Goal: Task Accomplishment & Management: Complete application form

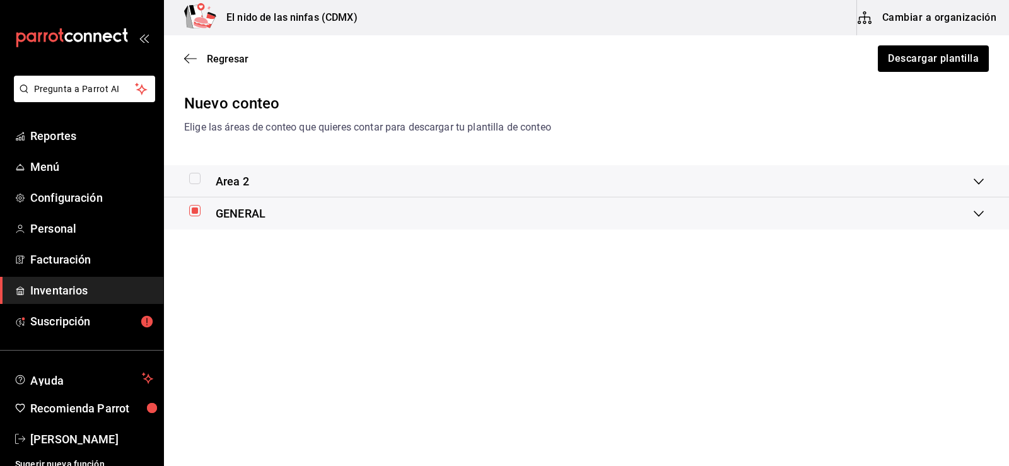
click at [286, 180] on div "Area 2" at bounding box center [581, 181] width 784 height 17
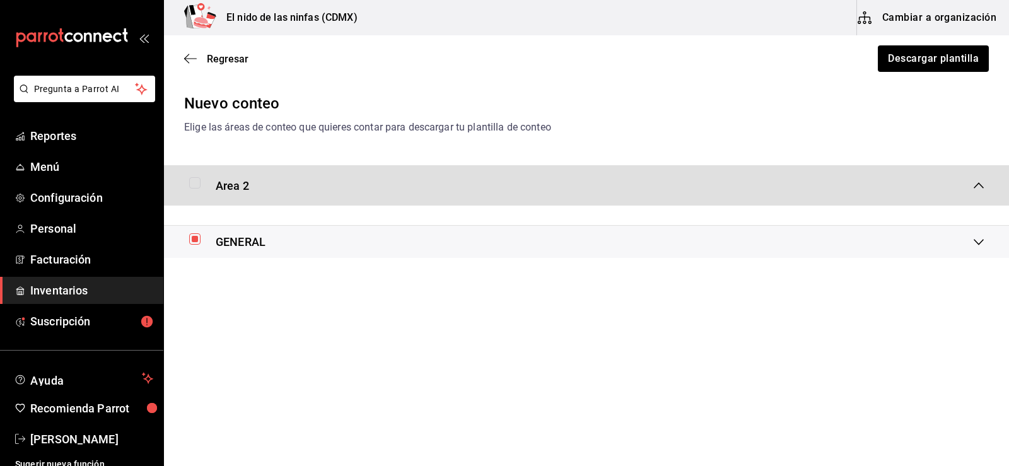
click at [306, 185] on div "Area 2" at bounding box center [581, 185] width 784 height 17
click at [973, 212] on div "GENERAL" at bounding box center [581, 213] width 784 height 17
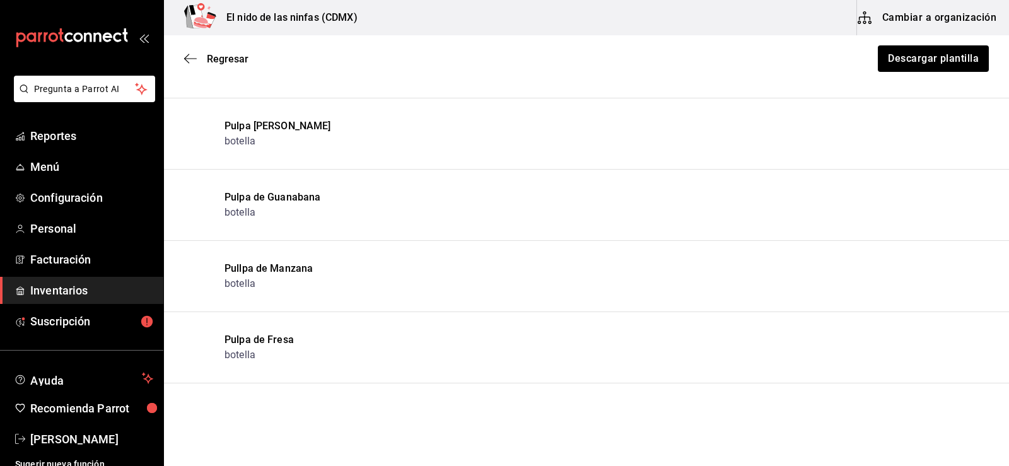
scroll to position [378, 0]
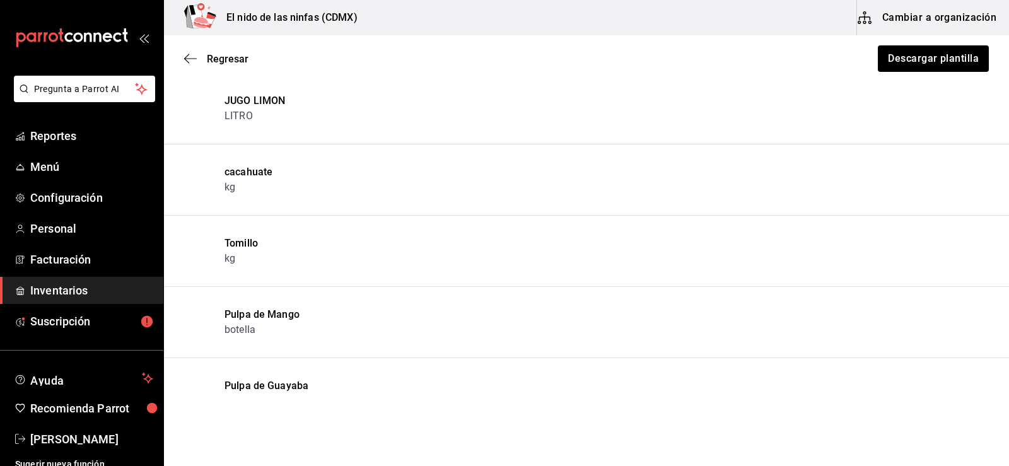
click at [493, 259] on li "Tomillo kg" at bounding box center [586, 251] width 845 height 71
click at [254, 207] on li "cacahuate kg" at bounding box center [586, 179] width 845 height 71
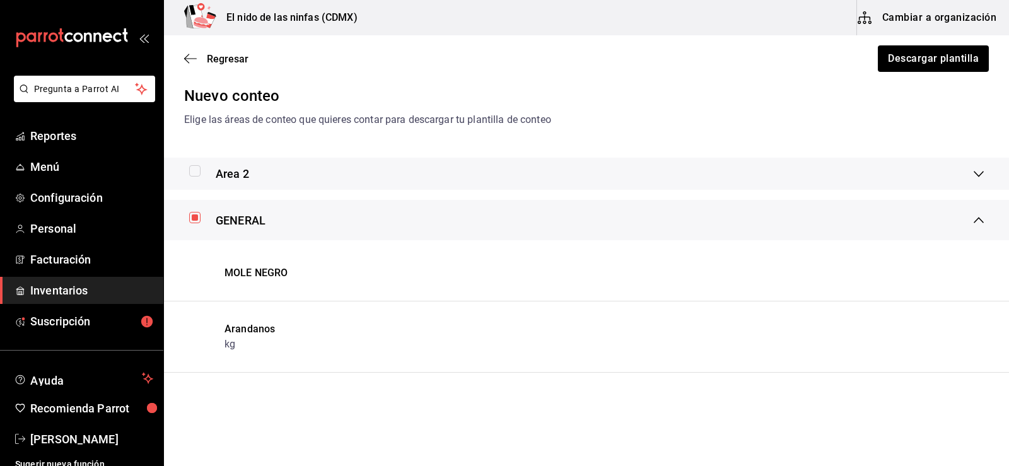
scroll to position [0, 0]
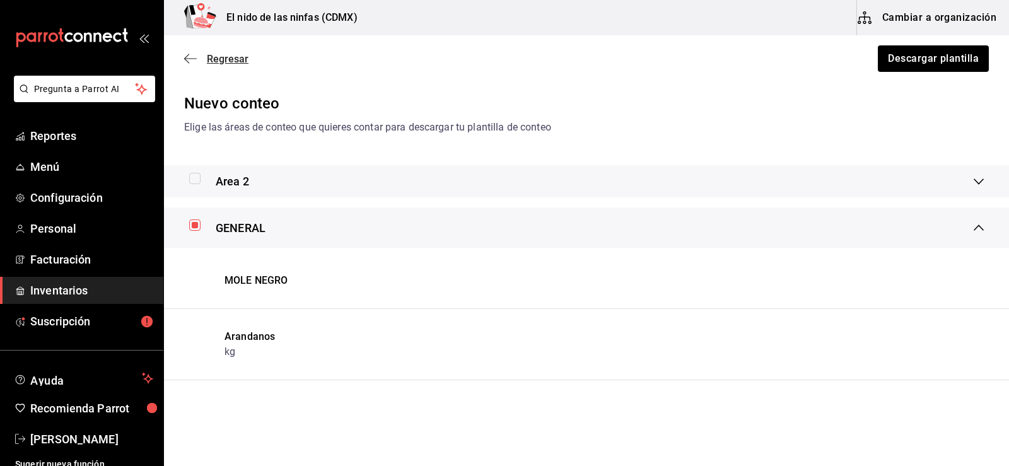
click at [192, 57] on icon "button" at bounding box center [190, 58] width 13 height 11
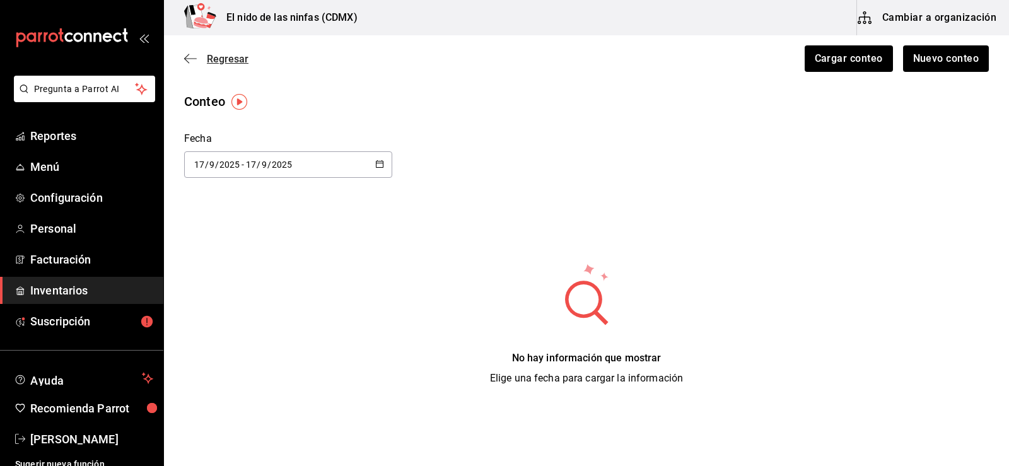
click at [201, 59] on span "Regresar" at bounding box center [216, 59] width 64 height 12
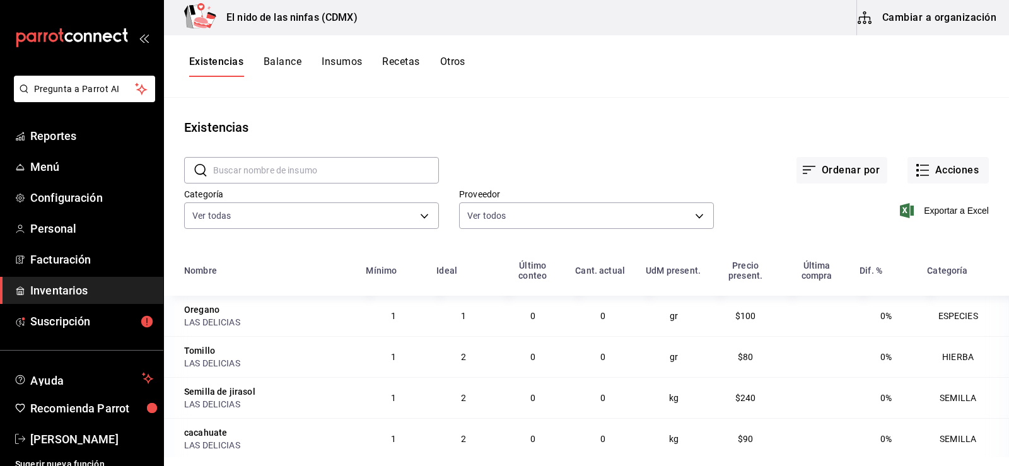
scroll to position [63, 0]
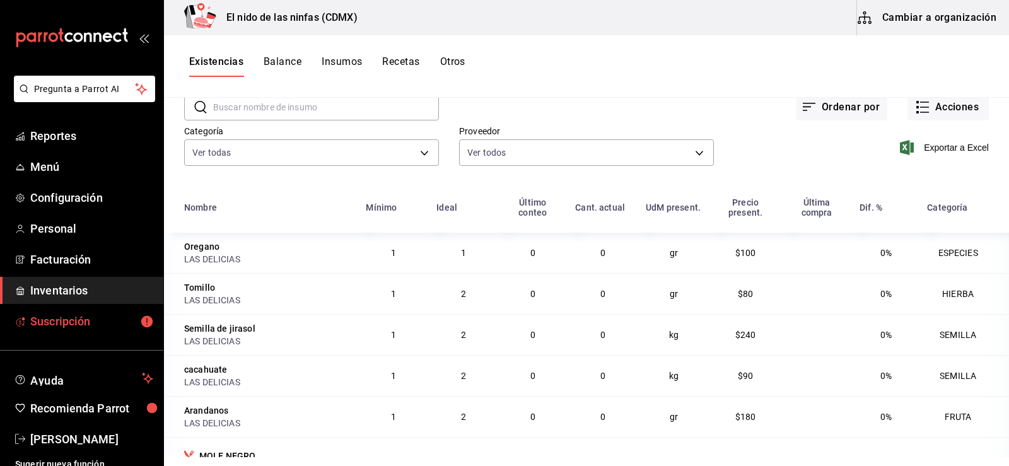
click at [101, 320] on span "Suscripción" at bounding box center [91, 321] width 123 height 17
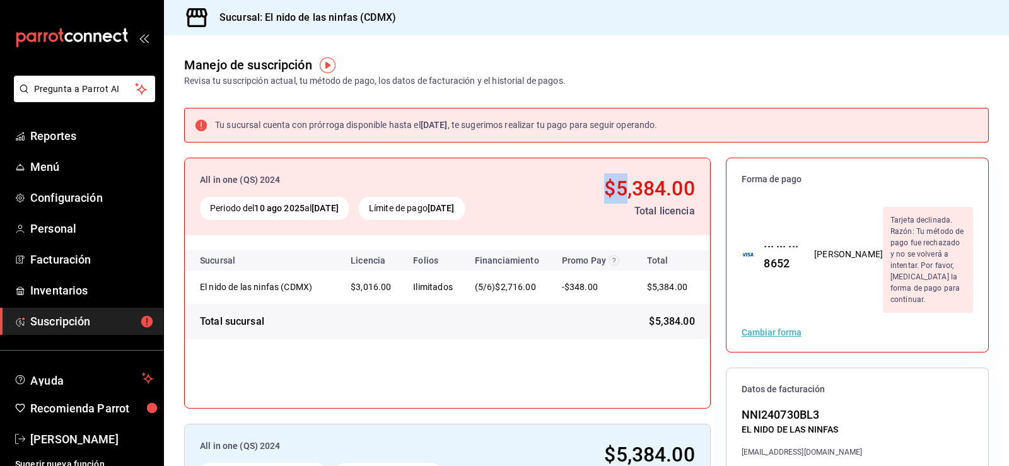
drag, startPoint x: 594, startPoint y: 185, endPoint x: 615, endPoint y: 194, distance: 22.4
click at [615, 194] on div "$5,384.00" at bounding box center [617, 188] width 155 height 30
click at [595, 233] on div "All in one (QS) 2024 Periodo del [DATE] al [DATE] Límite de pago [DATE] $5,384.…" at bounding box center [447, 196] width 525 height 77
click at [660, 230] on div "All in one (QS) 2024 Periodo del [DATE] al [DATE] Límite de pago [DATE] $5,384.…" at bounding box center [447, 196] width 525 height 77
click at [703, 195] on div "All in one (QS) 2024 Periodo del [DATE] al [DATE] Límite de pago [DATE] $5,384.…" at bounding box center [447, 196] width 525 height 77
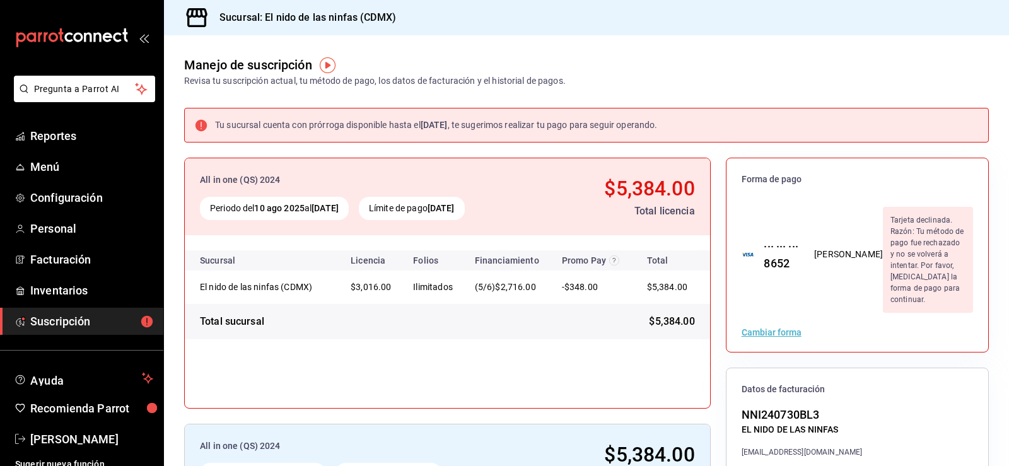
click at [577, 81] on div "Manejo de suscripción Revisa tu suscripción actual, tu método de pago, los dato…" at bounding box center [586, 61] width 845 height 52
click at [577, 82] on div "Manejo de suscripción Revisa tu suscripción actual, tu método de pago, los dato…" at bounding box center [586, 61] width 845 height 52
click at [560, 79] on div "Revisa tu suscripción actual, tu método de pago, los datos de facturación y el …" at bounding box center [375, 80] width 382 height 13
click at [566, 77] on div "Revisa tu suscripción actual, tu método de pago, los datos de facturación y el …" at bounding box center [375, 80] width 382 height 13
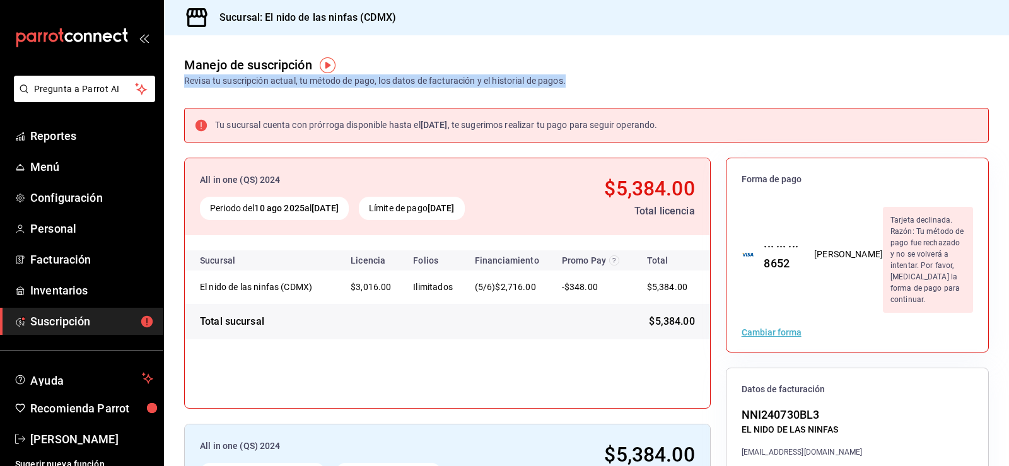
drag, startPoint x: 568, startPoint y: 73, endPoint x: 575, endPoint y: 85, distance: 13.8
click at [575, 85] on div "Manejo de suscripción Revisa tu suscripción actual, tu método de pago, los dato…" at bounding box center [586, 61] width 845 height 52
click at [515, 66] on div "Manejo de suscripción Revisa tu suscripción actual, tu método de pago, los dato…" at bounding box center [375, 71] width 382 height 32
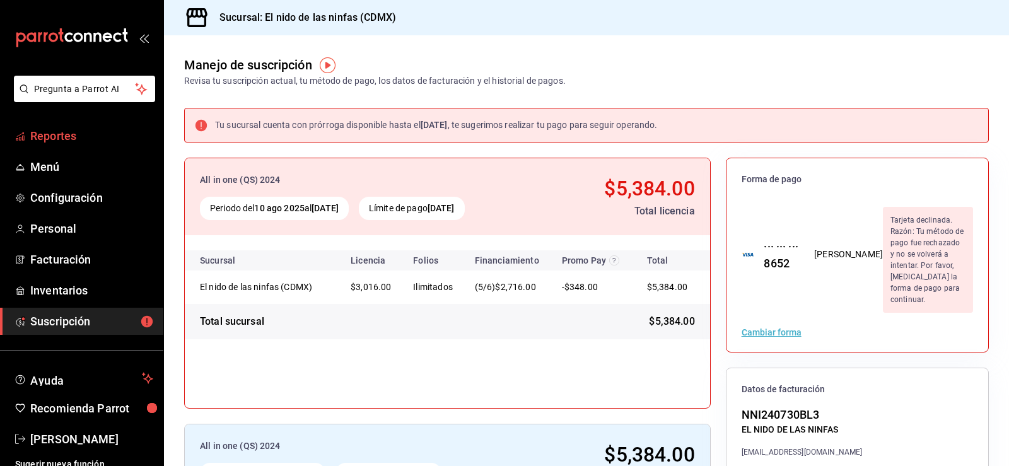
click at [66, 129] on span "Reportes" at bounding box center [91, 135] width 123 height 17
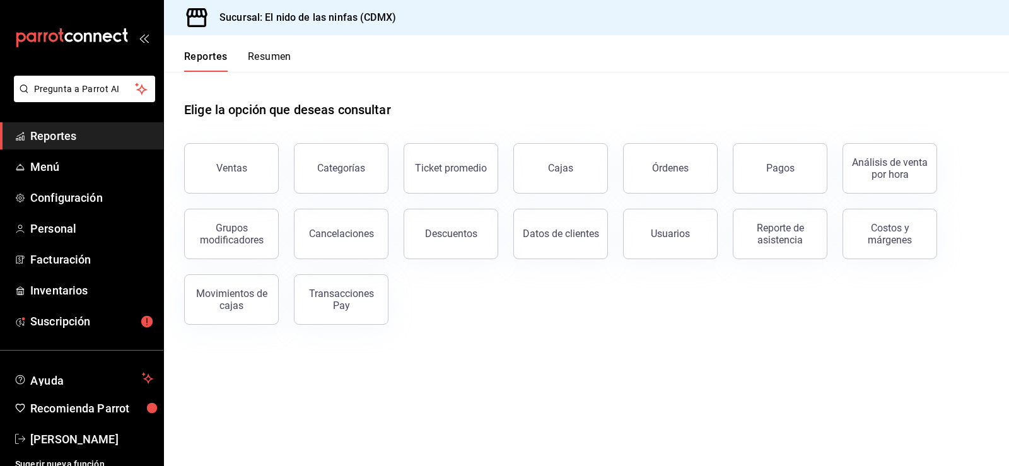
click at [541, 69] on header "Reportes Resumen" at bounding box center [586, 53] width 845 height 37
click at [93, 177] on link "Menú" at bounding box center [81, 166] width 163 height 27
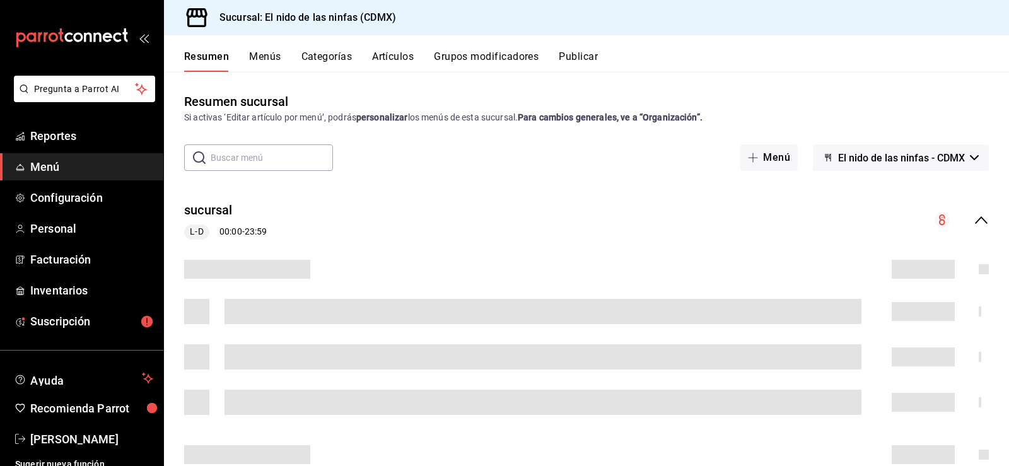
click at [440, 63] on button "Grupos modificadores" at bounding box center [486, 60] width 105 height 21
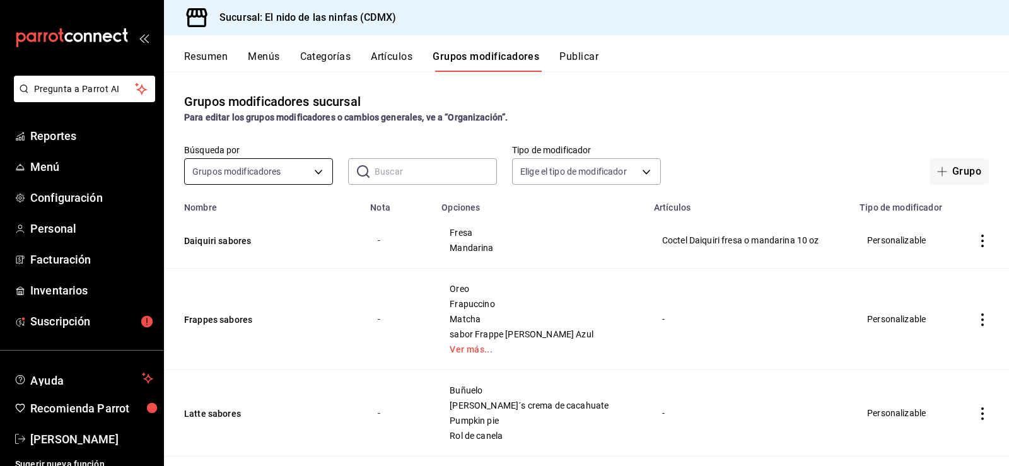
click at [296, 170] on body "Pregunta a Parrot AI Reportes Menú Configuración Personal Facturación Inventari…" at bounding box center [504, 233] width 1009 height 466
click at [259, 219] on span "Grupos modificadores" at bounding box center [257, 213] width 125 height 13
click at [390, 175] on input "text" at bounding box center [436, 171] width 122 height 25
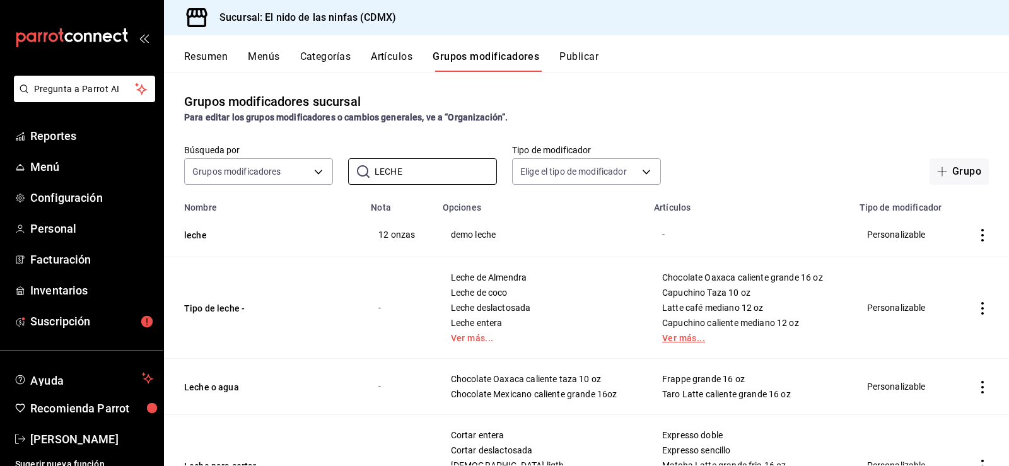
type input "LECHE"
click at [683, 337] on link "Ver más..." at bounding box center [749, 338] width 174 height 9
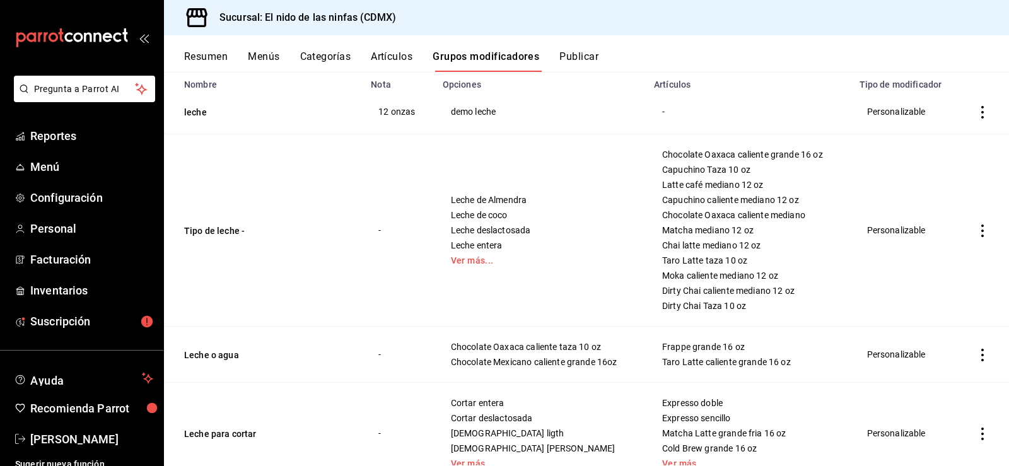
scroll to position [126, 0]
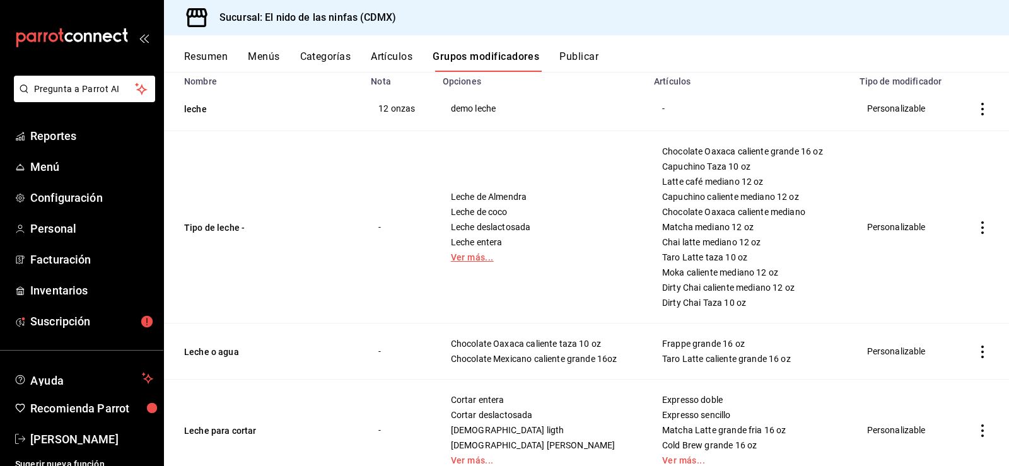
click at [470, 259] on link "Ver más..." at bounding box center [541, 257] width 180 height 9
click at [460, 200] on span "Leche de Almendra" at bounding box center [541, 196] width 180 height 9
click at [460, 201] on span "Leche de Almendra" at bounding box center [541, 196] width 180 height 9
click at [387, 232] on td "-" at bounding box center [398, 227] width 71 height 192
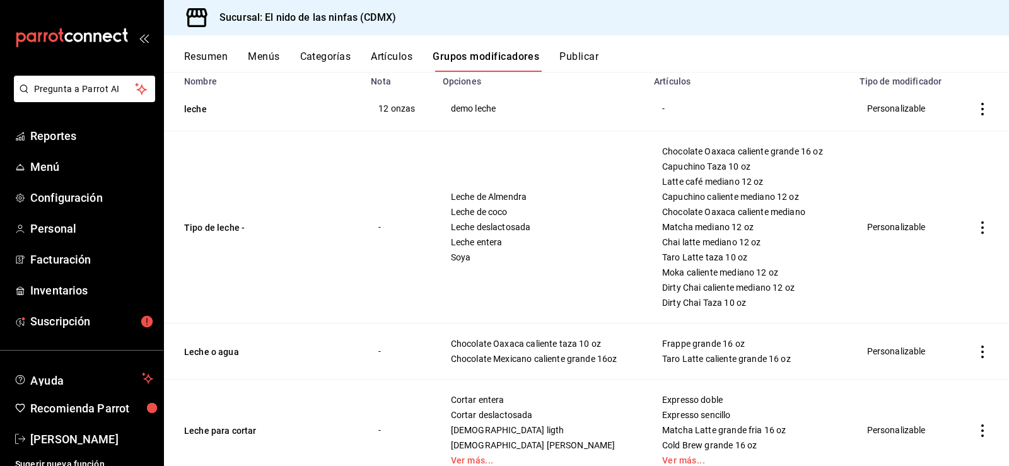
click at [499, 193] on span "Leche de Almendra" at bounding box center [541, 196] width 180 height 9
click at [530, 199] on span "Leche de Almendra" at bounding box center [541, 196] width 180 height 9
click at [388, 53] on button "Artículos" at bounding box center [392, 60] width 42 height 21
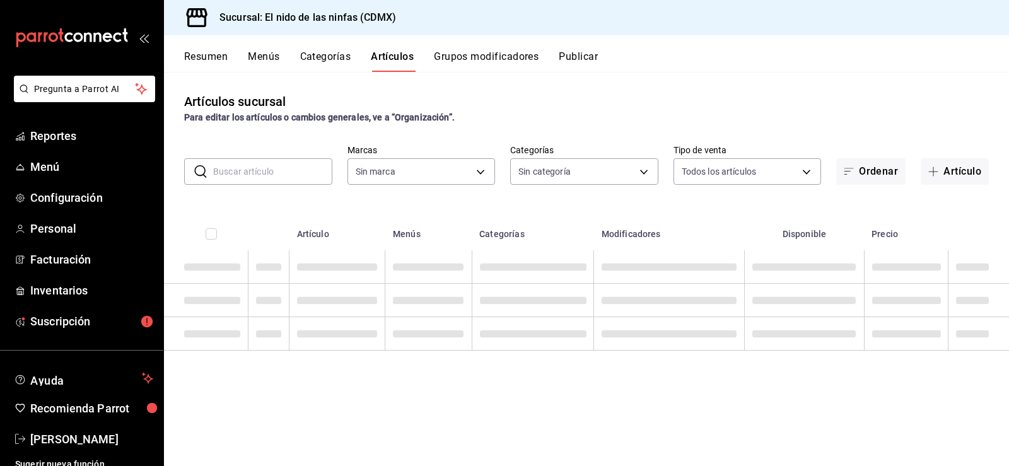
type input "d2e7f705-a92e-4b5a-9c7a-3f8867cbe88b"
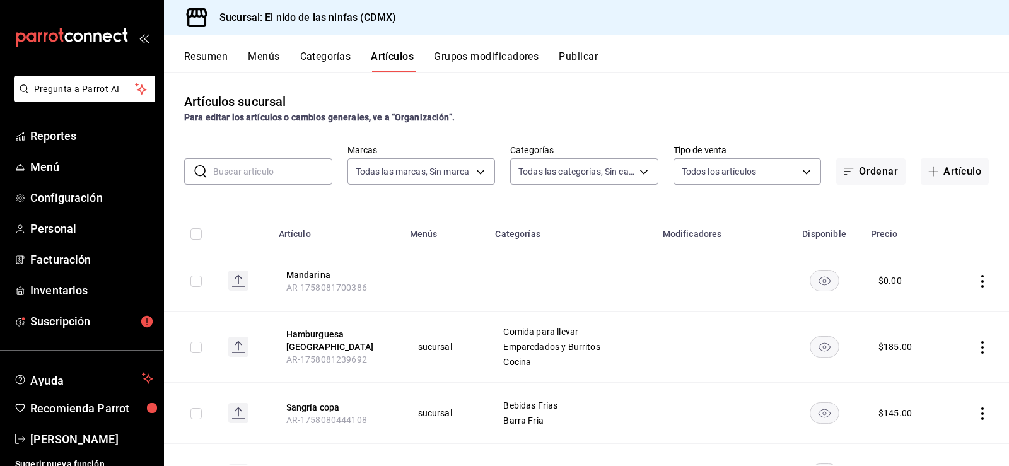
type input "5c205893-a101-45fe-a5e9-0d3a7003fba1,4b68dad8-5fea-4f89-9963-c0d84c3836ef,d07fc…"
click at [297, 171] on input "text" at bounding box center [272, 171] width 119 height 25
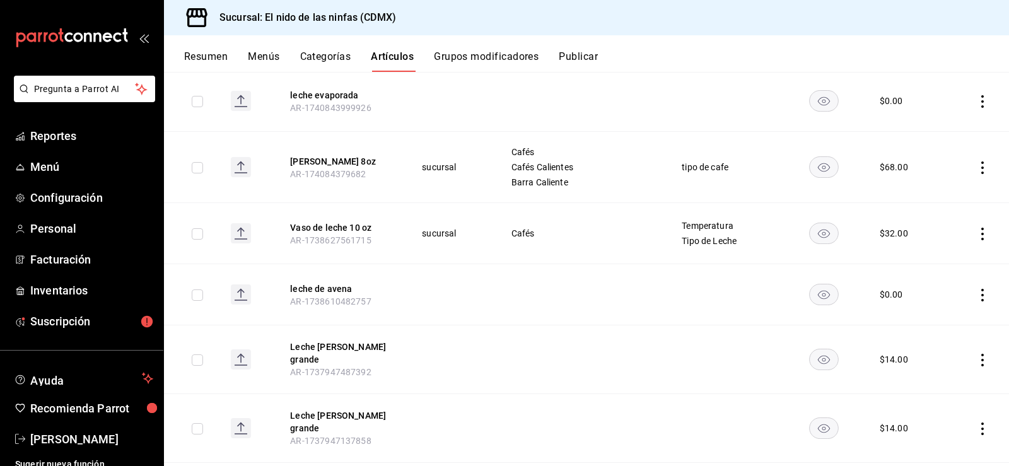
scroll to position [252, 0]
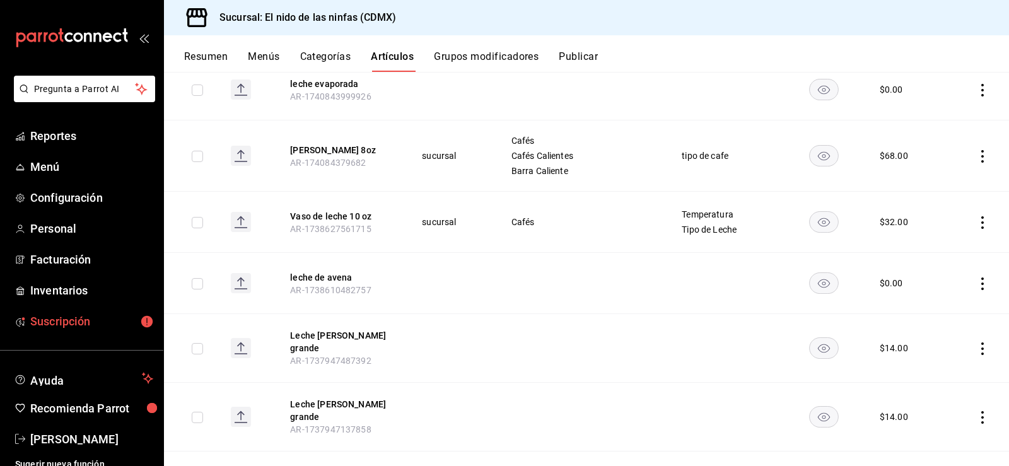
type input "LECHE"
click at [114, 330] on link "Suscripción" at bounding box center [81, 321] width 163 height 27
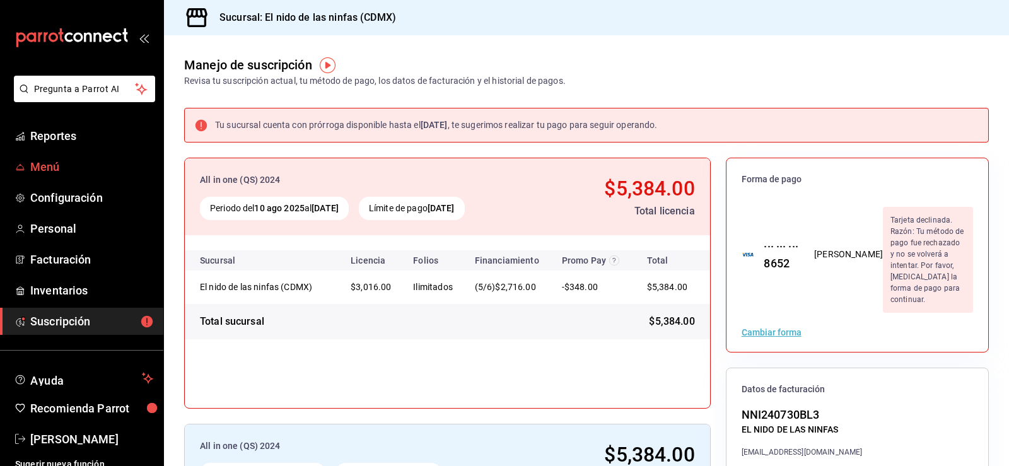
click at [41, 165] on span "Menú" at bounding box center [91, 166] width 123 height 17
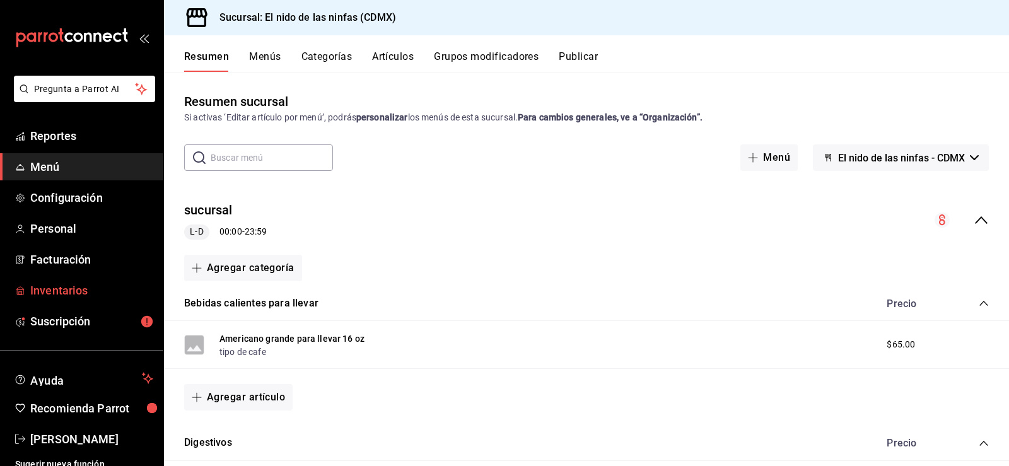
click at [59, 293] on span "Inventarios" at bounding box center [91, 290] width 123 height 17
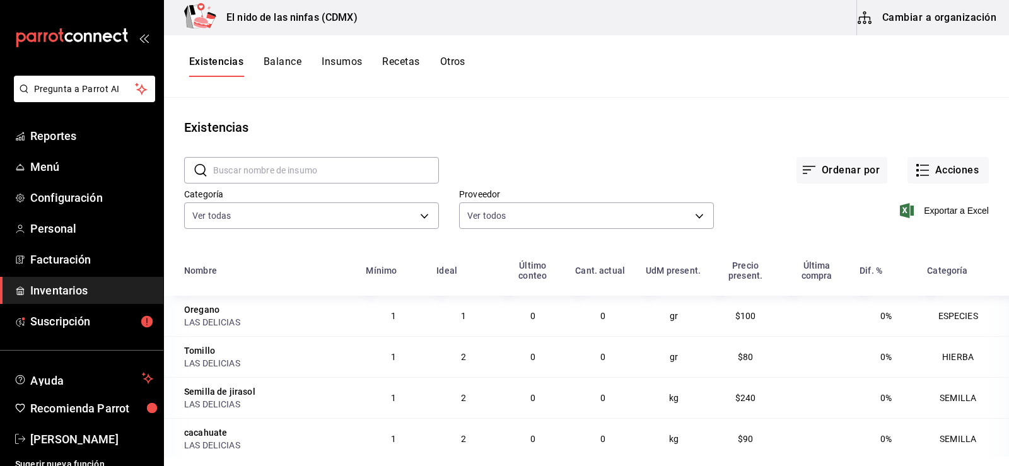
click at [924, 14] on button "Cambiar a organización" at bounding box center [928, 17] width 142 height 35
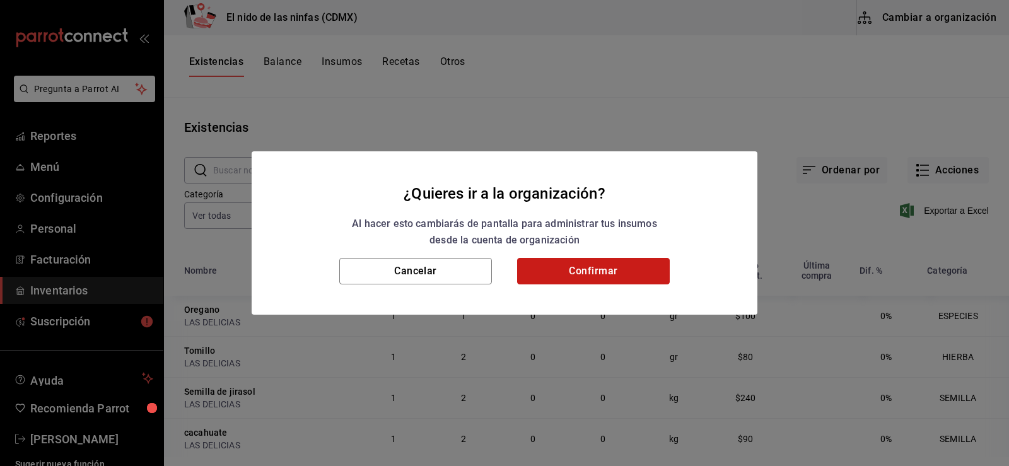
click at [633, 269] on button "Confirmar" at bounding box center [593, 271] width 153 height 26
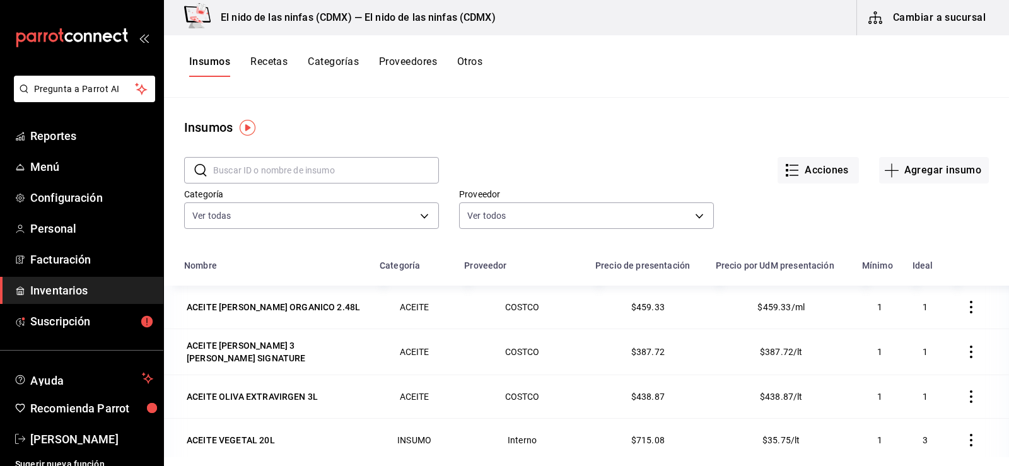
click at [282, 56] on button "Recetas" at bounding box center [268, 65] width 37 height 21
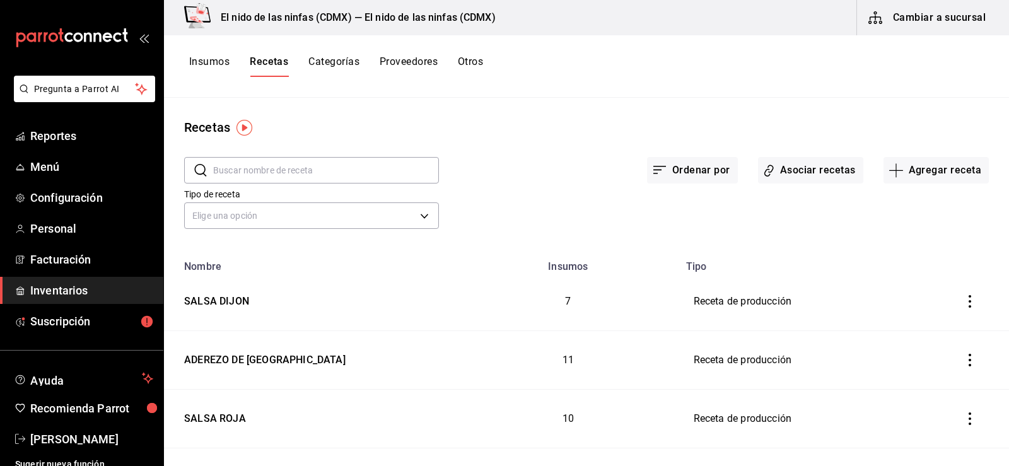
click at [210, 44] on div "Insumos Recetas Categorías Proveedores Otros" at bounding box center [586, 66] width 845 height 62
click at [200, 59] on button "Insumos" at bounding box center [209, 65] width 40 height 21
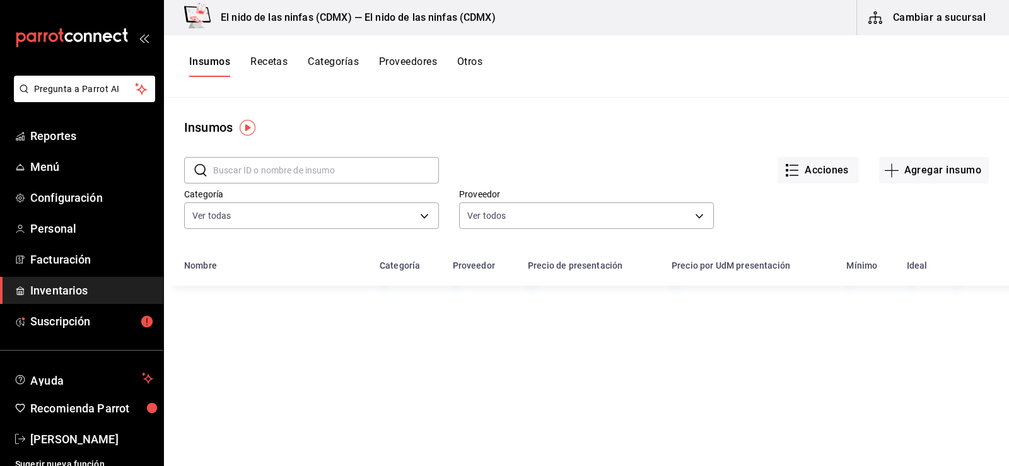
click at [264, 65] on button "Recetas" at bounding box center [268, 65] width 37 height 21
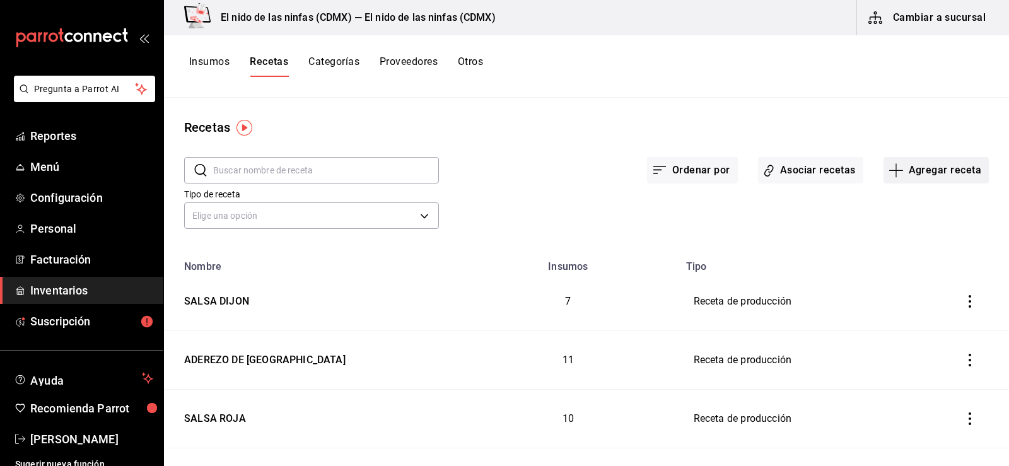
click at [952, 174] on button "Agregar receta" at bounding box center [935, 170] width 105 height 26
click at [912, 265] on span "Receta de producción" at bounding box center [928, 271] width 106 height 13
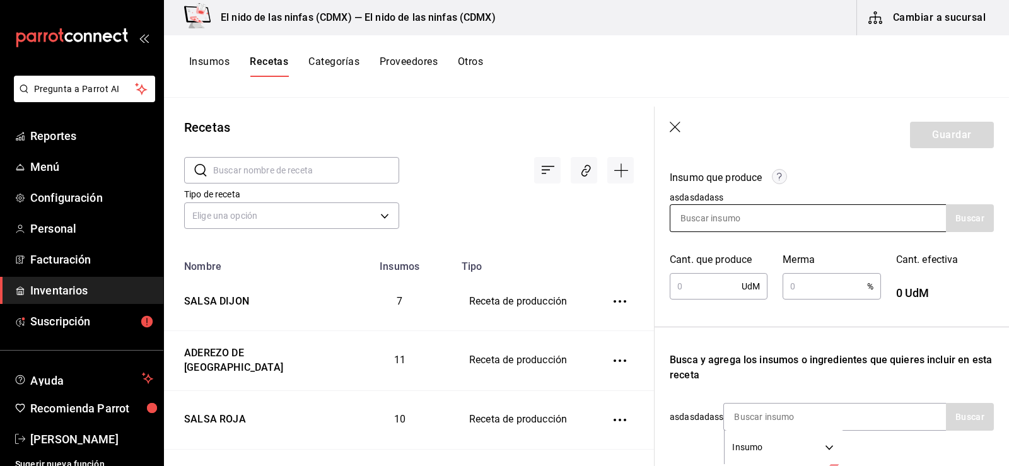
scroll to position [126, 0]
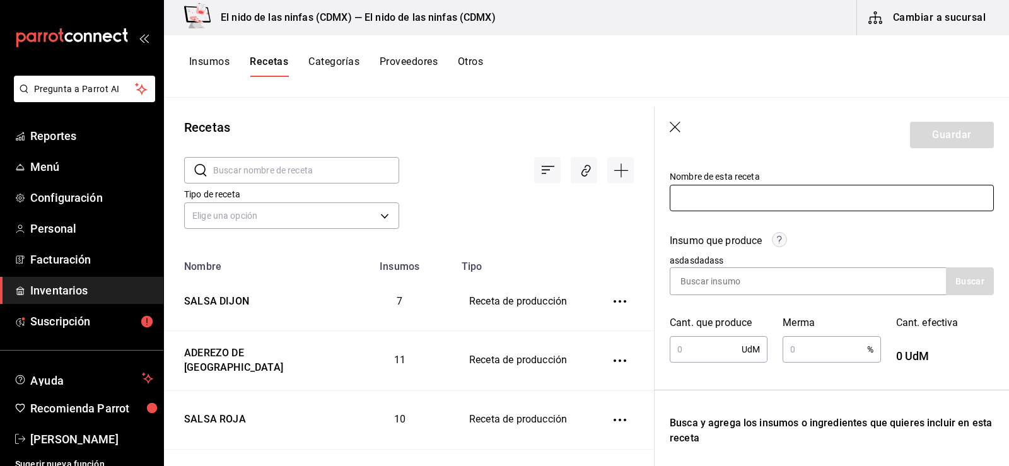
click at [743, 206] on input "text" at bounding box center [832, 198] width 324 height 26
type input "MOLE NEGRO"
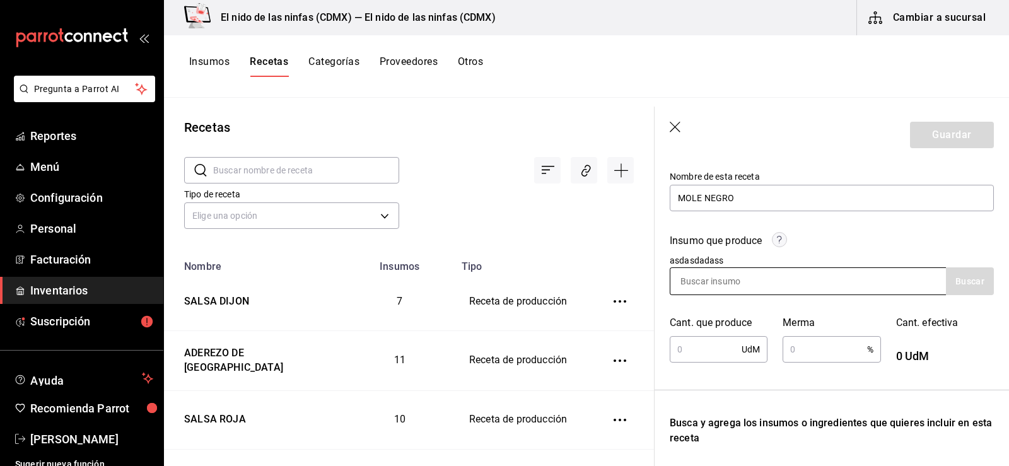
click at [732, 274] on input at bounding box center [733, 281] width 126 height 26
click at [743, 283] on input at bounding box center [733, 281] width 126 height 26
type input "M"
type input "MOLE"
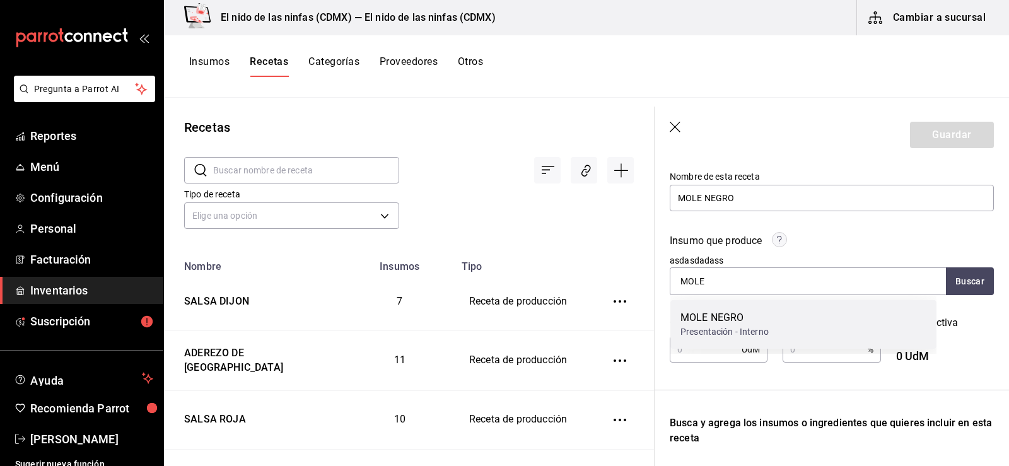
click at [737, 330] on div "Presentación - Interno" at bounding box center [724, 331] width 88 height 13
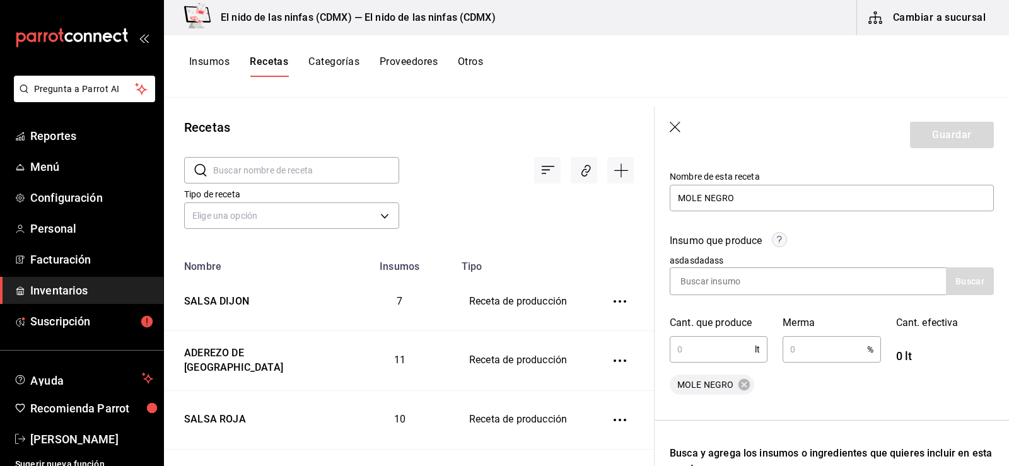
scroll to position [189, 0]
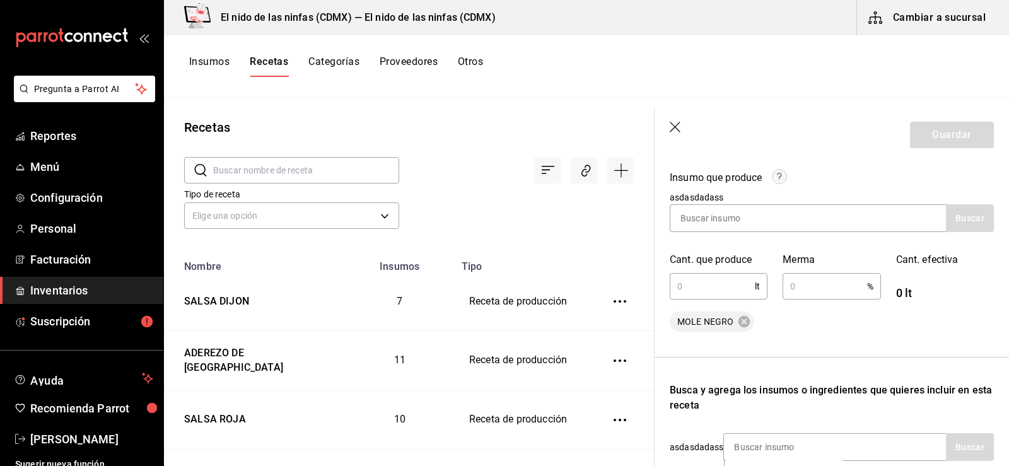
type input "5"
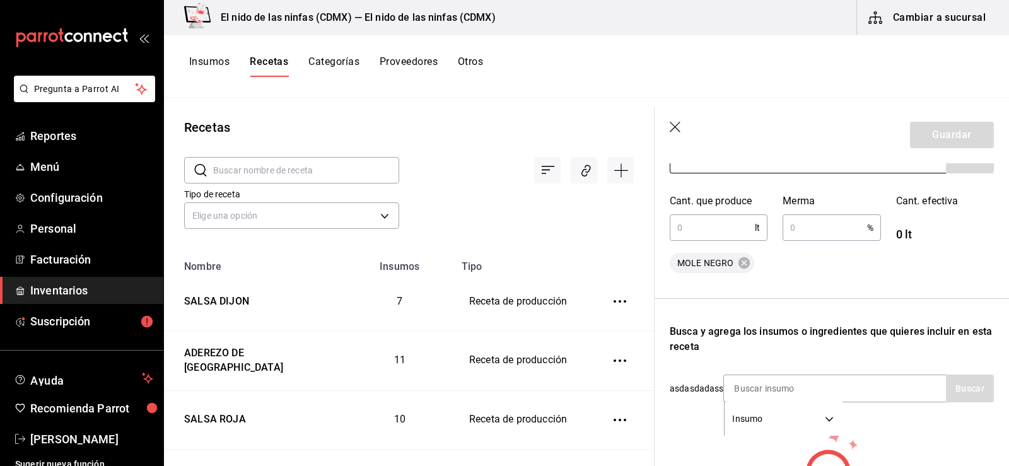
scroll to position [252, 0]
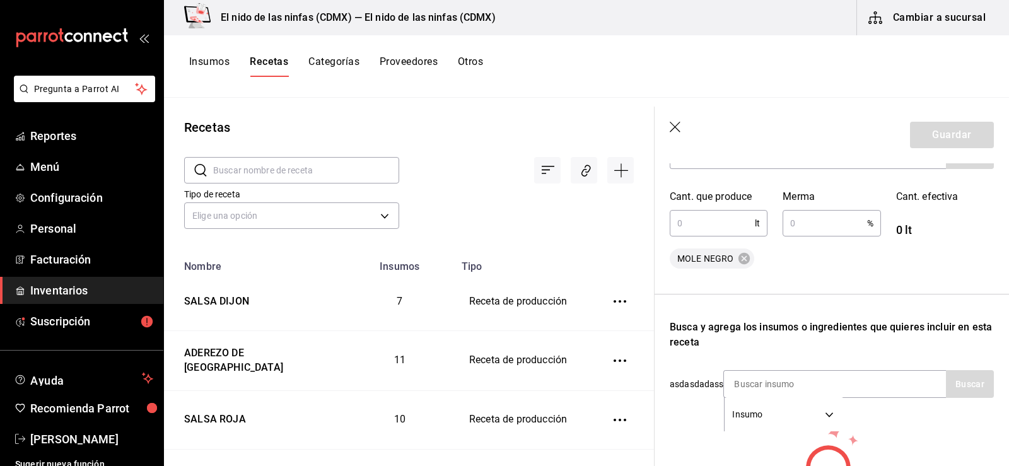
click at [704, 219] on input "text" at bounding box center [712, 223] width 85 height 25
type input "5"
click at [788, 223] on input "text" at bounding box center [825, 223] width 84 height 25
type input "1"
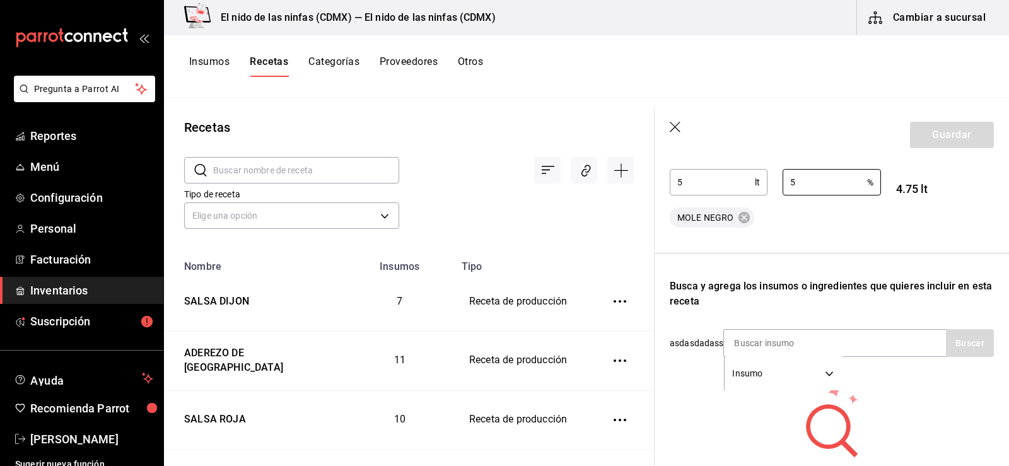
scroll to position [315, 0]
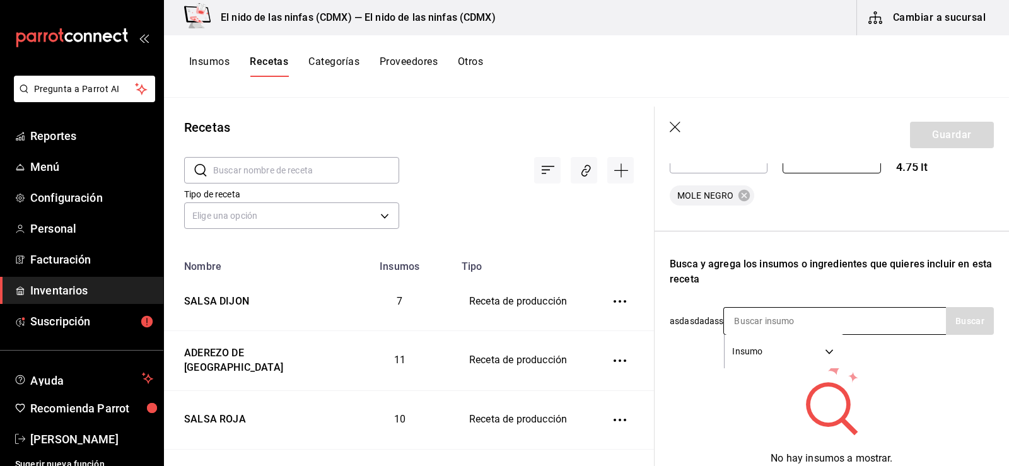
type input "5"
click at [761, 317] on input at bounding box center [787, 321] width 126 height 26
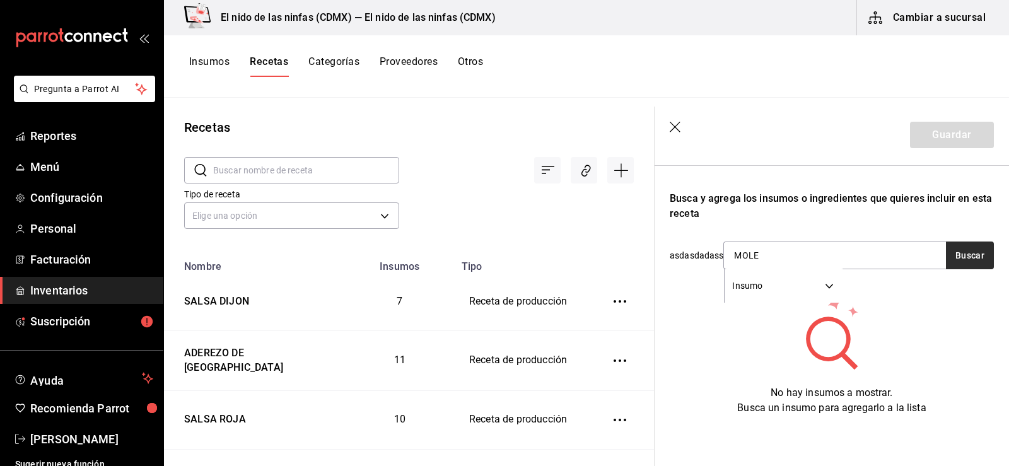
type input "MOLE"
click at [947, 250] on button "Buscar" at bounding box center [970, 256] width 48 height 28
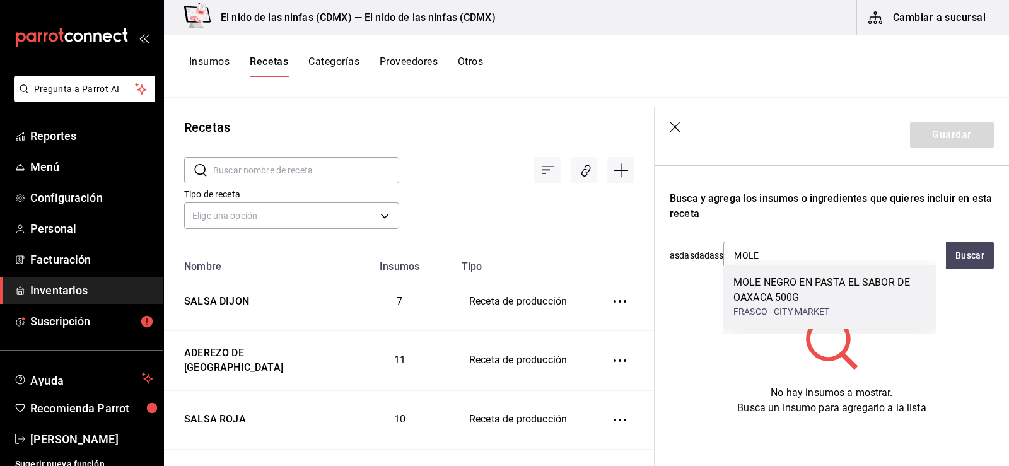
click at [807, 289] on div "MOLE NEGRO EN PASTA EL SABOR DE OAXACA 500G" at bounding box center [829, 290] width 193 height 30
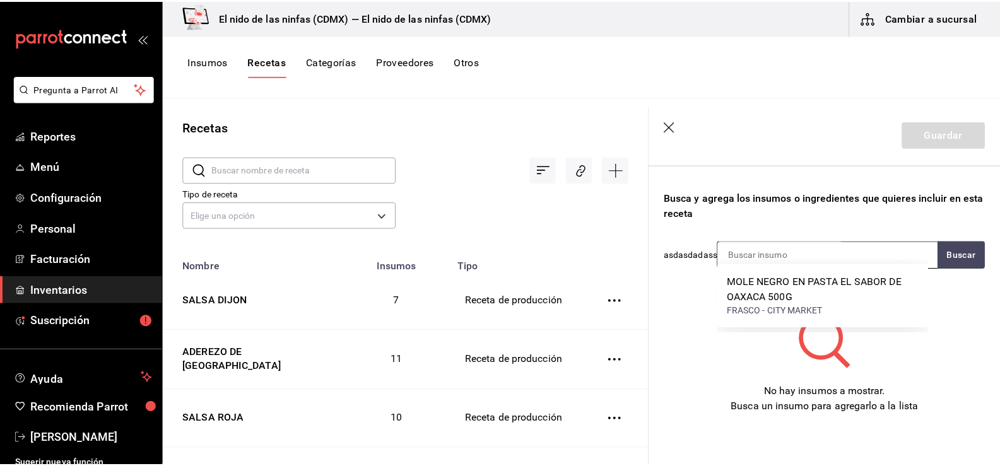
scroll to position [386, 0]
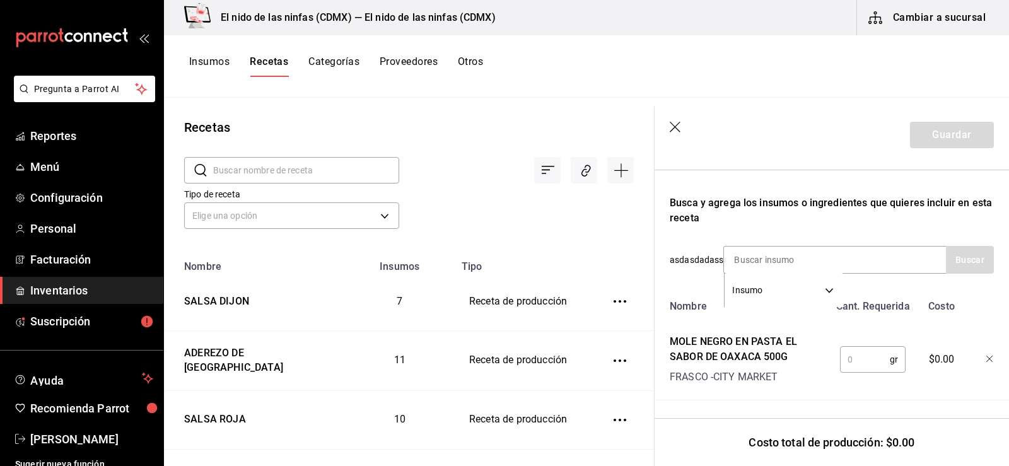
click at [863, 347] on input "text" at bounding box center [865, 359] width 50 height 25
type input "3,000"
drag, startPoint x: 893, startPoint y: 378, endPoint x: 885, endPoint y: 376, distance: 8.4
click at [887, 379] on div "Nombre Cant. Requerida Costo MOLE NEGRO EN PASTA EL SABOR DE [GEOGRAPHIC_DATA] …" at bounding box center [832, 347] width 324 height 107
click at [875, 248] on div "Insumo SUPPLY" at bounding box center [834, 260] width 223 height 28
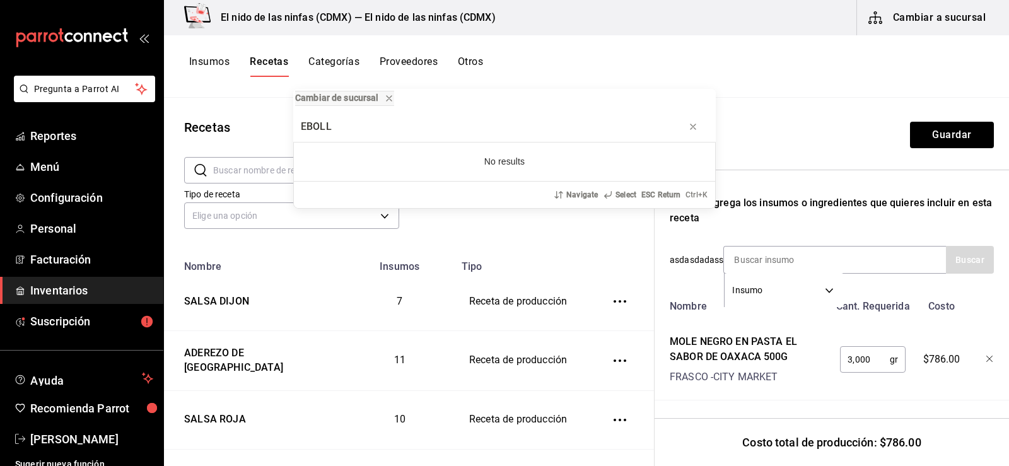
type input "EBOLL"
click at [830, 262] on div "Cambiar de sucursal EBOLL No results Navigate Select ESC Return Ctrl+ K" at bounding box center [504, 233] width 1009 height 466
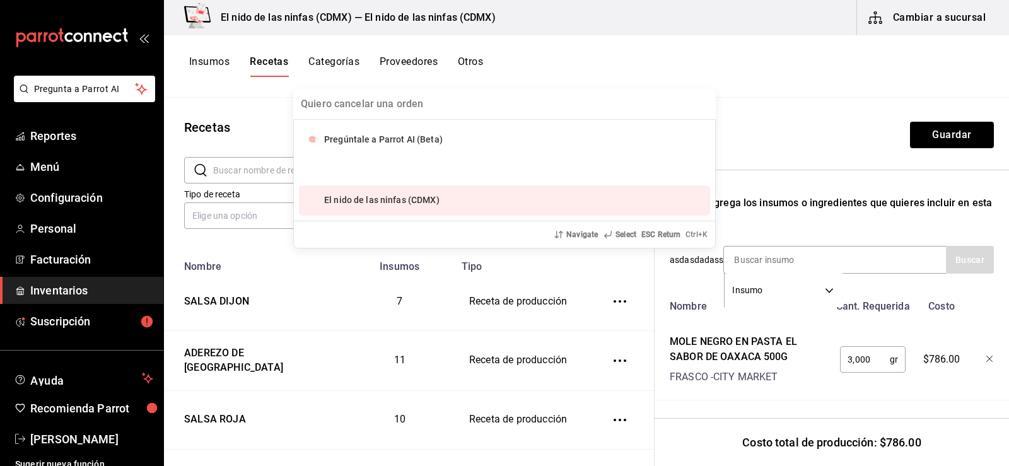
click at [833, 253] on div "Pregúntale a Parrot AI (Beta) El nido de las ninfas (CDMX) Navigate Select ESC …" at bounding box center [504, 233] width 1009 height 466
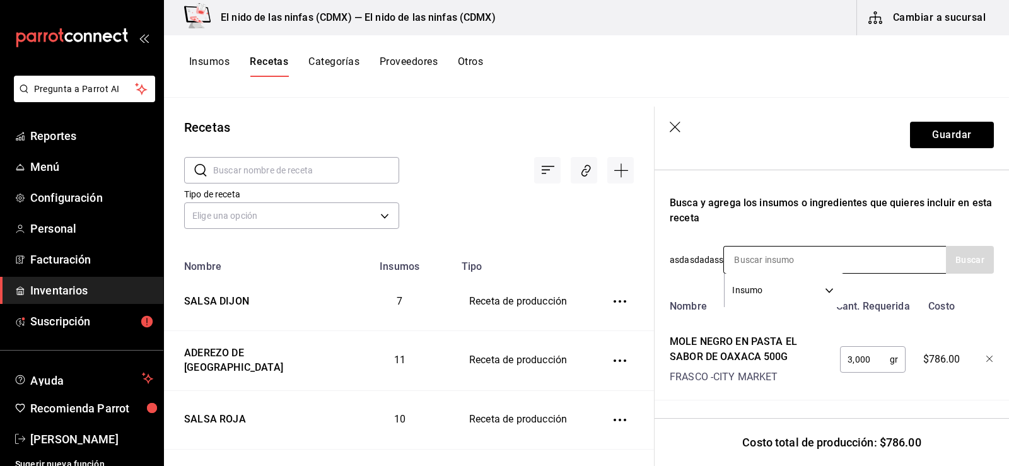
click at [832, 250] on input at bounding box center [787, 260] width 126 height 26
type input "CEBOLLA"
click at [804, 280] on div "CEBOLLA BLANCA" at bounding box center [775, 286] width 85 height 15
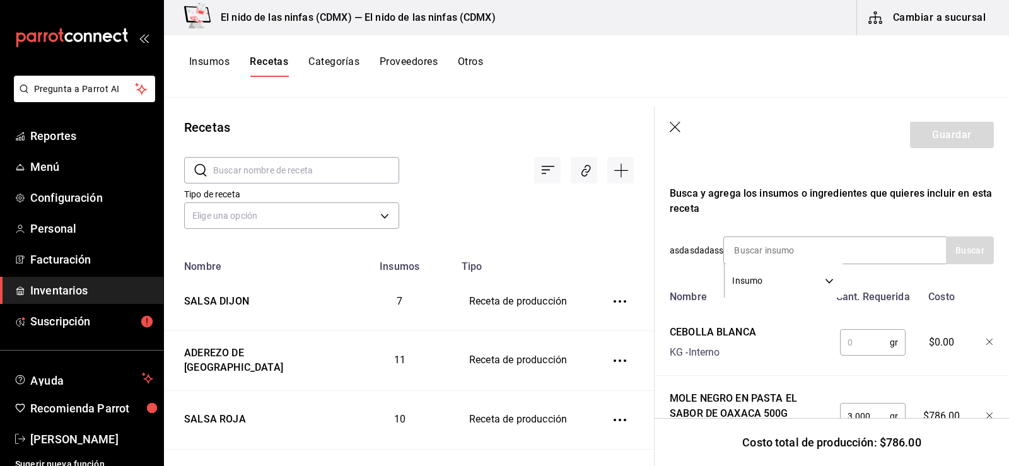
click at [863, 341] on input "text" at bounding box center [865, 342] width 50 height 25
type input "250"
click at [811, 250] on input at bounding box center [787, 250] width 126 height 26
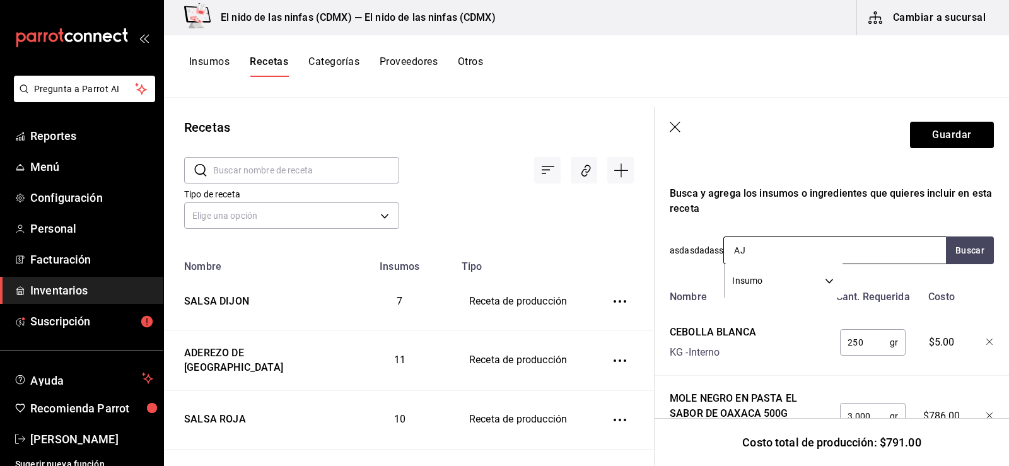
type input "AJO"
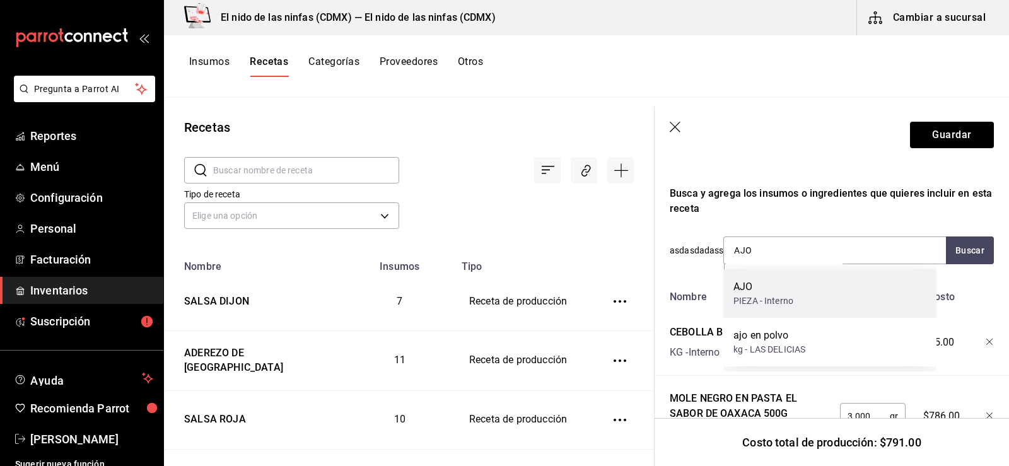
click at [796, 298] on div "AJO PIEZA - Interno" at bounding box center [829, 293] width 213 height 49
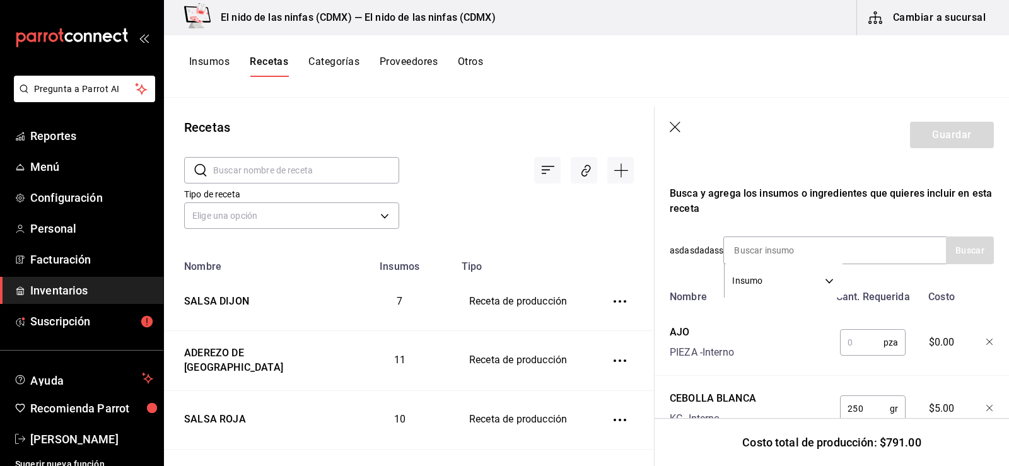
click at [871, 346] on input "text" at bounding box center [862, 342] width 44 height 25
type input "2"
click at [776, 243] on input at bounding box center [787, 250] width 126 height 26
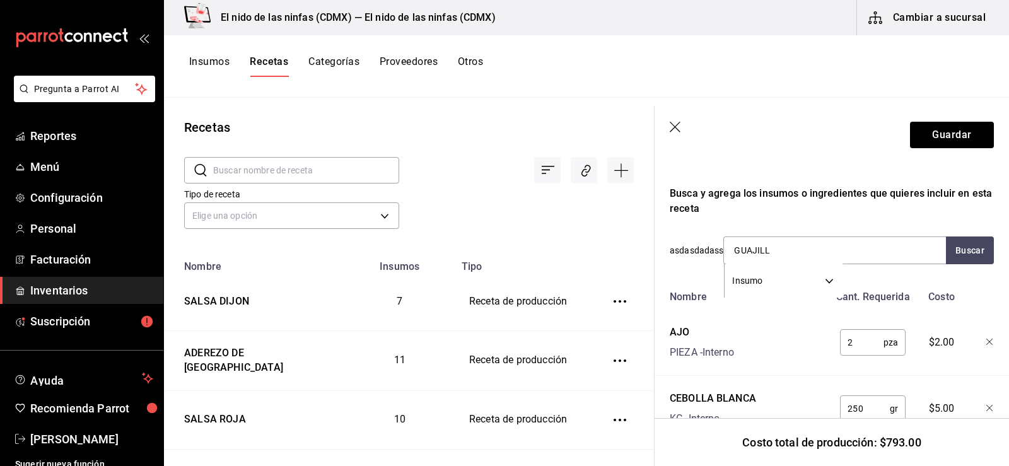
type input "GUAJILLO"
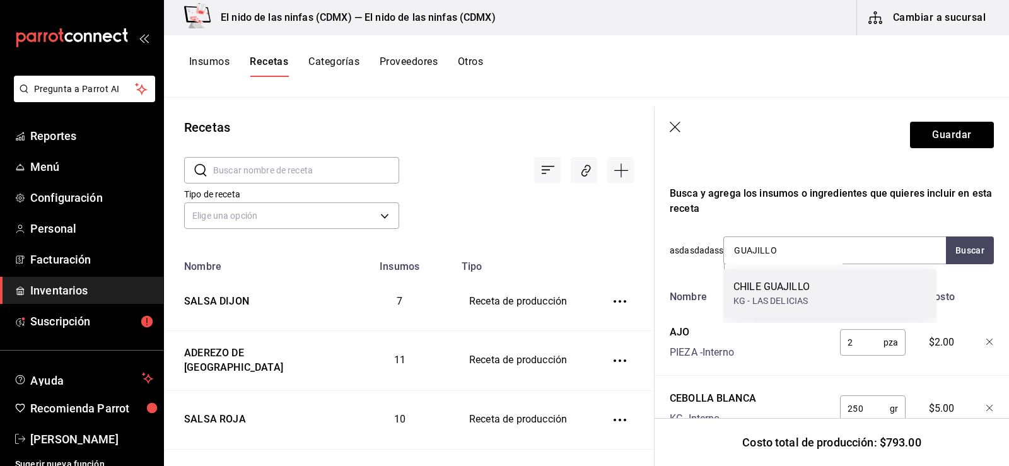
click at [850, 276] on div "CHILE GUAJILLO KG - LAS DELICIAS" at bounding box center [829, 293] width 213 height 49
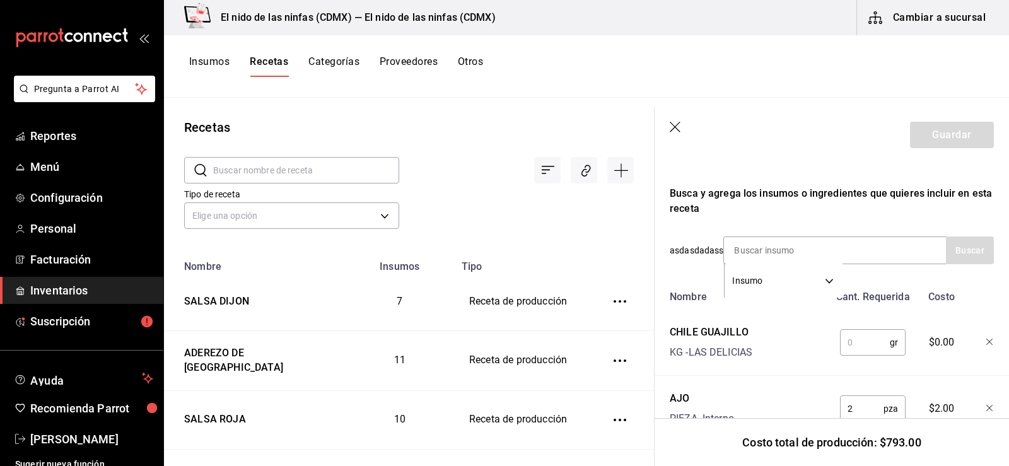
click at [866, 341] on input "text" at bounding box center [865, 342] width 50 height 25
type input "40"
click at [803, 252] on input at bounding box center [787, 250] width 126 height 26
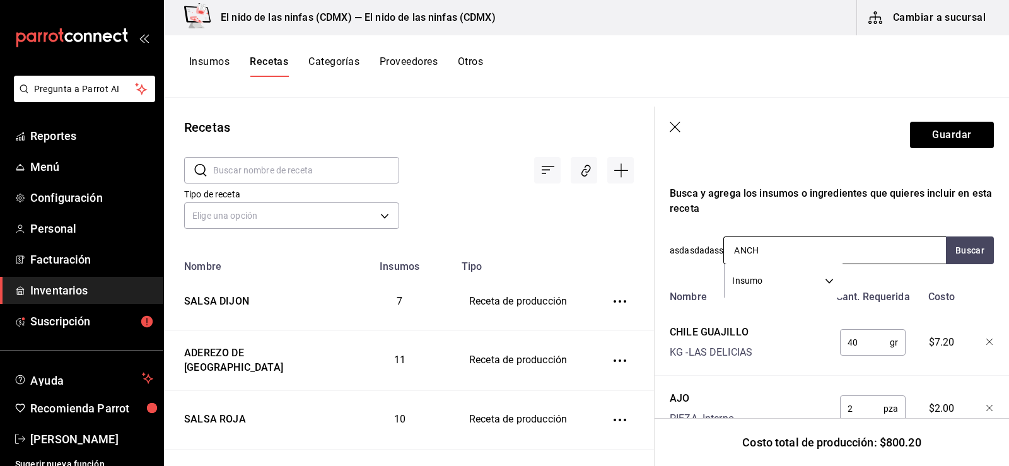
type input "ANCHO"
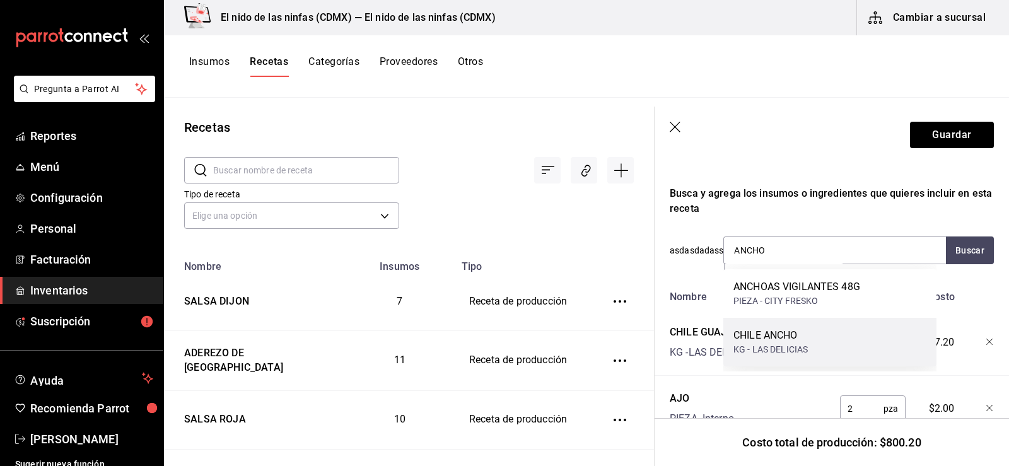
click at [790, 344] on div "KG - LAS DELICIAS" at bounding box center [770, 349] width 74 height 13
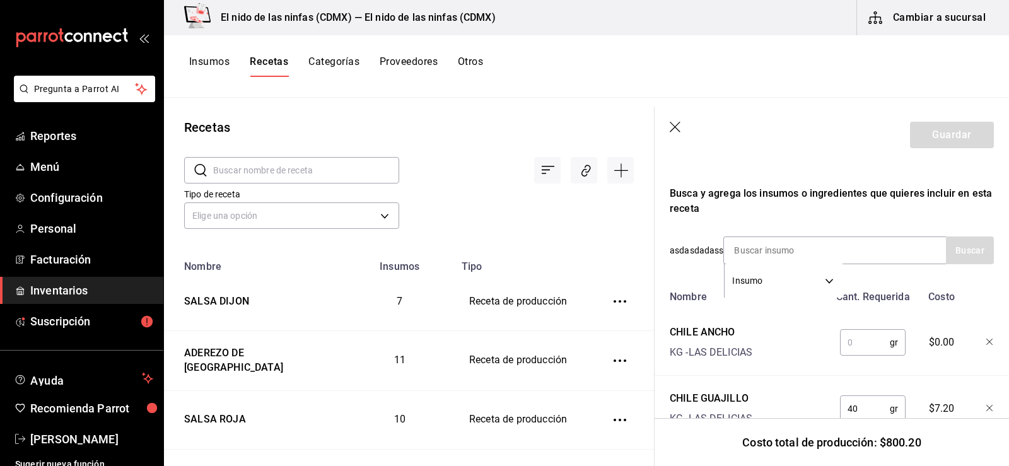
click at [878, 347] on input "text" at bounding box center [865, 342] width 50 height 25
type input "60"
click at [865, 250] on div "Insumo SUPPLY" at bounding box center [834, 250] width 223 height 28
click at [803, 349] on div "CHILE ANCHO KG - LAS DELICIAS" at bounding box center [747, 340] width 165 height 40
click at [807, 248] on input at bounding box center [787, 250] width 126 height 26
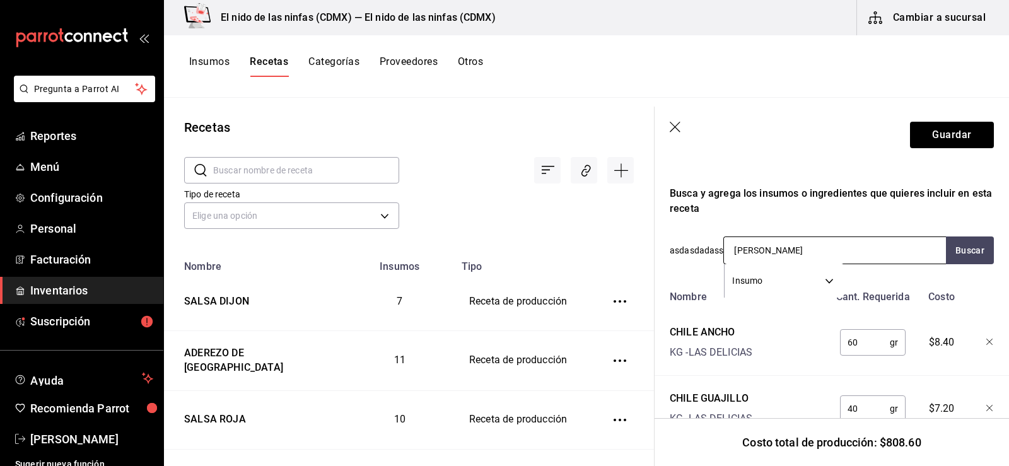
type input "ARBOL"
click at [774, 300] on div "KG - LAS DELICIAS" at bounding box center [772, 300] width 78 height 13
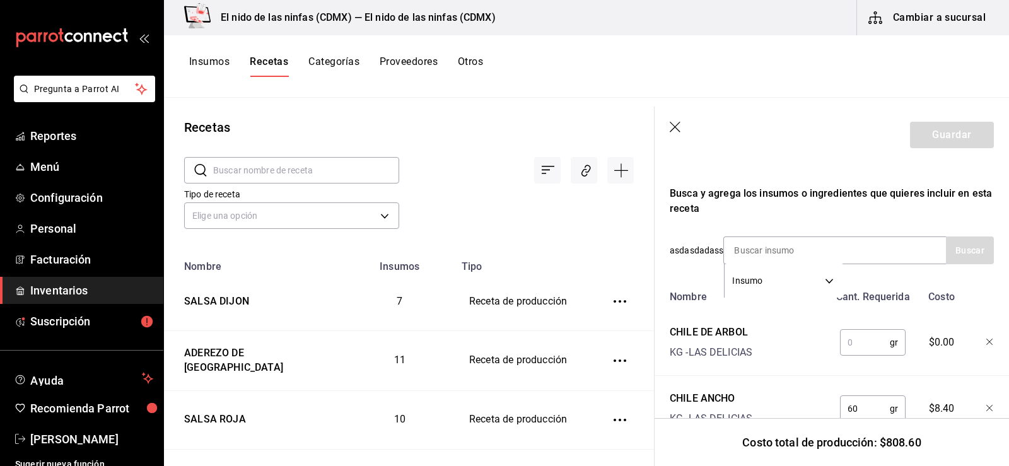
click at [871, 345] on input "text" at bounding box center [865, 342] width 50 height 25
type input "8"
click at [740, 252] on input at bounding box center [787, 250] width 126 height 26
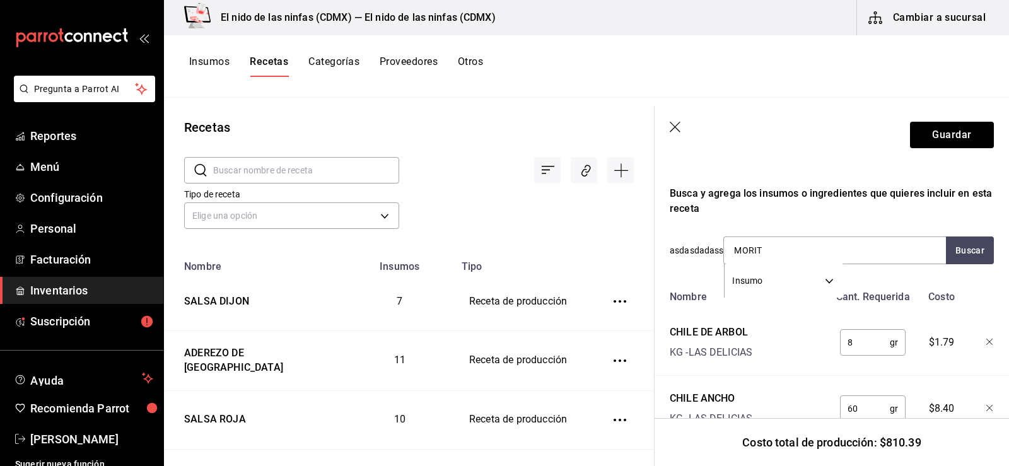
type input "MORITA"
click at [786, 288] on div "CHILE MORITA" at bounding box center [769, 286] width 73 height 15
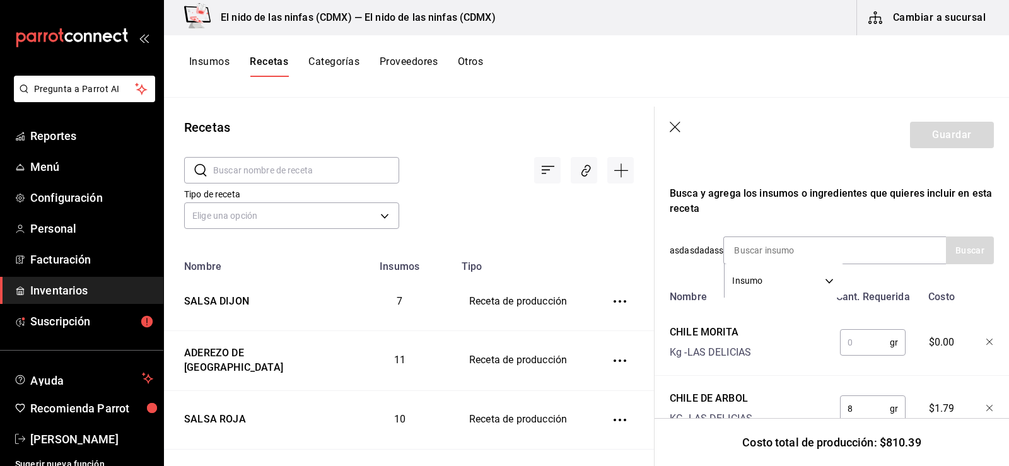
click at [865, 343] on input "text" at bounding box center [865, 342] width 50 height 25
type input "15"
click at [830, 248] on input at bounding box center [787, 250] width 126 height 26
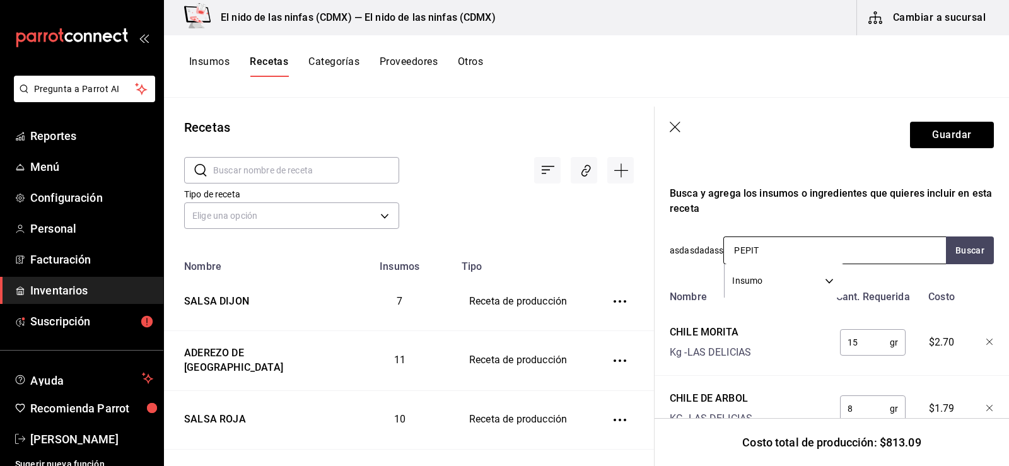
type input "PEPITA"
click at [770, 291] on div "pepita" at bounding box center [769, 286] width 72 height 15
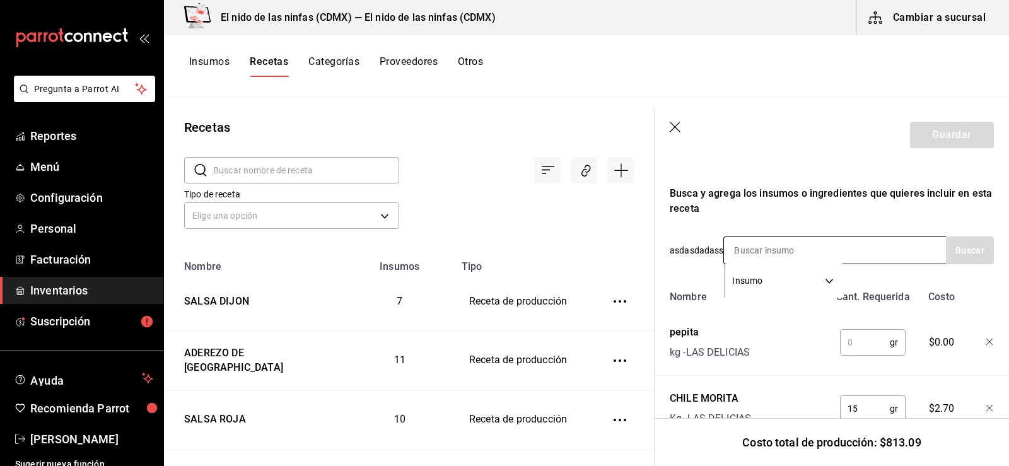
click at [803, 254] on input at bounding box center [787, 250] width 126 height 26
click at [844, 352] on input "text" at bounding box center [865, 342] width 50 height 25
type input "40"
click at [823, 241] on input at bounding box center [787, 250] width 126 height 26
click at [834, 247] on input at bounding box center [787, 250] width 126 height 26
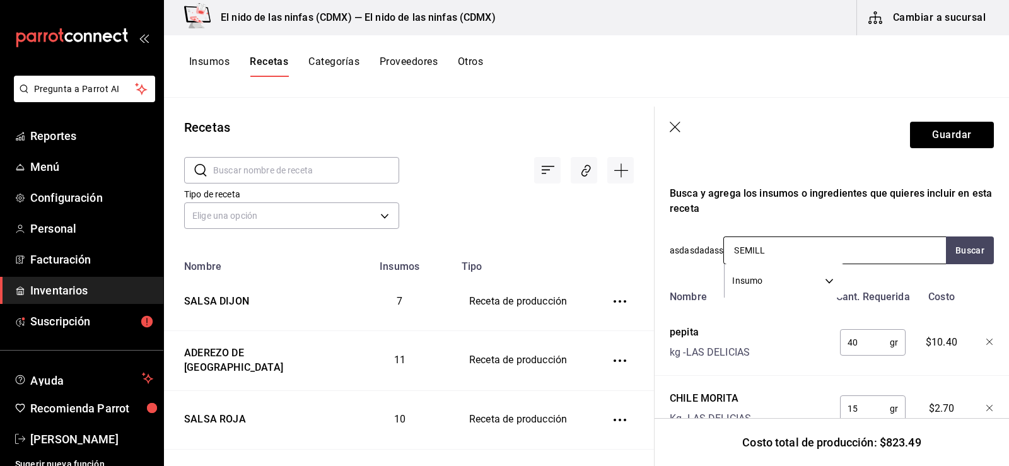
type input "SEMILLA"
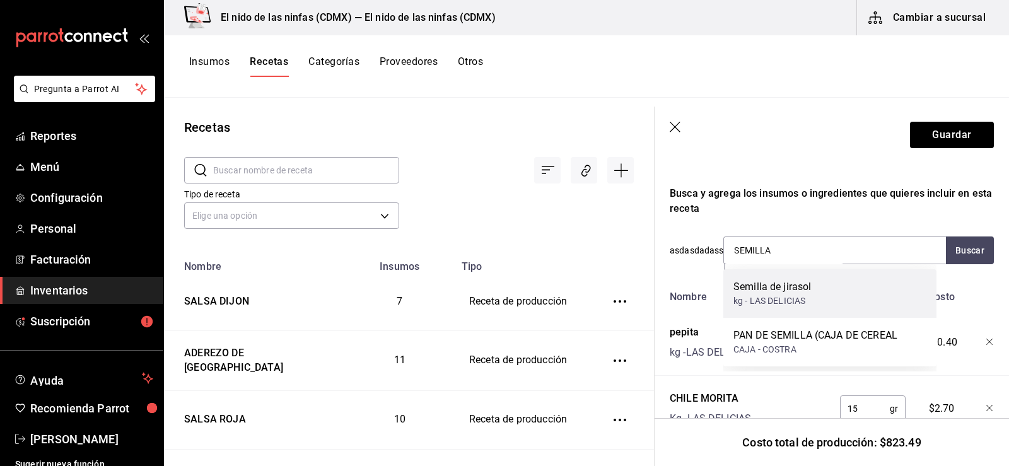
drag, startPoint x: 796, startPoint y: 306, endPoint x: 783, endPoint y: 293, distance: 18.3
click at [783, 293] on div "Semilla de jirasol kg - LAS DELICIAS" at bounding box center [772, 293] width 78 height 28
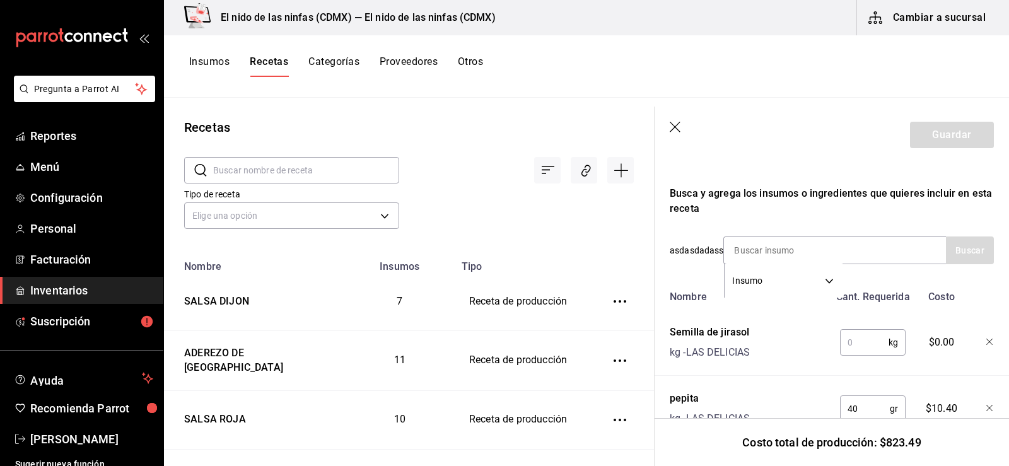
click at [875, 344] on input "text" at bounding box center [864, 342] width 49 height 25
type input "0.025"
click at [849, 248] on input at bounding box center [787, 250] width 126 height 26
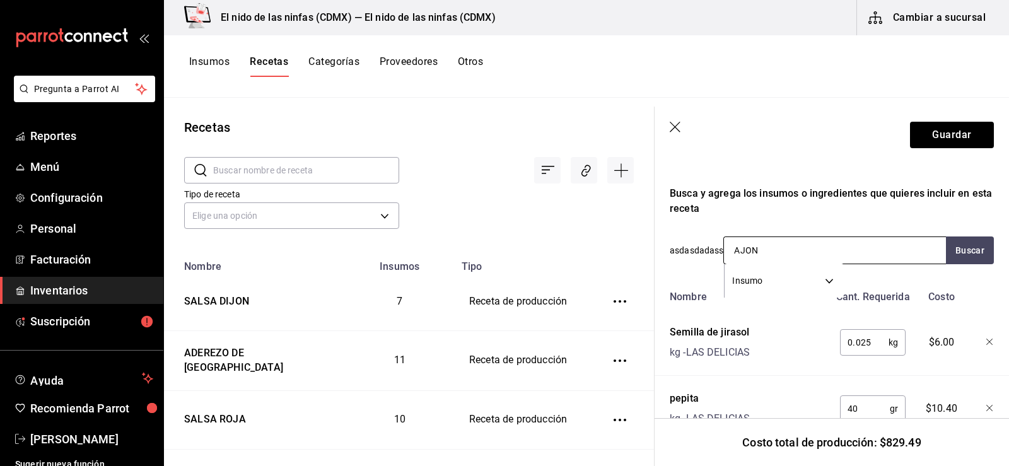
click at [843, 250] on input "AJON" at bounding box center [787, 250] width 126 height 26
type input "A"
type input "AJONJOLI"
click at [953, 245] on button "Buscar" at bounding box center [970, 250] width 48 height 28
click at [834, 247] on input "AJONJOLI" at bounding box center [787, 250] width 126 height 26
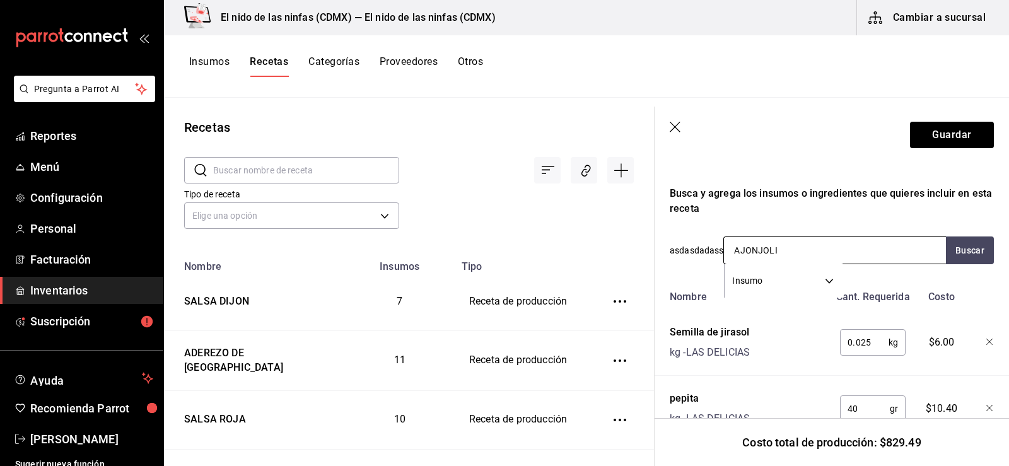
click at [834, 247] on input "AJONJOLI" at bounding box center [787, 250] width 126 height 26
type input "ARANDANOS"
click at [948, 253] on button "Buscar" at bounding box center [970, 250] width 48 height 28
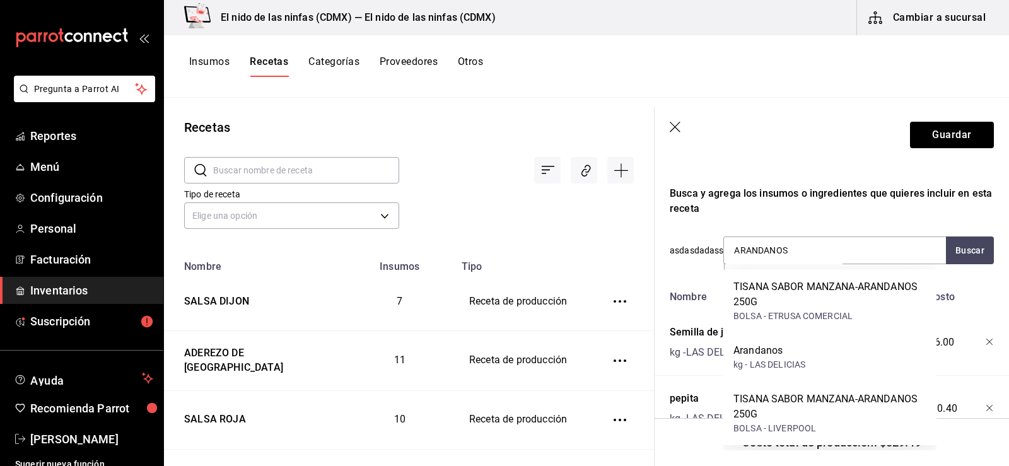
click at [846, 365] on div "Arandanos kg - LAS DELICIAS" at bounding box center [829, 357] width 213 height 49
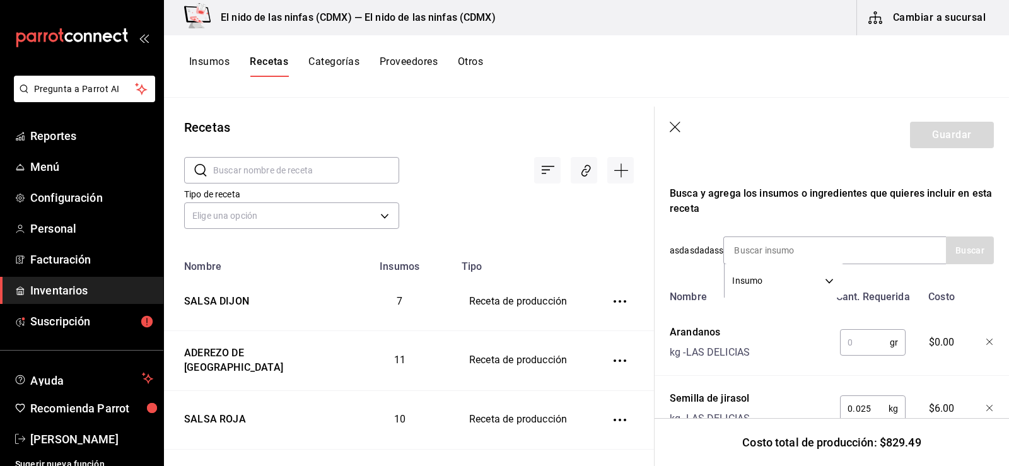
click at [866, 355] on input "text" at bounding box center [865, 342] width 50 height 25
type input "60"
click at [843, 252] on input at bounding box center [787, 250] width 126 height 26
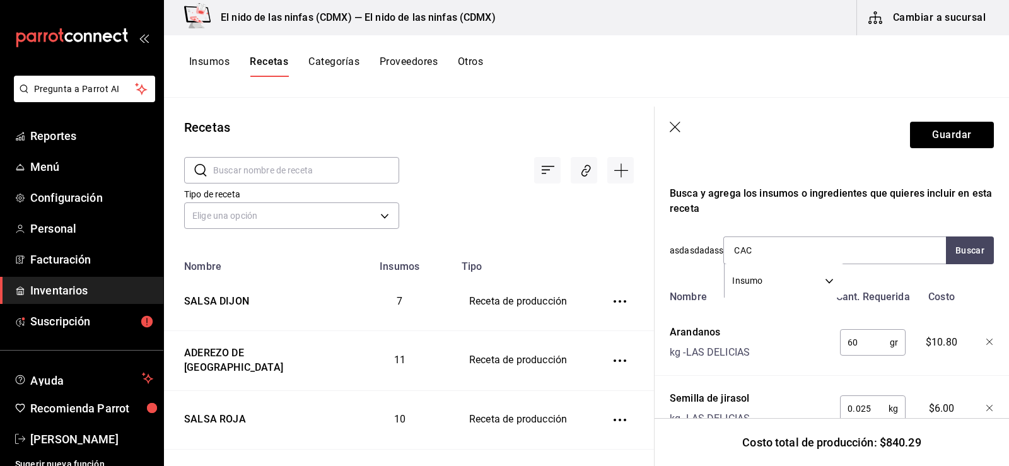
type input "CACA"
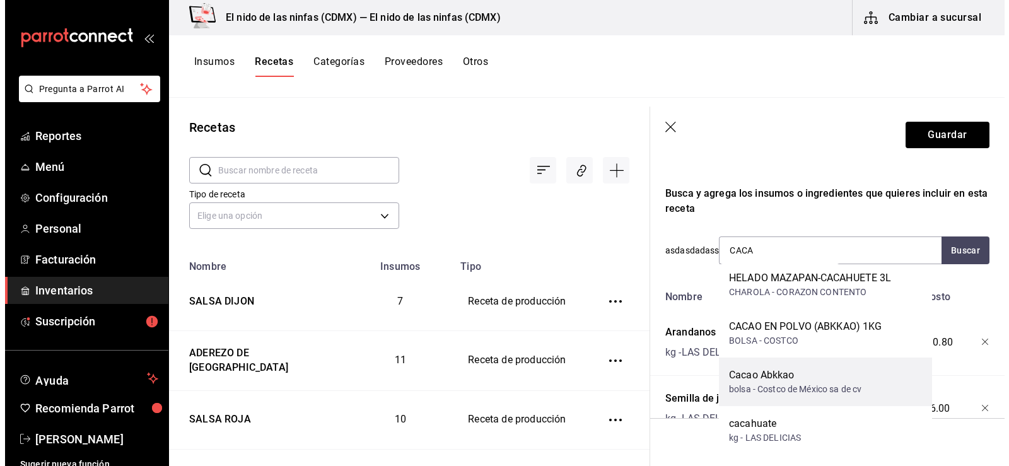
scroll to position [18, 0]
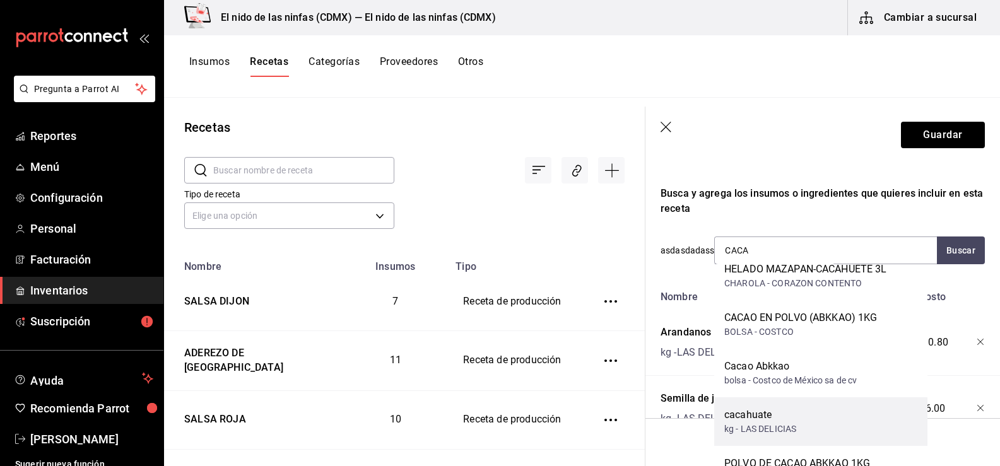
click at [795, 414] on div "cacahuate" at bounding box center [760, 414] width 72 height 15
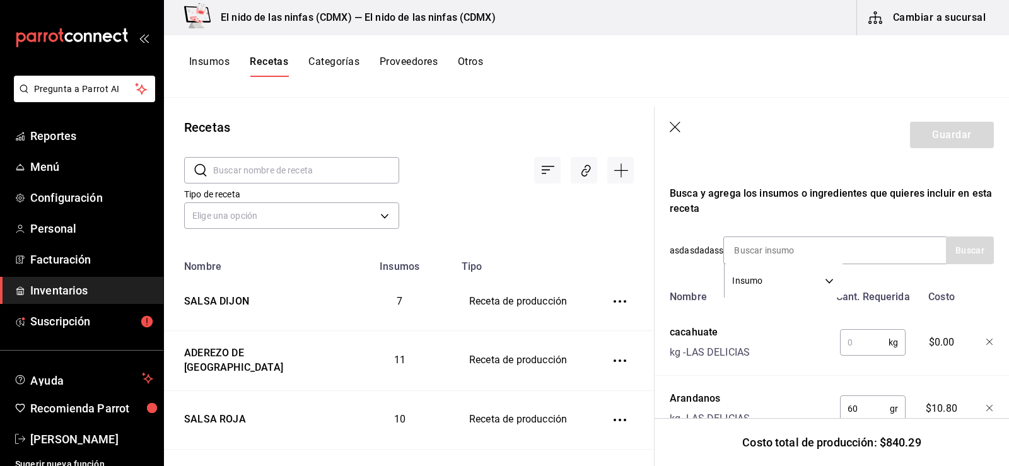
click at [846, 335] on input "text" at bounding box center [864, 342] width 49 height 25
click at [757, 249] on input at bounding box center [787, 250] width 126 height 26
click at [851, 344] on input "0.40" at bounding box center [864, 342] width 49 height 25
click at [909, 245] on div "Insumo SUPPLY" at bounding box center [834, 250] width 223 height 28
click at [857, 343] on input "0.040" at bounding box center [864, 342] width 49 height 25
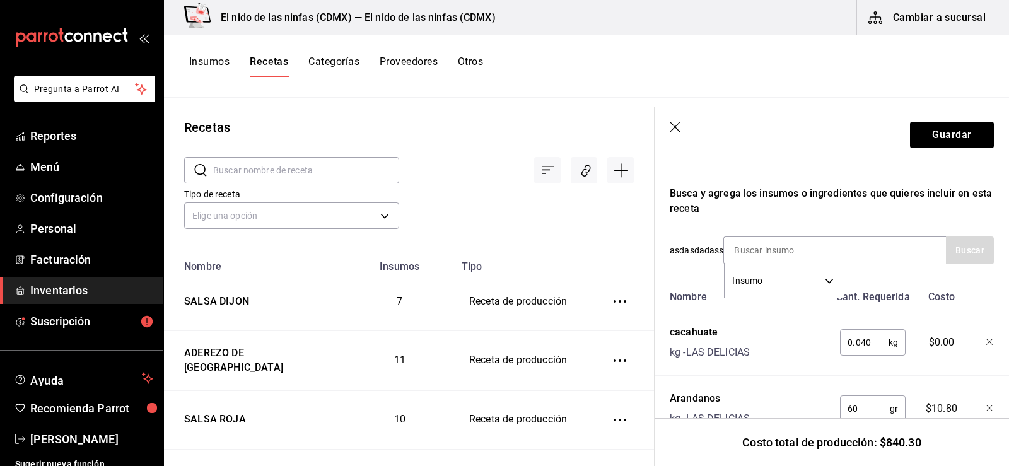
click at [855, 342] on input "0.040" at bounding box center [864, 342] width 49 height 25
type input "0.40"
click at [831, 250] on input at bounding box center [787, 250] width 126 height 26
type input "OREGANO"
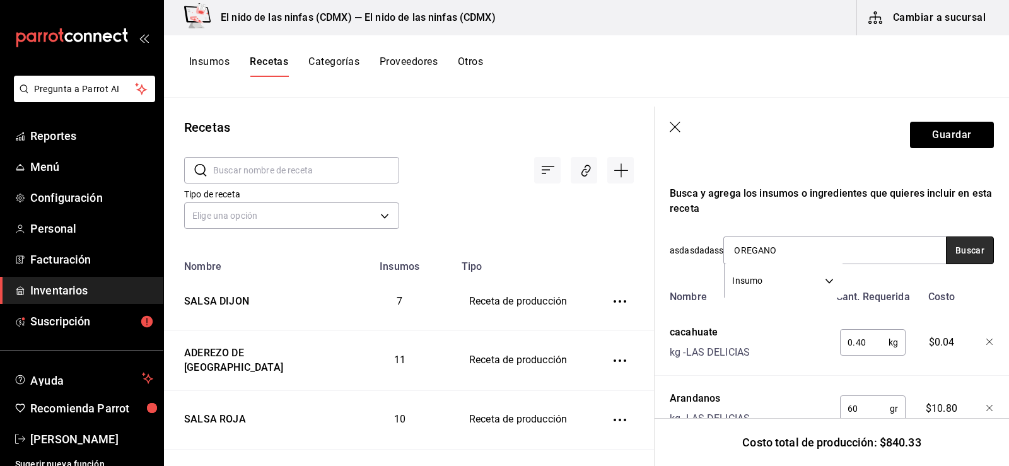
click at [971, 248] on button "Buscar" at bounding box center [970, 250] width 48 height 28
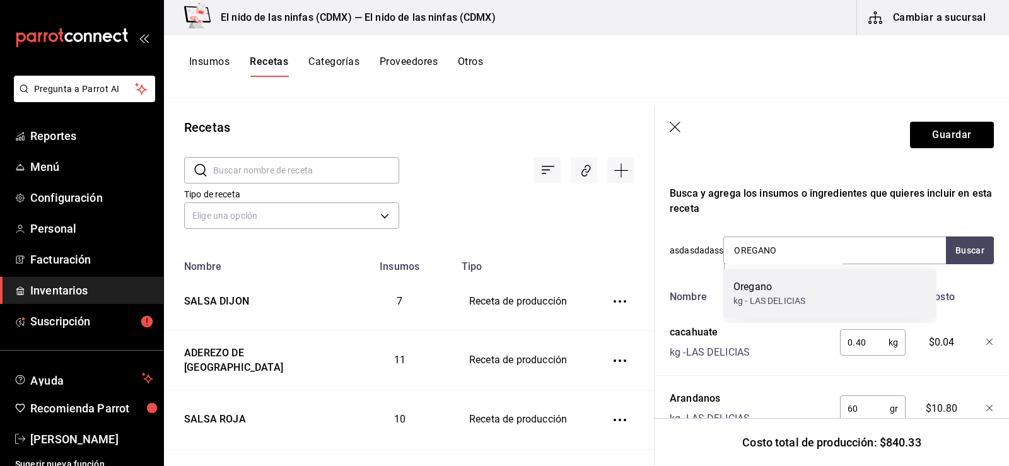
click at [840, 296] on div "Oregano kg - LAS DELICIAS" at bounding box center [829, 293] width 213 height 49
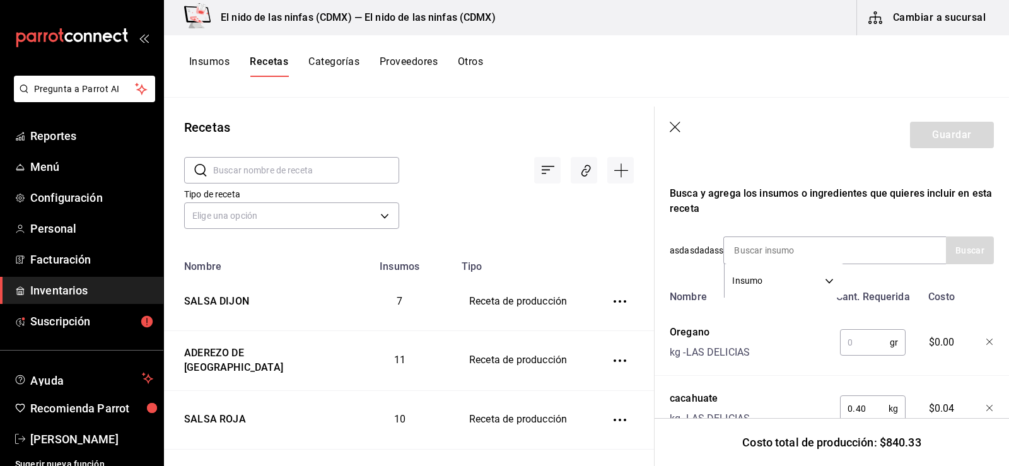
click at [861, 334] on input "text" at bounding box center [865, 342] width 50 height 25
type input "5"
click at [861, 246] on div "Insumo SUPPLY" at bounding box center [834, 250] width 223 height 28
click at [846, 247] on input at bounding box center [787, 250] width 126 height 26
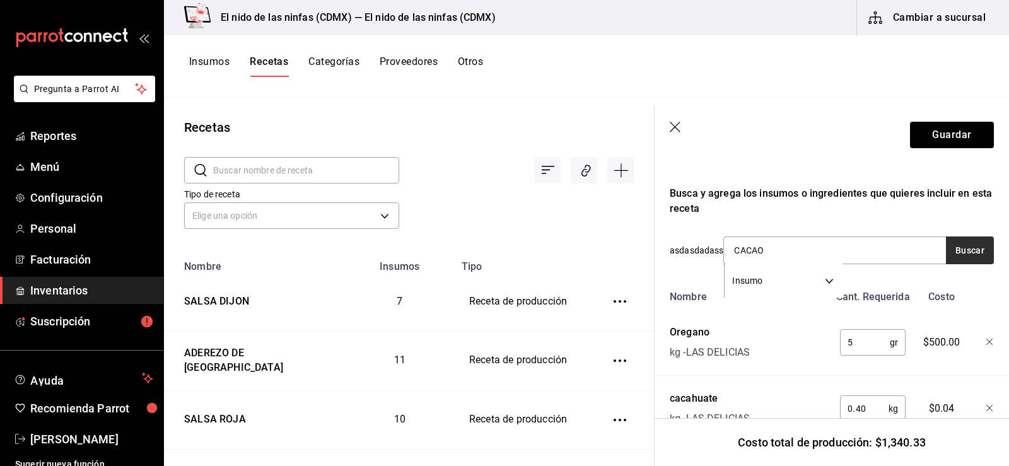
type input "CACAO"
click at [969, 250] on button "Buscar" at bounding box center [970, 250] width 48 height 28
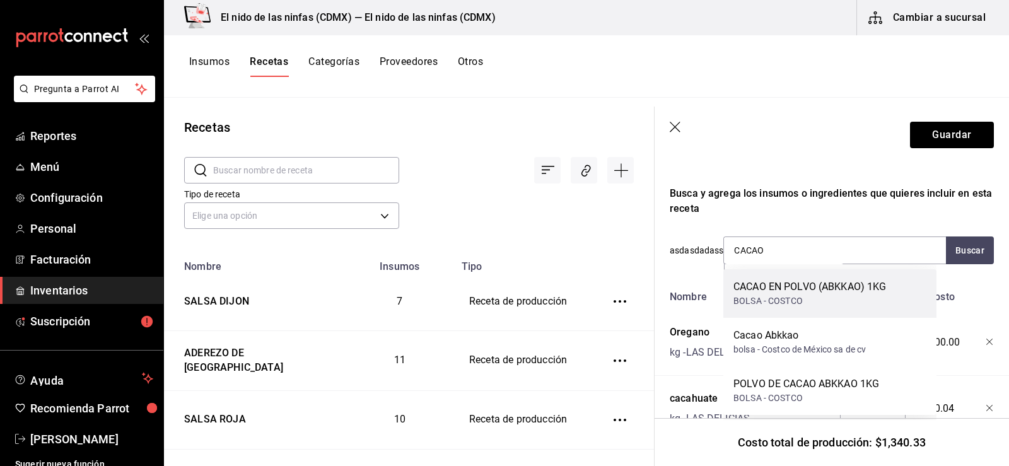
click at [834, 289] on div "CACAO EN POLVO (ABKKAO) 1KG" at bounding box center [809, 286] width 153 height 15
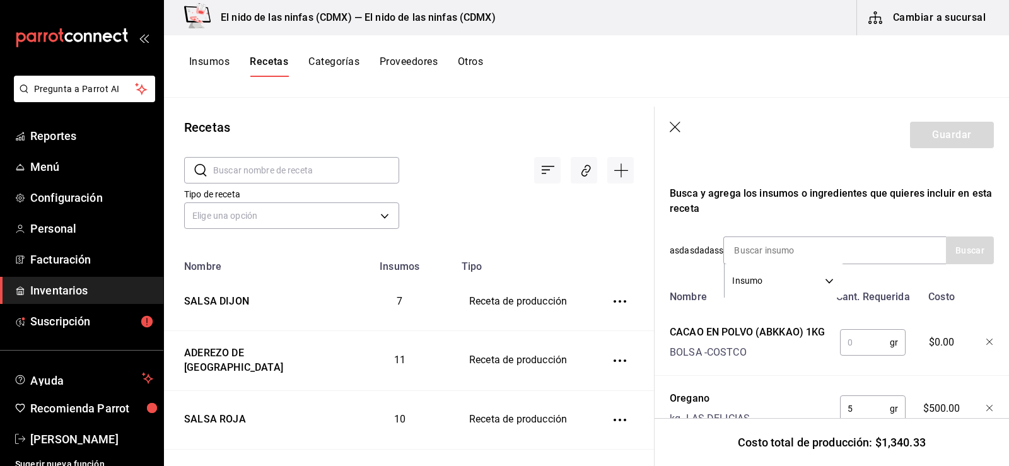
click at [851, 354] on input "text" at bounding box center [865, 342] width 50 height 25
type input "40"
click at [852, 252] on div "Insumo SUPPLY" at bounding box center [834, 250] width 223 height 28
drag, startPoint x: 943, startPoint y: 227, endPoint x: 936, endPoint y: 228, distance: 7.7
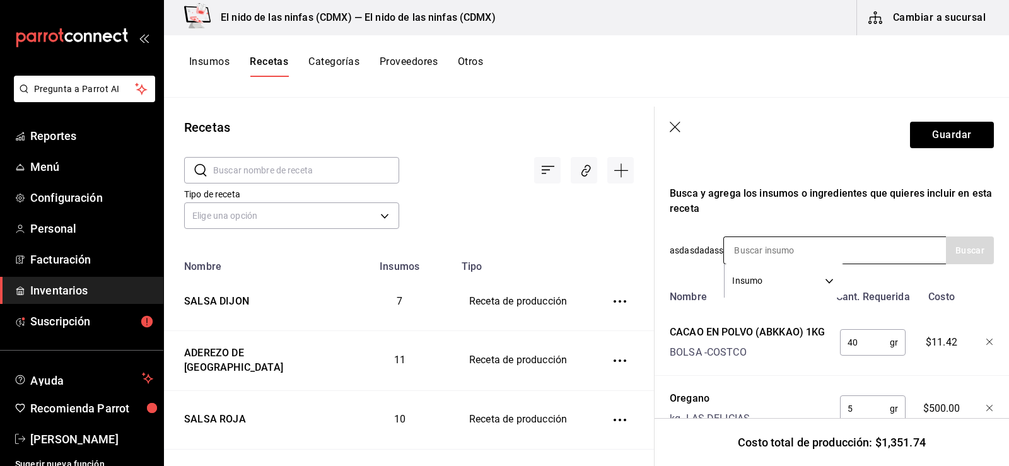
click at [835, 253] on input at bounding box center [787, 250] width 126 height 26
type input "PIMIENTA"
click at [947, 249] on button "Buscar" at bounding box center [970, 250] width 48 height 28
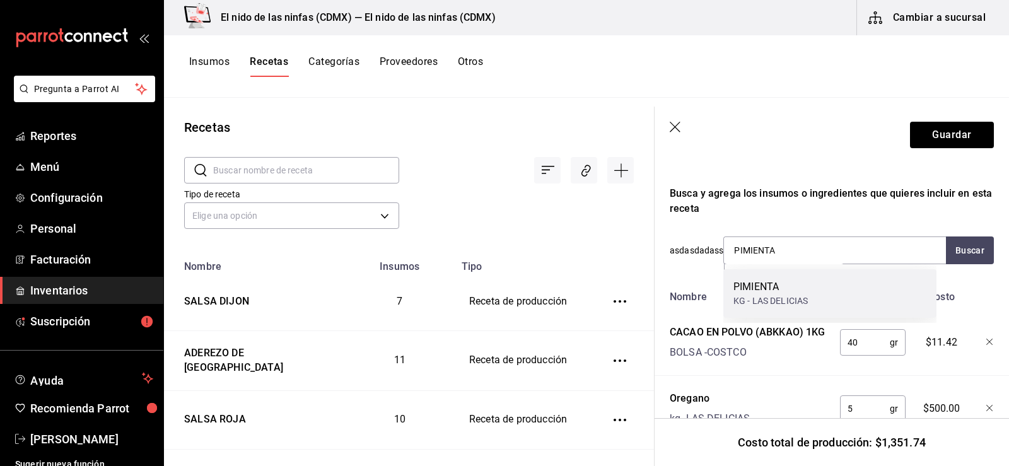
click at [761, 298] on div "KG - LAS DELICIAS" at bounding box center [770, 300] width 74 height 13
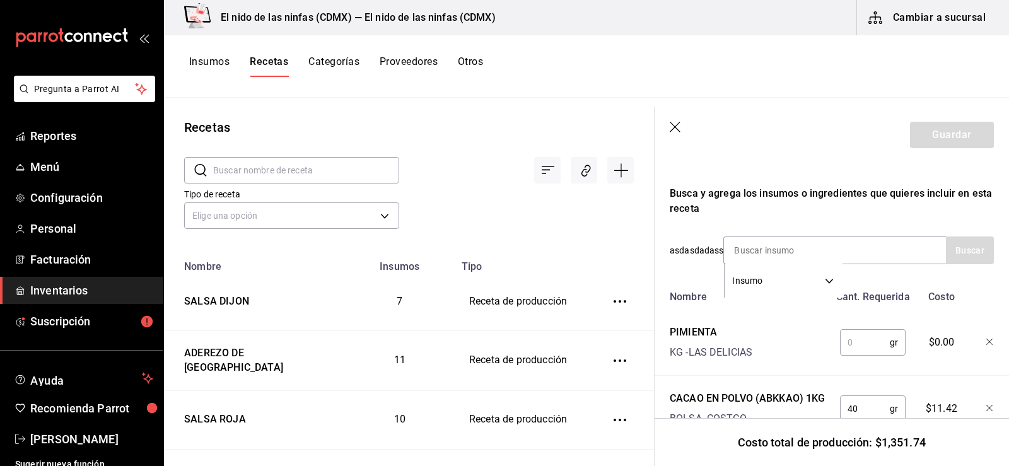
click at [846, 339] on input "text" at bounding box center [865, 342] width 50 height 25
type input "13"
click at [749, 248] on input at bounding box center [787, 250] width 126 height 26
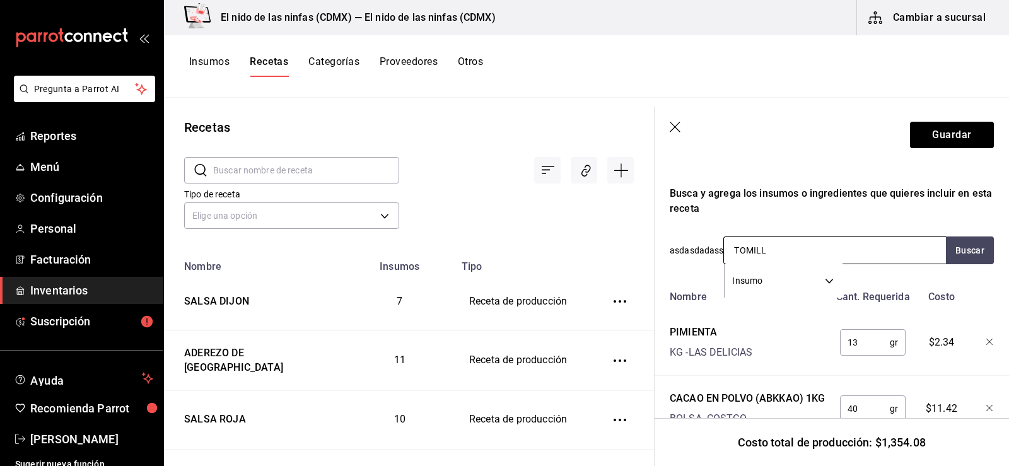
type input "TOMILLO"
click at [773, 288] on div "Tomillo" at bounding box center [769, 286] width 72 height 15
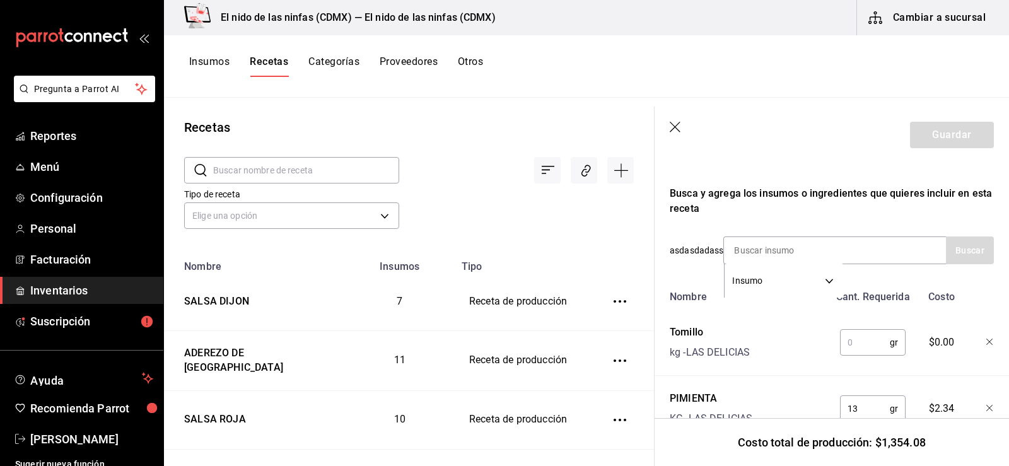
click at [858, 335] on input "text" at bounding box center [865, 342] width 50 height 25
type input "8"
click at [844, 246] on input at bounding box center [787, 250] width 126 height 26
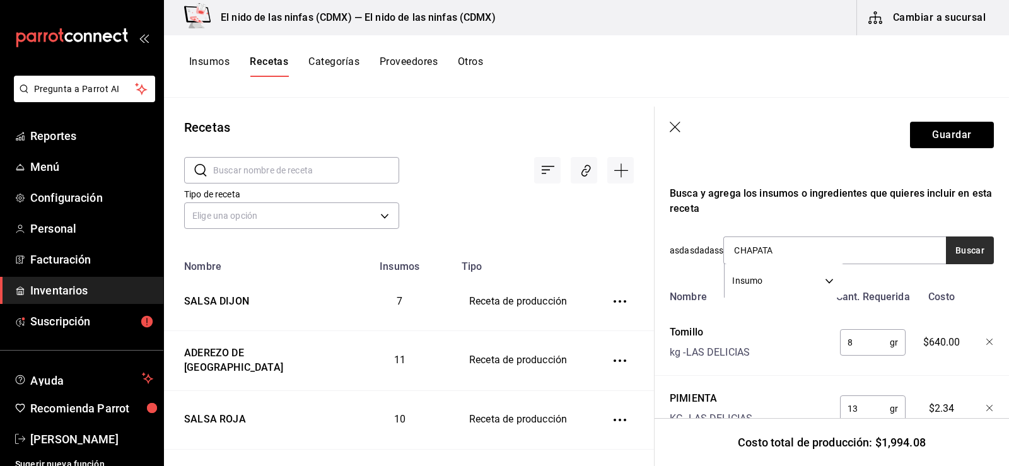
type input "CHAPATA"
click at [967, 247] on button "Buscar" at bounding box center [970, 250] width 48 height 28
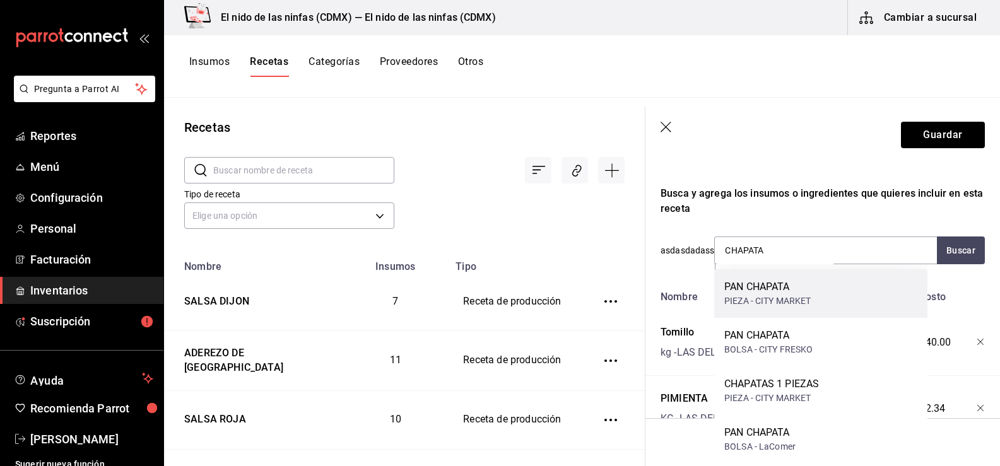
click at [885, 303] on div "PAN CHAPATA PIEZA - CITY MARKET" at bounding box center [820, 293] width 213 height 49
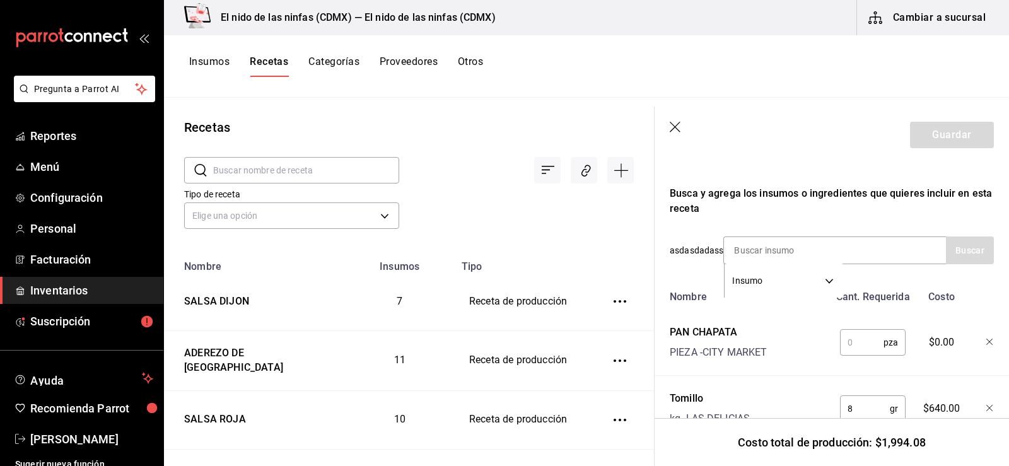
click at [849, 341] on input "text" at bounding box center [862, 342] width 44 height 25
type input "1"
click at [945, 137] on button "Guardar" at bounding box center [952, 135] width 84 height 26
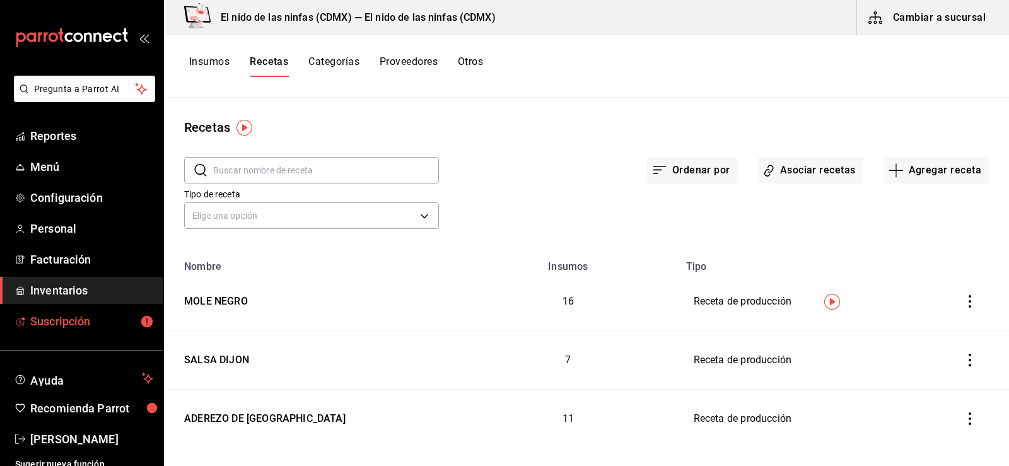
click at [105, 319] on span "Suscripción" at bounding box center [91, 321] width 123 height 17
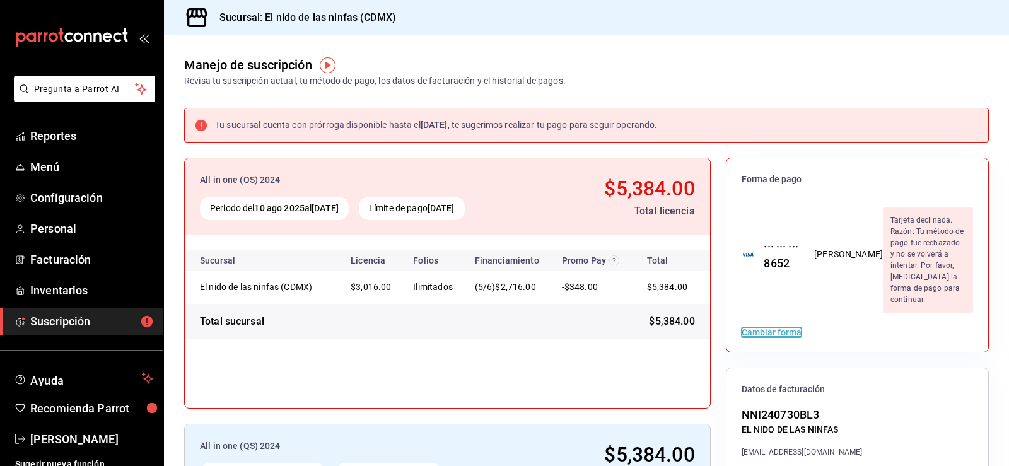
click at [774, 328] on button "Cambiar forma" at bounding box center [772, 332] width 60 height 9
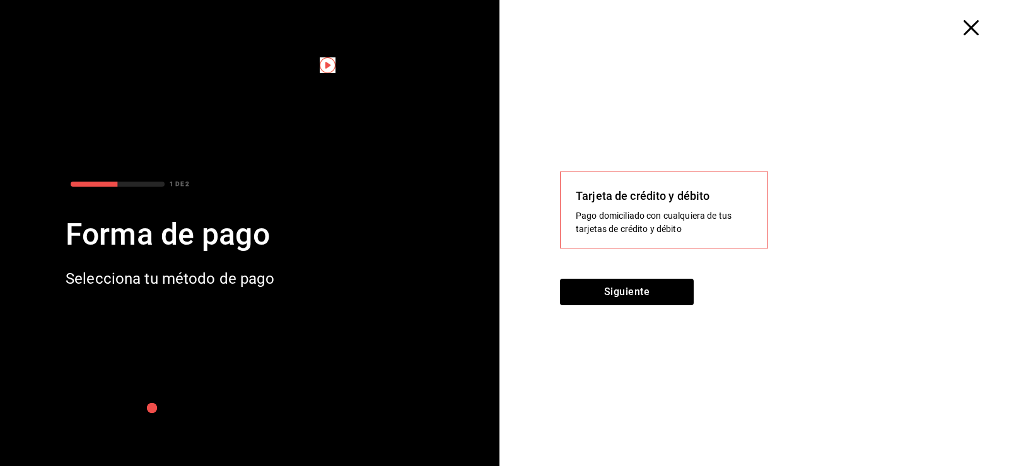
click at [971, 18] on div at bounding box center [759, 17] width 499 height 35
click at [968, 28] on icon "button" at bounding box center [971, 27] width 15 height 15
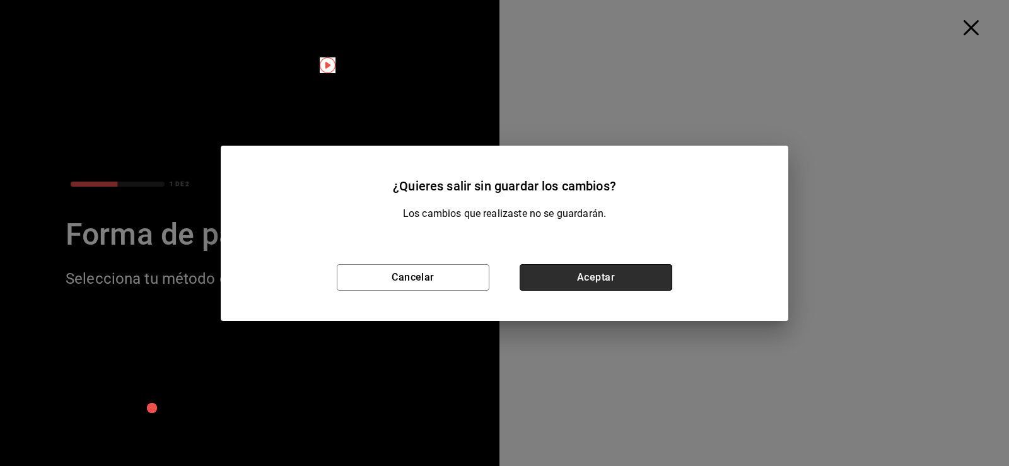
click at [583, 275] on button "Aceptar" at bounding box center [596, 277] width 153 height 26
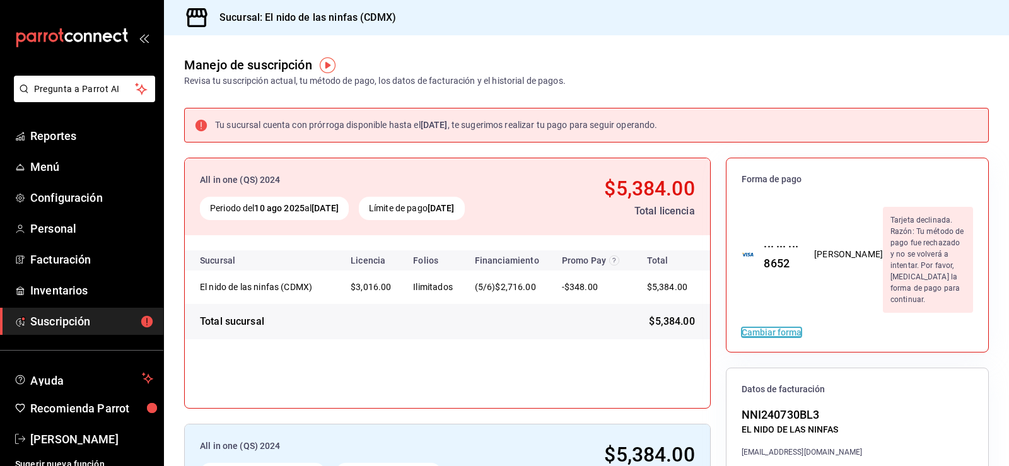
click at [773, 328] on button "Cambiar forma" at bounding box center [772, 332] width 60 height 9
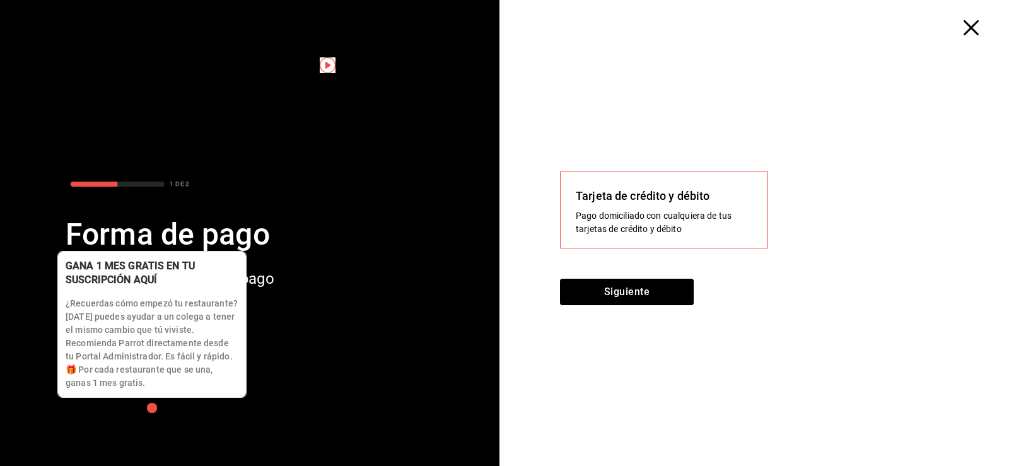
click at [146, 409] on div "button" at bounding box center [152, 408] width 12 height 12
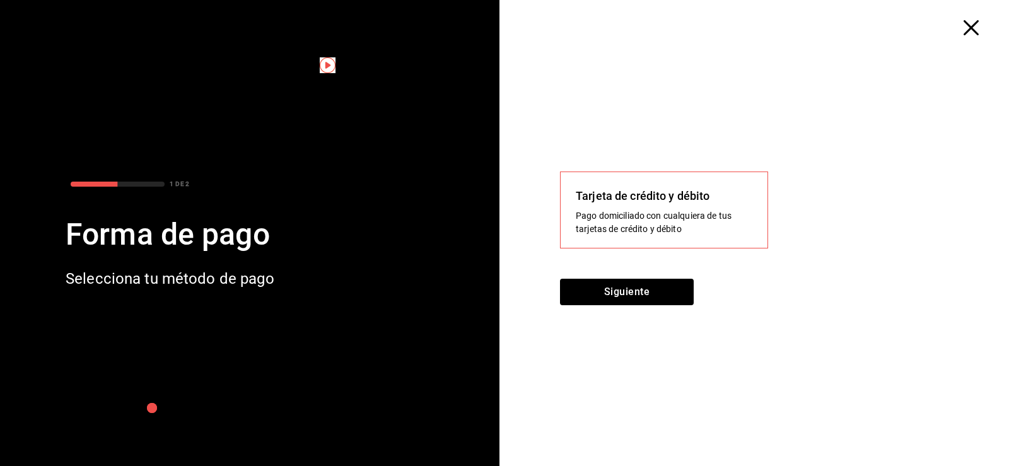
click at [342, 223] on div "1 DE 2 Forma de pago Selecciona tu método de pago" at bounding box center [249, 233] width 499 height 466
click at [968, 32] on icon "button" at bounding box center [971, 27] width 15 height 15
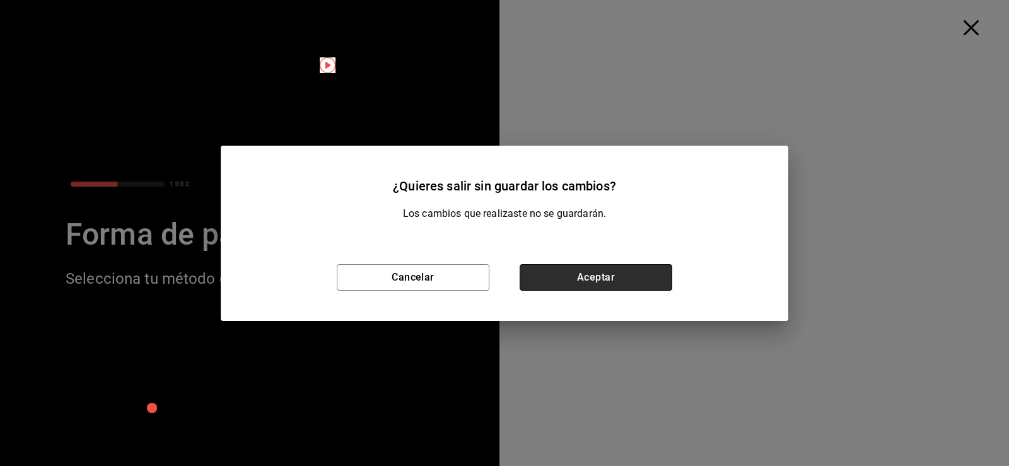
click at [581, 286] on button "Aceptar" at bounding box center [596, 277] width 153 height 26
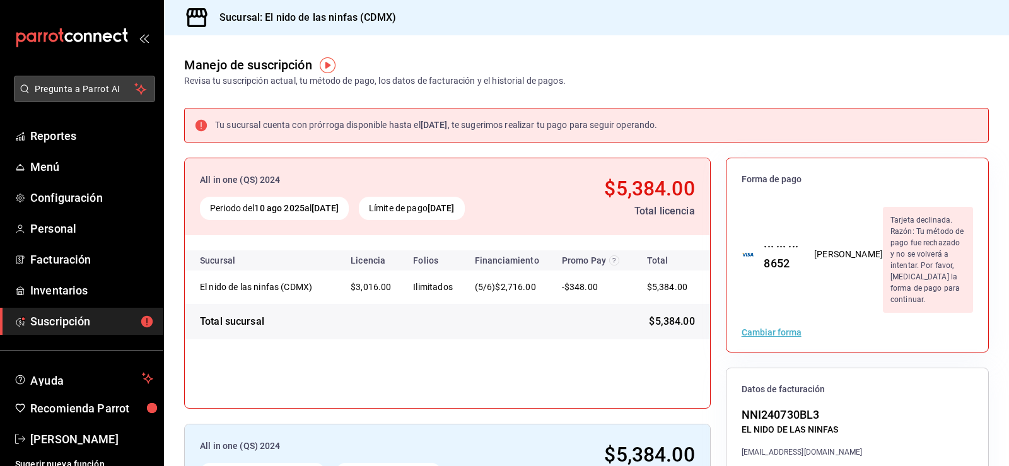
click at [60, 88] on span "Pregunta a Parrot AI" at bounding box center [85, 89] width 100 height 13
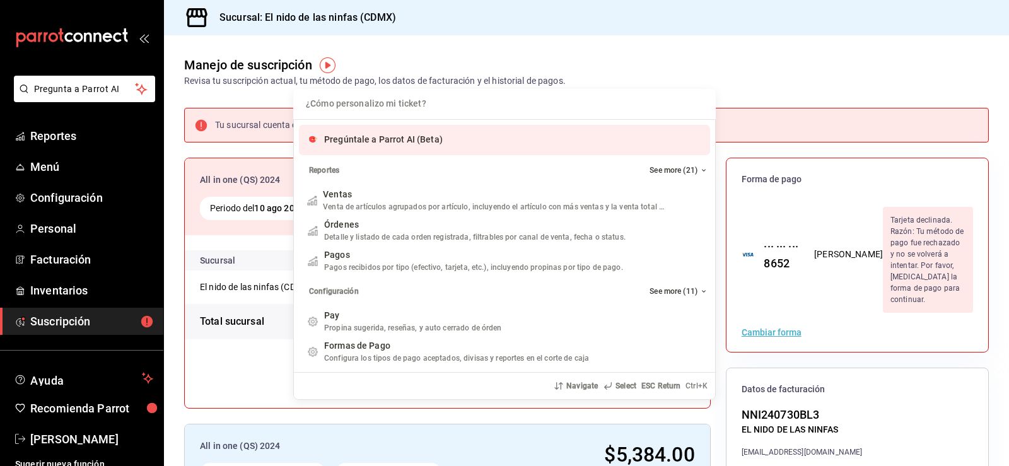
click at [452, 102] on input "Quiero cancelar una orden" at bounding box center [504, 104] width 407 height 30
click at [451, 91] on input "Quiero cancelar una orden" at bounding box center [504, 104] width 407 height 30
click at [781, 312] on div "¿Dónde puedo encontrar mis ventas? Pregúntale a Parrot AI (Beta) Reportes See m…" at bounding box center [504, 233] width 1009 height 466
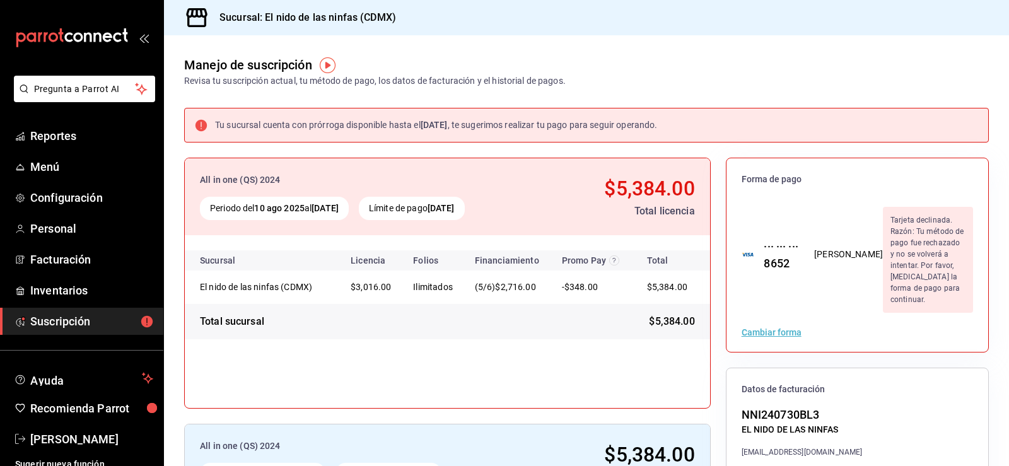
click at [781, 328] on button "Cambiar forma" at bounding box center [772, 332] width 60 height 9
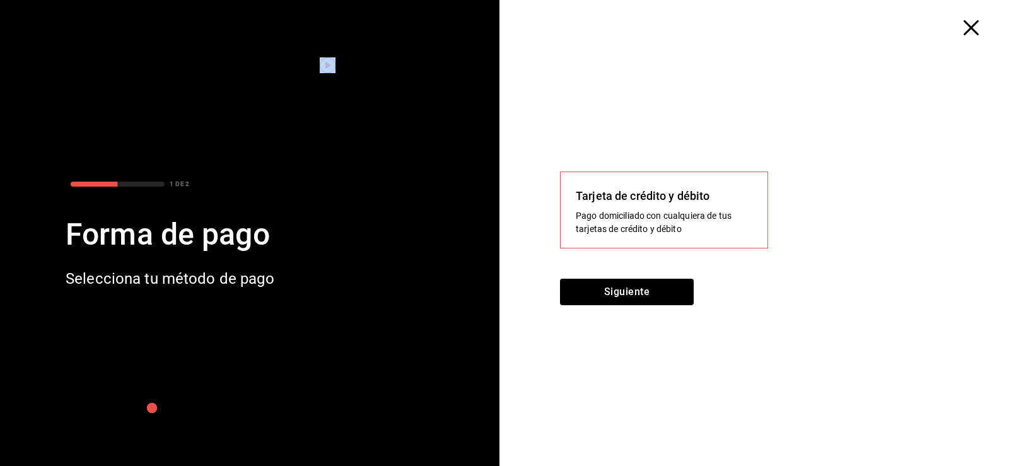
click at [779, 312] on div "1 DE 2 Forma de pago Selecciona tu método de pago Tarjeta de crédito y débito P…" at bounding box center [504, 233] width 1009 height 466
click at [972, 28] on icon "button" at bounding box center [971, 27] width 15 height 15
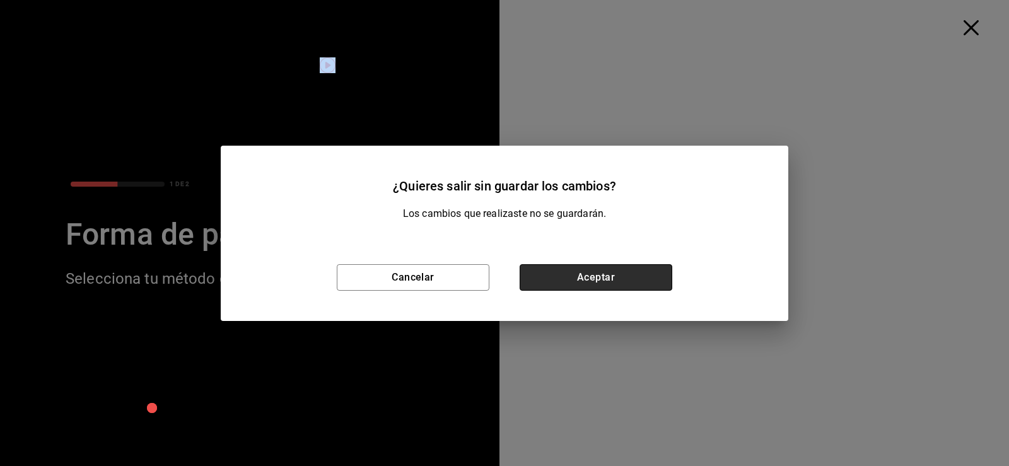
click at [600, 280] on button "Aceptar" at bounding box center [596, 277] width 153 height 26
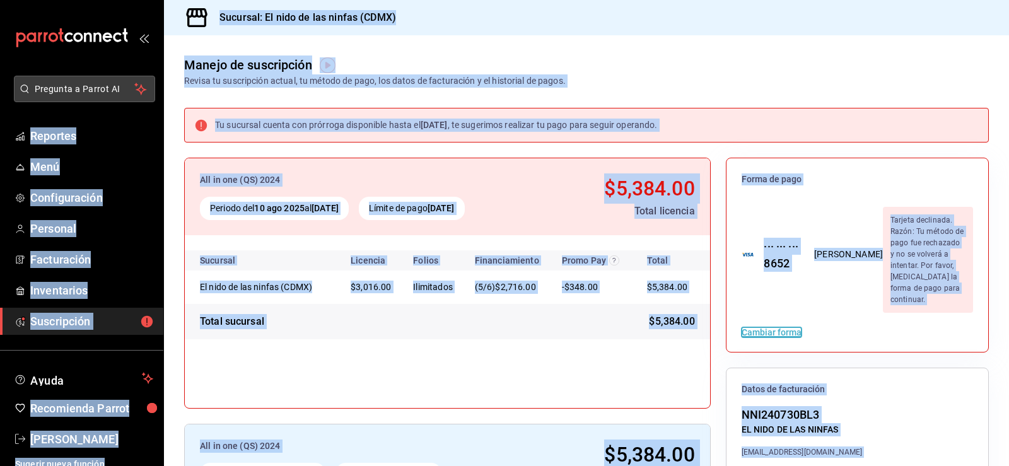
click at [109, 98] on button "Pregunta a Parrot AI" at bounding box center [84, 89] width 141 height 26
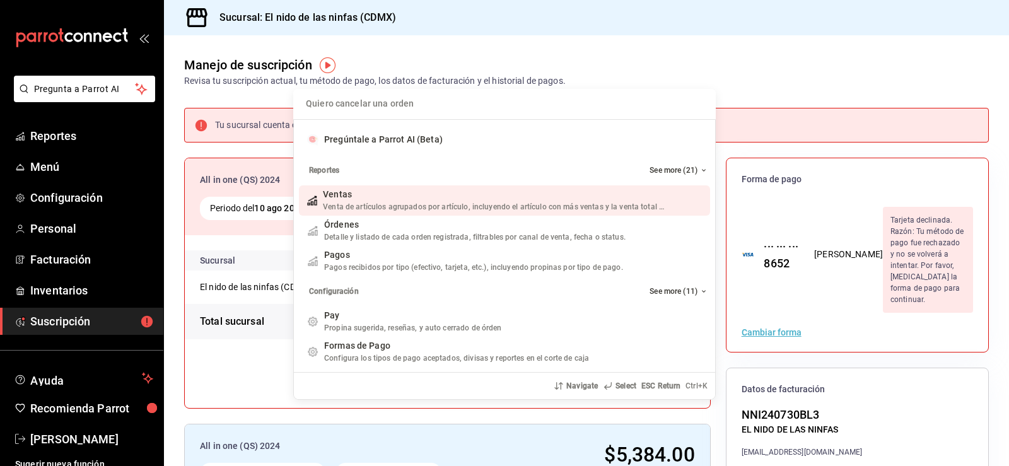
click at [392, 106] on input "Quiero cancelar una orden" at bounding box center [504, 104] width 407 height 30
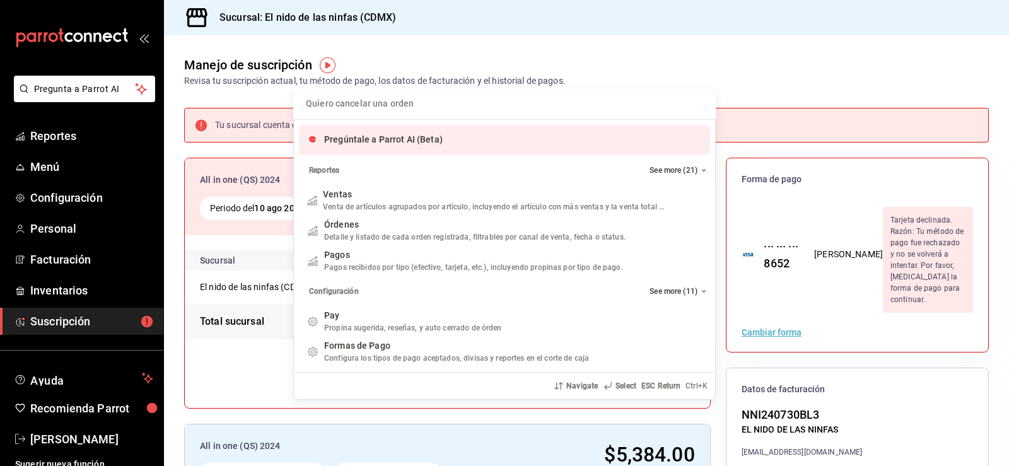
click at [408, 95] on input "Quiero cancelar una orden" at bounding box center [504, 104] width 407 height 30
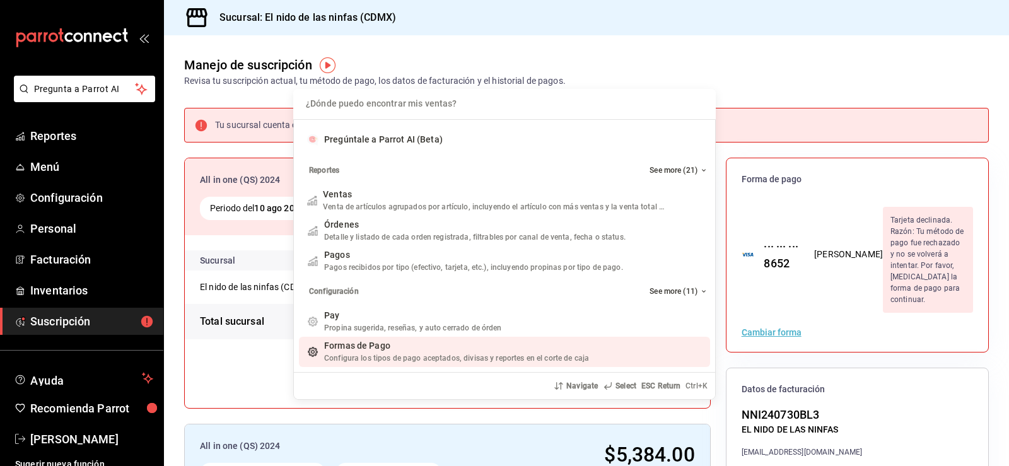
click at [368, 348] on span "Formas de Pago" at bounding box center [357, 346] width 66 height 10
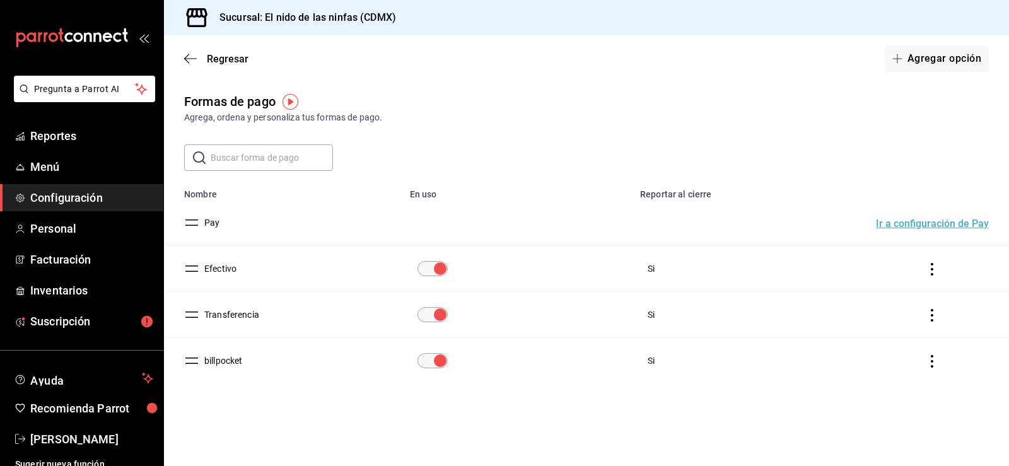
click at [248, 165] on input "text" at bounding box center [272, 157] width 122 height 25
click at [390, 85] on main "Regresar Agregar opción Formas de pago Agrega, ordena y personaliza tus formas …" at bounding box center [586, 250] width 845 height 431
click at [57, 375] on span "Ayuda" at bounding box center [83, 378] width 107 height 15
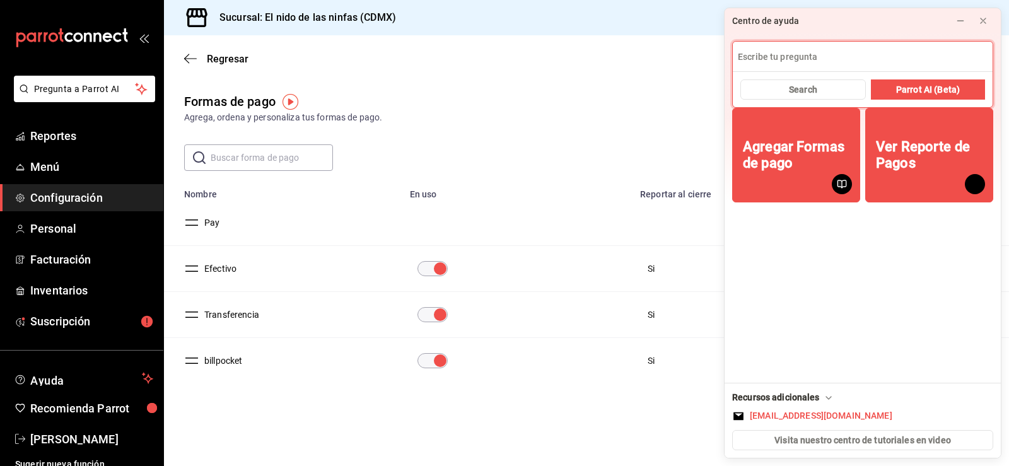
click at [853, 61] on input at bounding box center [863, 57] width 260 height 30
type input "QUIERO PAGAR MI FACTURA DE PARROT"
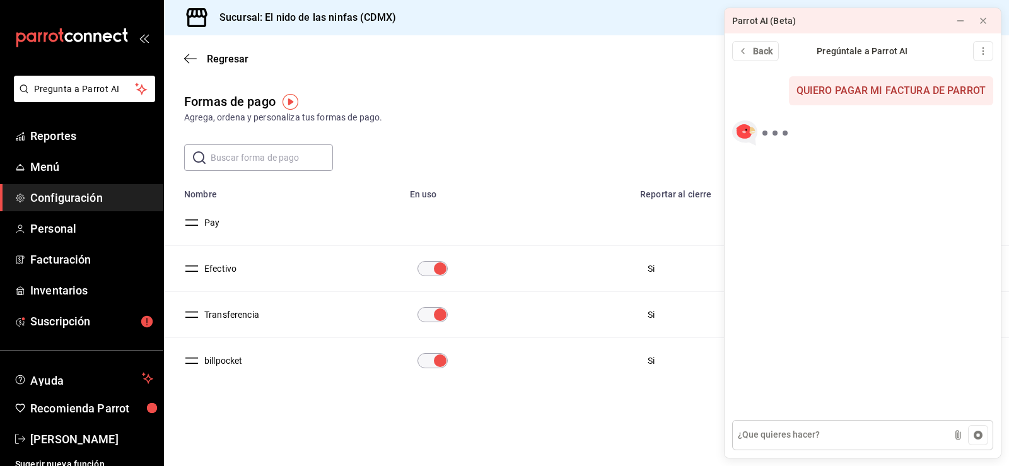
click at [823, 431] on textarea at bounding box center [862, 435] width 261 height 30
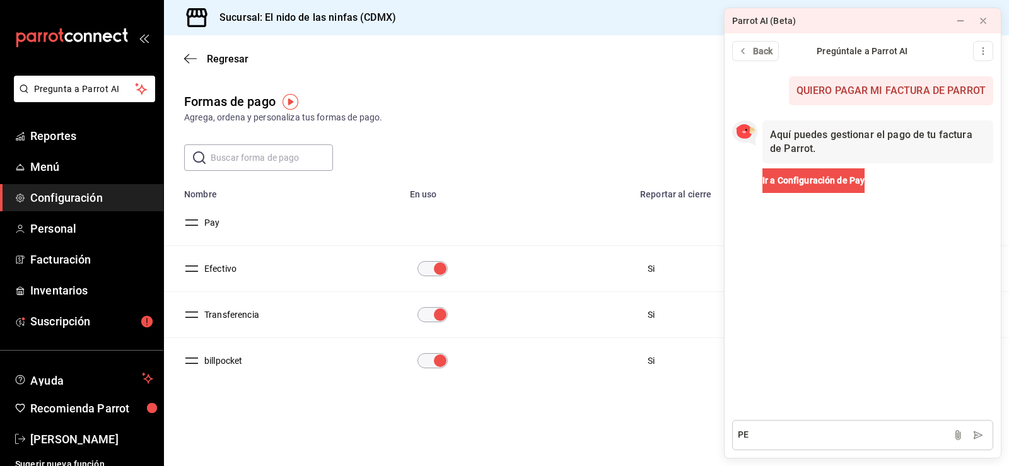
type textarea "P"
click at [808, 173] on button "Ir a Configuración de Pay" at bounding box center [813, 180] width 102 height 25
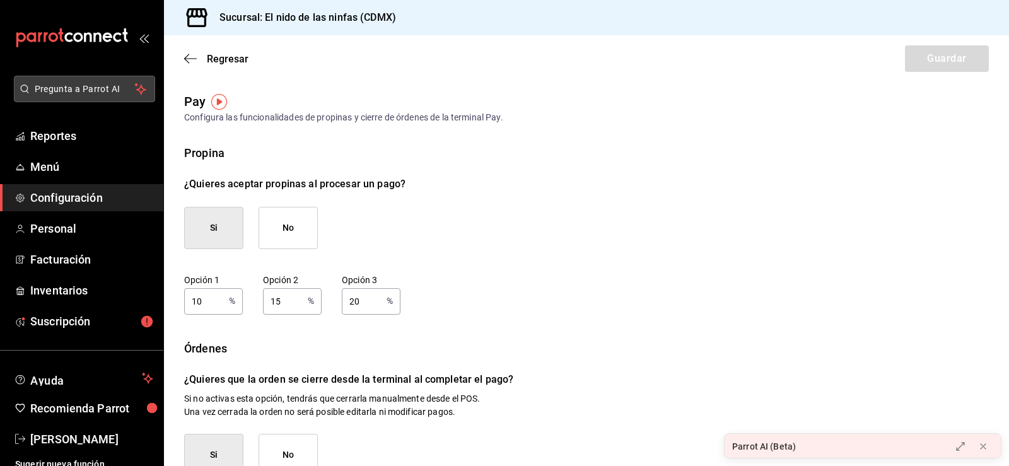
click at [99, 91] on span "Pregunta a Parrot AI" at bounding box center [85, 89] width 100 height 13
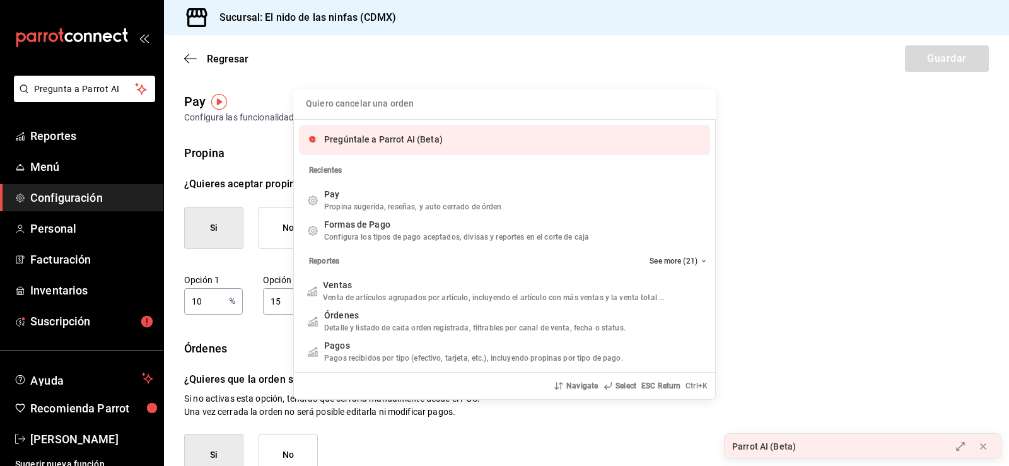
click at [518, 100] on input "Quiero cancelar una orden" at bounding box center [504, 104] width 407 height 30
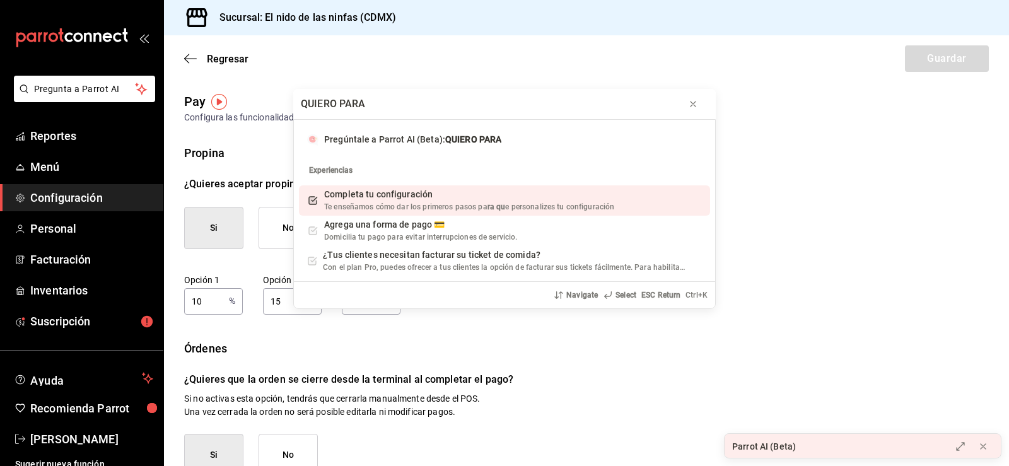
drag, startPoint x: 518, startPoint y: 100, endPoint x: 510, endPoint y: 103, distance: 8.8
click at [510, 103] on input "QUIERO PARA" at bounding box center [504, 104] width 407 height 30
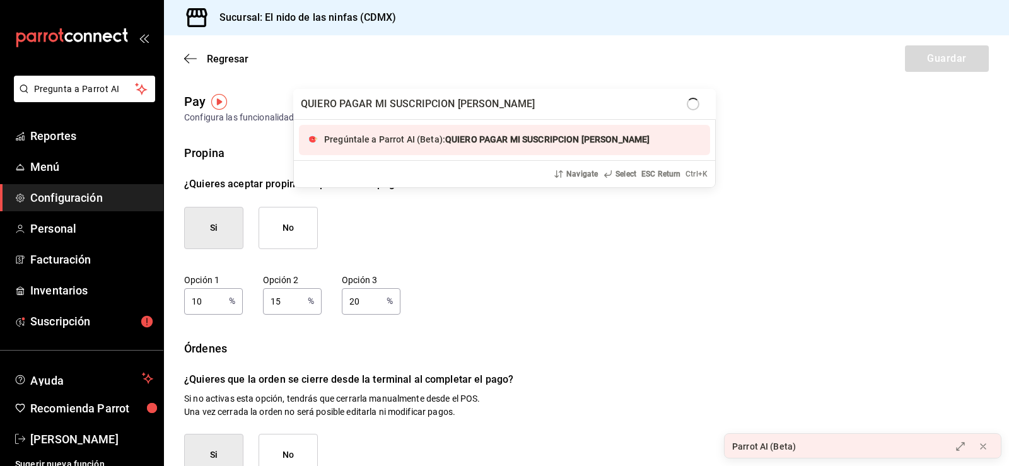
type input "QUIERO PAGAR MI SUSCRIPCION DE PARROT"
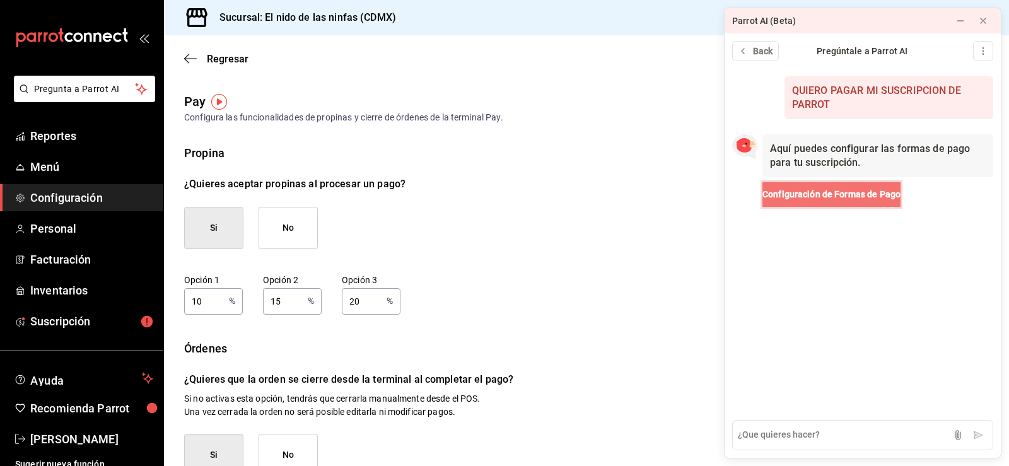
click at [852, 195] on span "Configuración de Formas de Pago" at bounding box center [831, 194] width 138 height 13
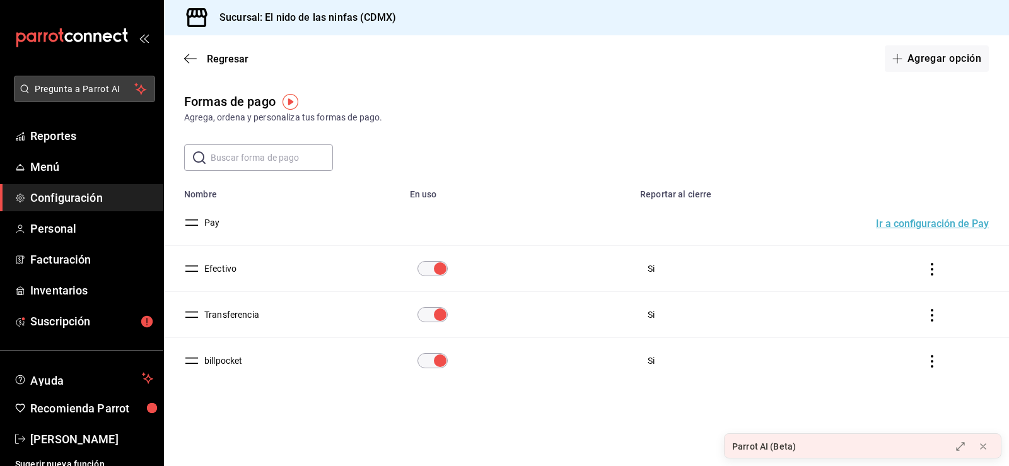
click at [121, 97] on button "Pregunta a Parrot AI" at bounding box center [84, 89] width 141 height 26
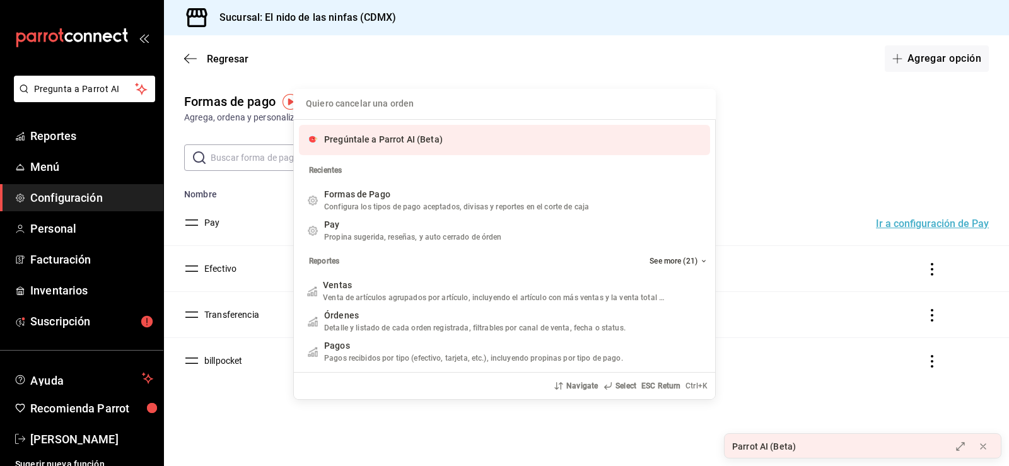
click at [489, 108] on input "Quiero cancelar una orden" at bounding box center [504, 104] width 407 height 30
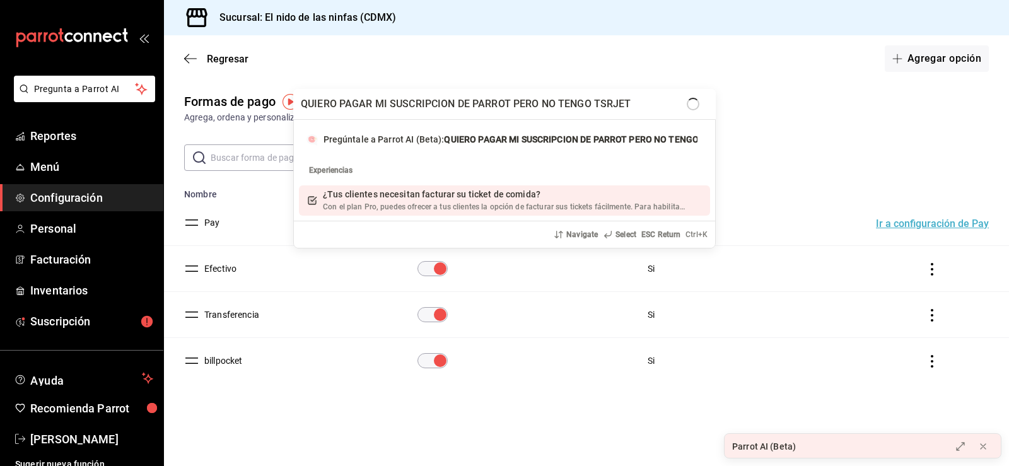
type input "QUIERO PAGAR MI SUSCRIPCION DE PARROT PERO NO TENGO TSRJETA"
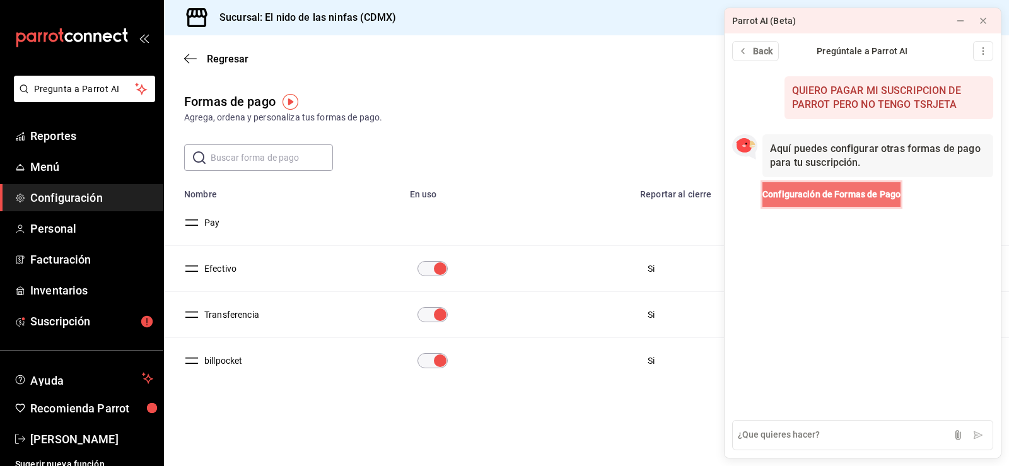
click at [823, 202] on button "Configuración de Formas de Pago" at bounding box center [831, 194] width 138 height 25
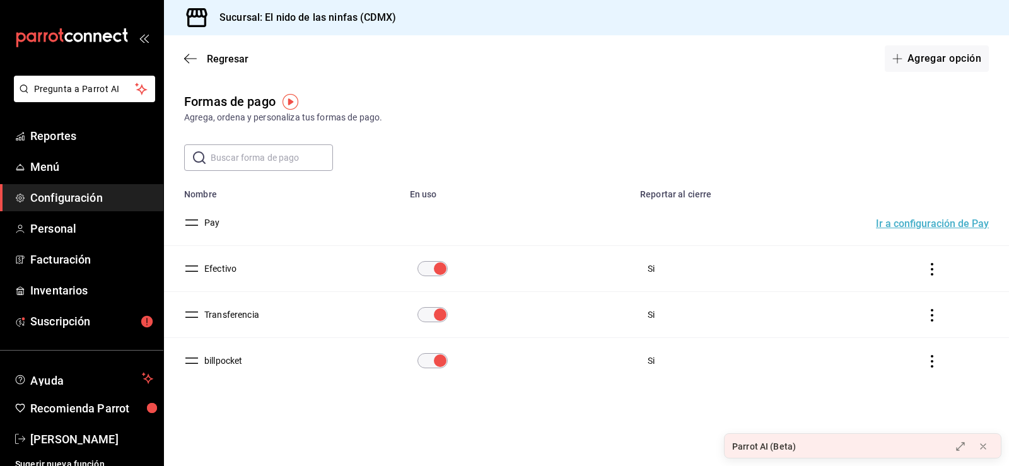
drag, startPoint x: 273, startPoint y: 214, endPoint x: 284, endPoint y: 202, distance: 16.5
click at [274, 214] on td "Pay" at bounding box center [283, 223] width 238 height 46
click at [929, 219] on button "Ir a configuración de Pay" at bounding box center [932, 224] width 113 height 10
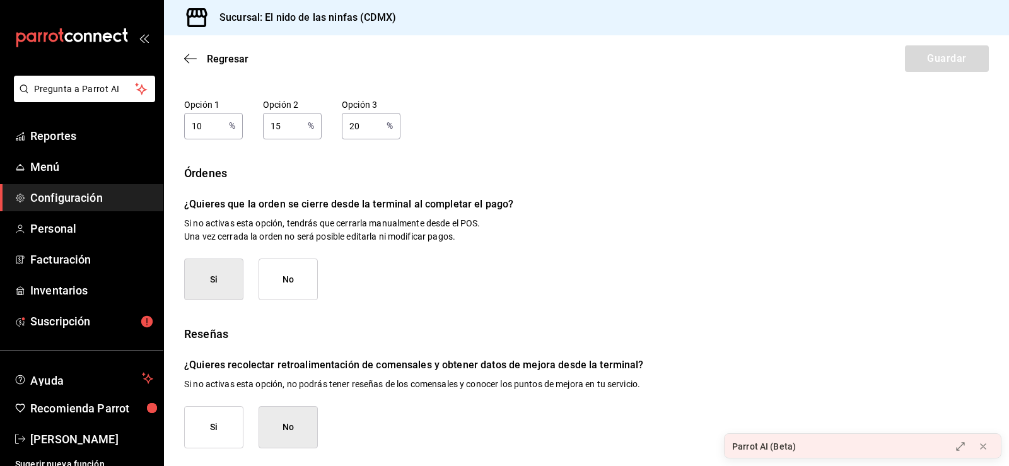
scroll to position [178, 0]
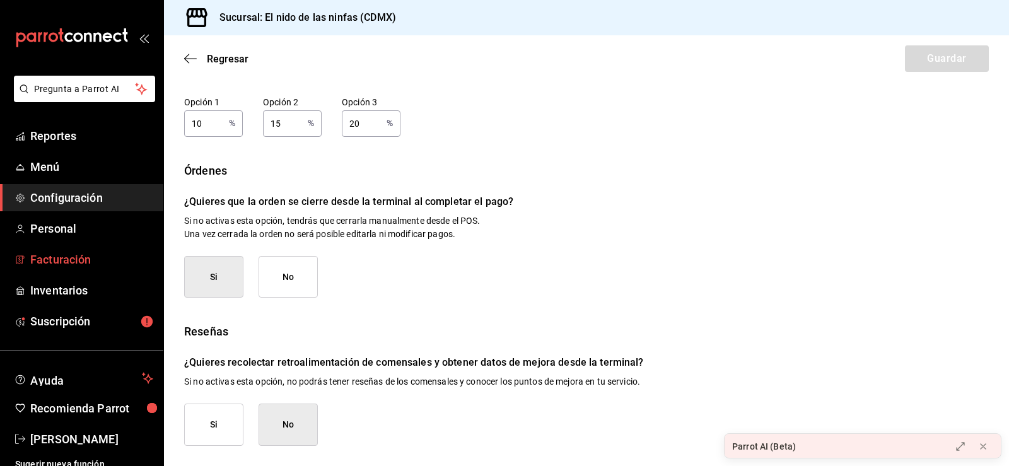
click at [57, 257] on span "Facturación" at bounding box center [91, 259] width 123 height 17
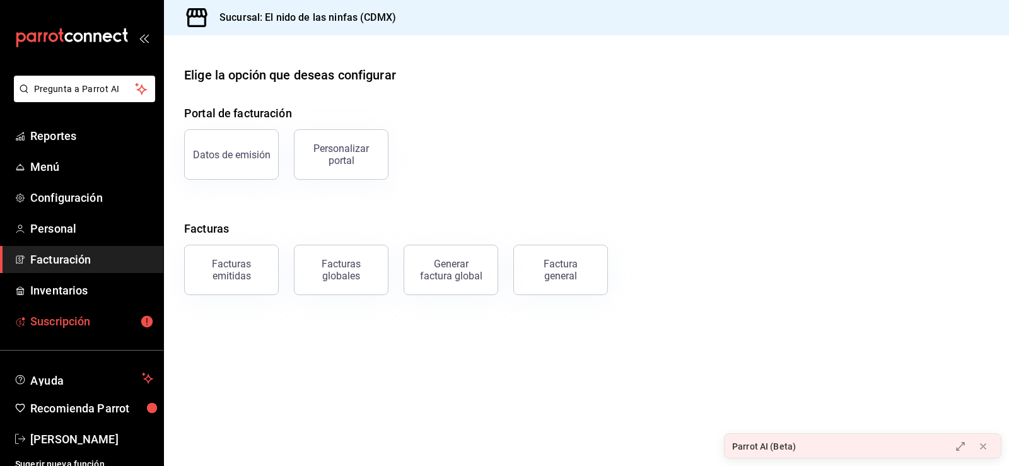
click at [79, 321] on span "Suscripción" at bounding box center [91, 321] width 123 height 17
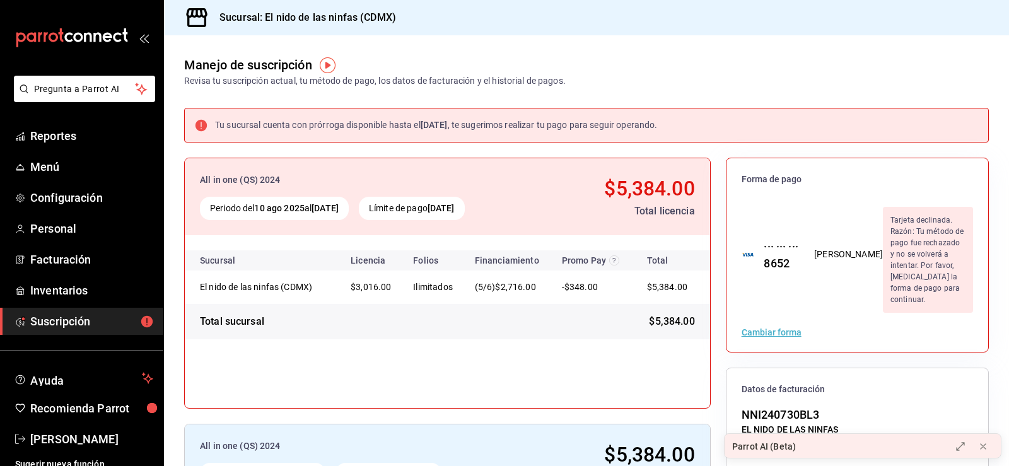
click at [327, 60] on img "button" at bounding box center [328, 65] width 16 height 16
click at [324, 64] on img "button" at bounding box center [328, 65] width 16 height 16
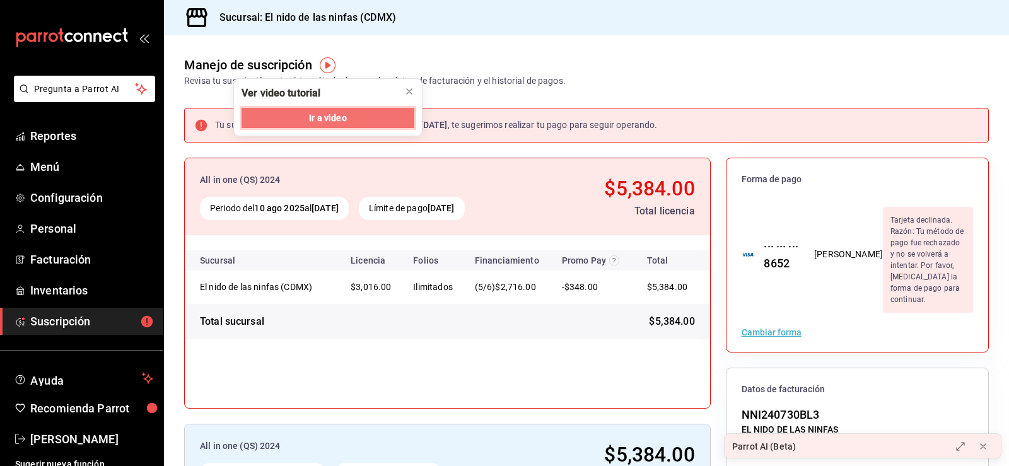
click at [329, 118] on span "Ir a video" at bounding box center [327, 118] width 37 height 13
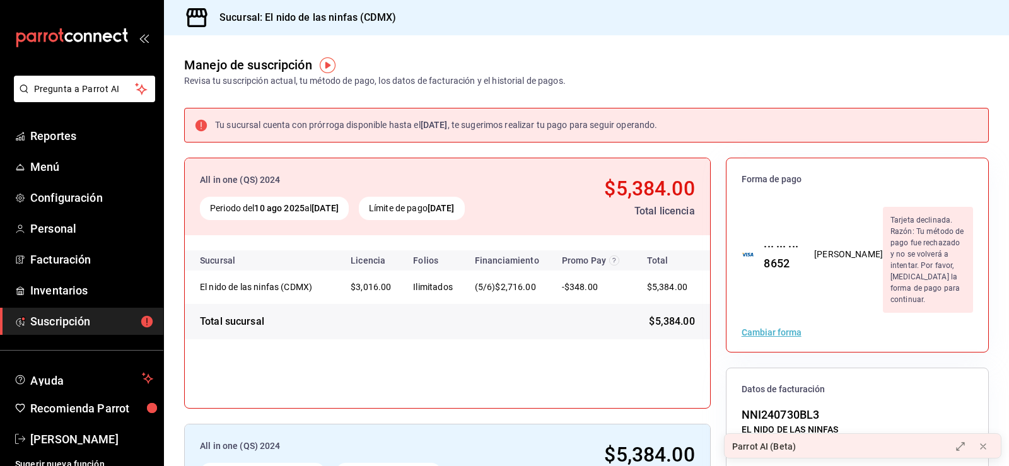
click at [793, 328] on button "Cambiar forma" at bounding box center [772, 332] width 60 height 9
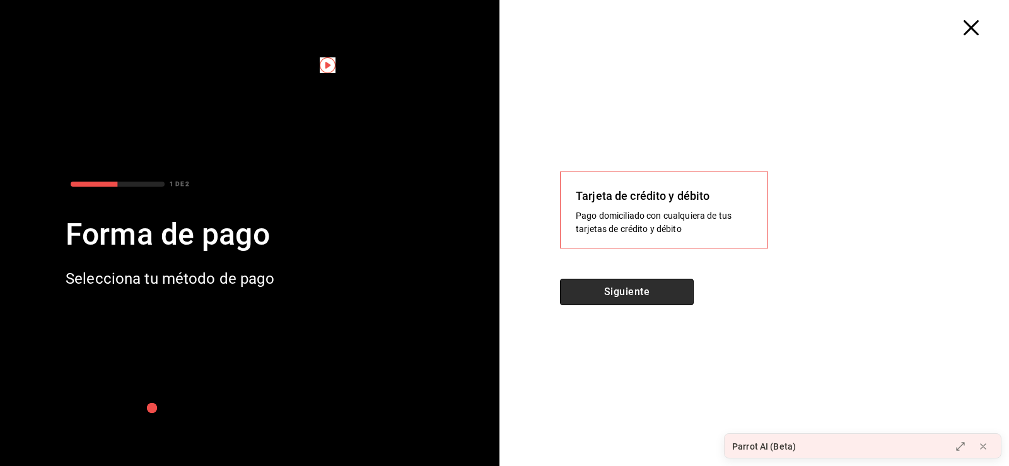
click at [650, 286] on button "Siguiente" at bounding box center [627, 292] width 134 height 26
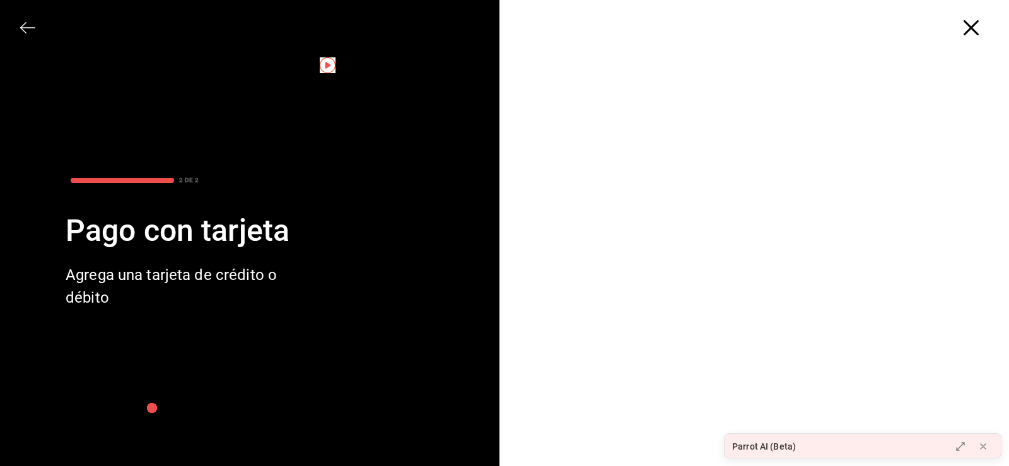
click at [970, 36] on div at bounding box center [759, 250] width 499 height 431
click at [967, 28] on icon "button" at bounding box center [971, 27] width 15 height 15
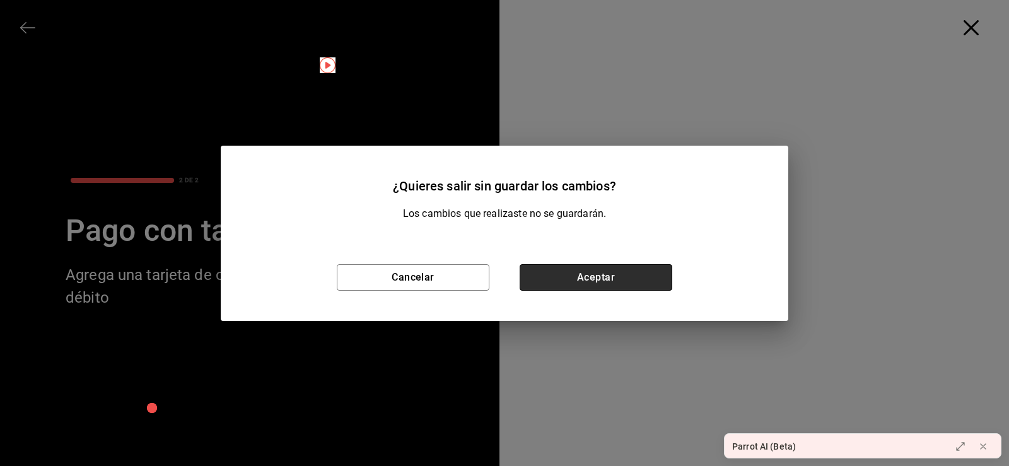
click at [596, 282] on button "Aceptar" at bounding box center [596, 277] width 153 height 26
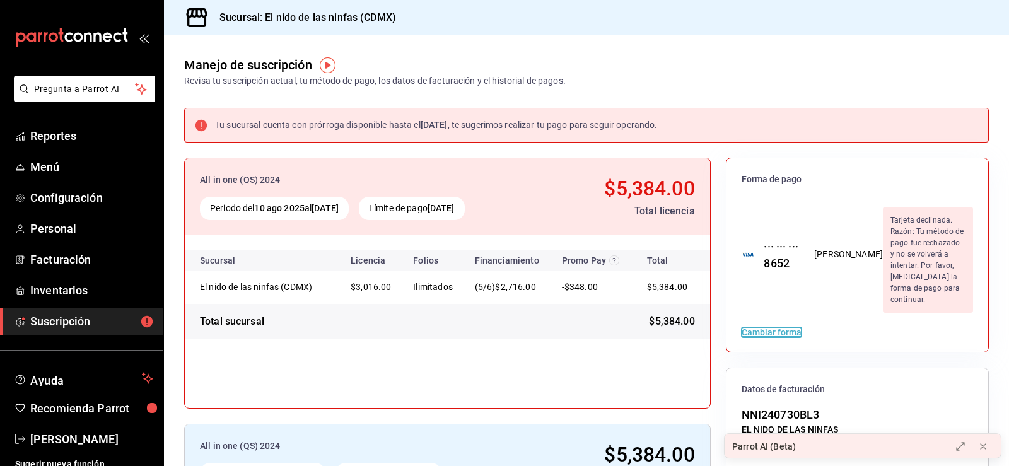
click at [764, 328] on button "Cambiar forma" at bounding box center [772, 332] width 60 height 9
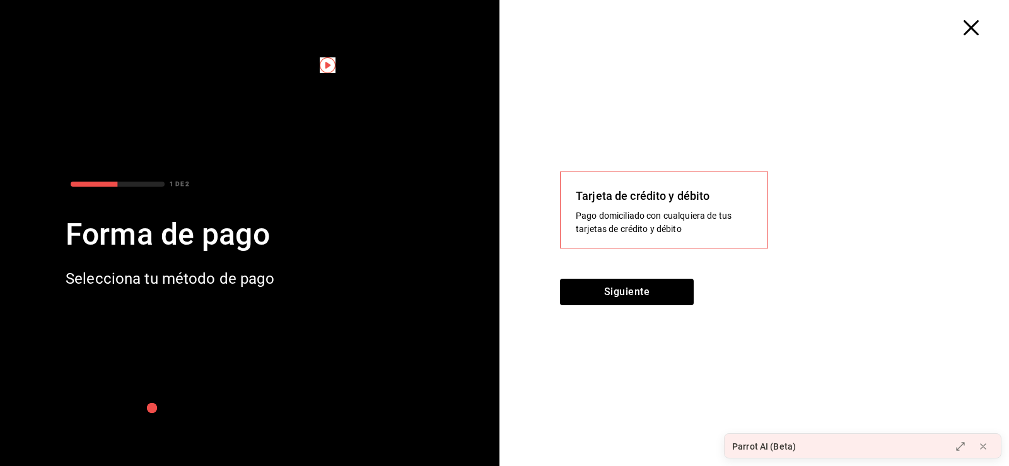
click at [122, 282] on div "Selecciona tu método de pago" at bounding box center [170, 278] width 209 height 23
click at [969, 24] on icon "button" at bounding box center [971, 27] width 15 height 15
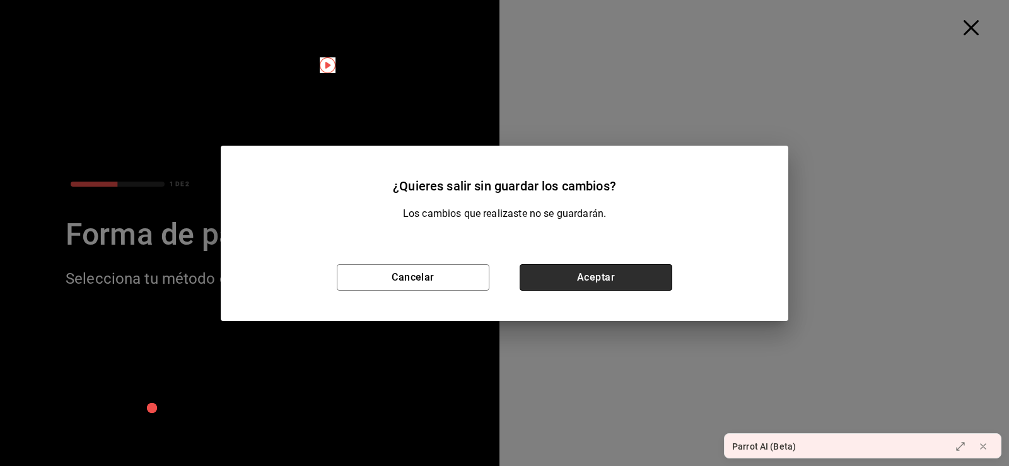
click at [623, 273] on button "Aceptar" at bounding box center [596, 277] width 153 height 26
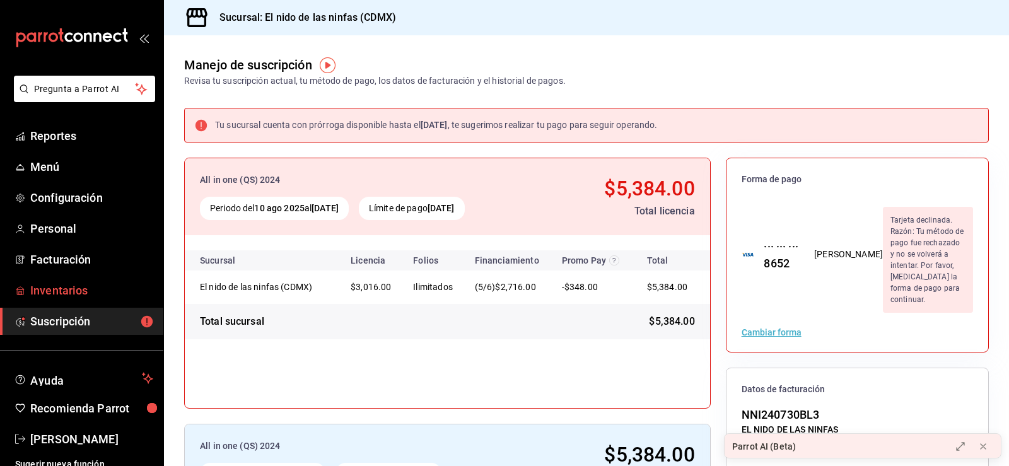
click at [91, 285] on span "Inventarios" at bounding box center [91, 290] width 123 height 17
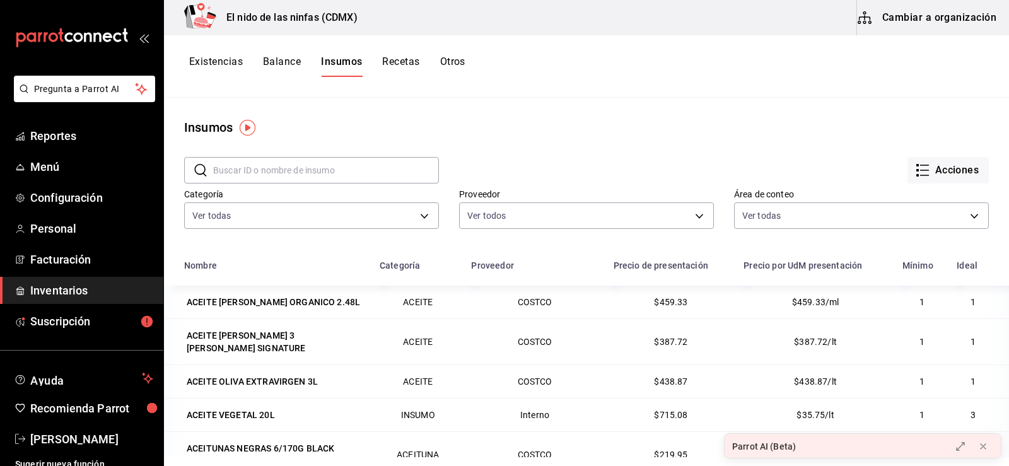
click at [622, 94] on div "Existencias Balance Insumos Recetas Otros" at bounding box center [586, 66] width 845 height 62
click at [532, 38] on div "Existencias Balance Insumos Recetas Otros" at bounding box center [586, 66] width 845 height 62
click at [102, 328] on span "Suscripción" at bounding box center [91, 321] width 123 height 17
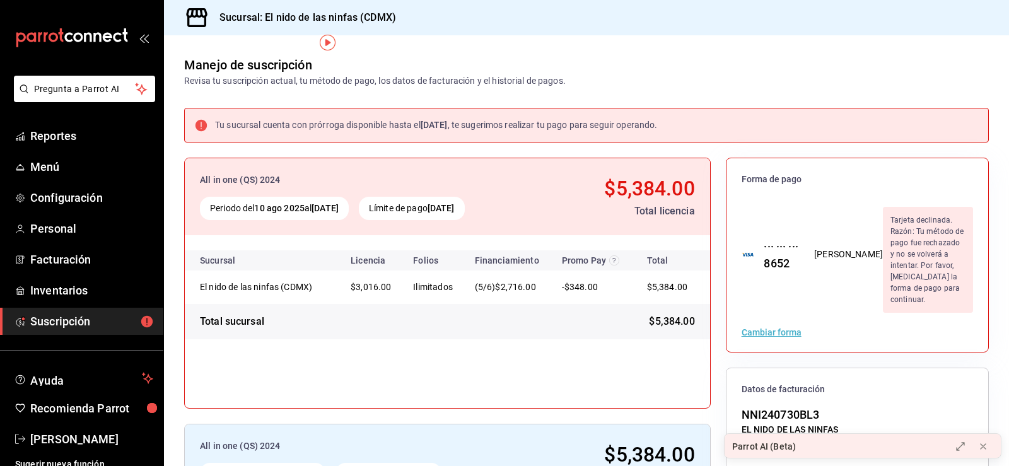
scroll to position [63, 0]
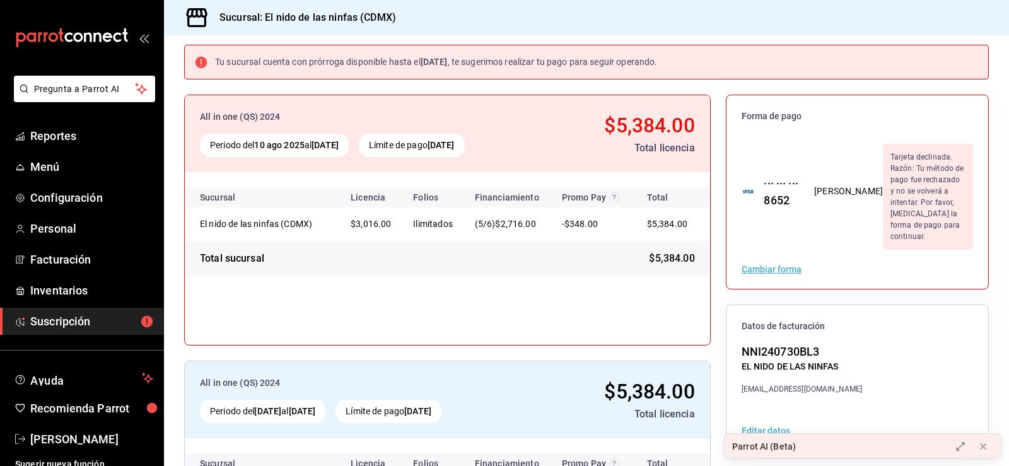
click at [762, 114] on span "Forma de pago" at bounding box center [857, 116] width 231 height 12
click at [770, 112] on span "Forma de pago" at bounding box center [857, 116] width 231 height 12
click at [824, 111] on span "Forma de pago" at bounding box center [857, 116] width 231 height 12
click at [28, 293] on link "Inventarios" at bounding box center [81, 290] width 163 height 27
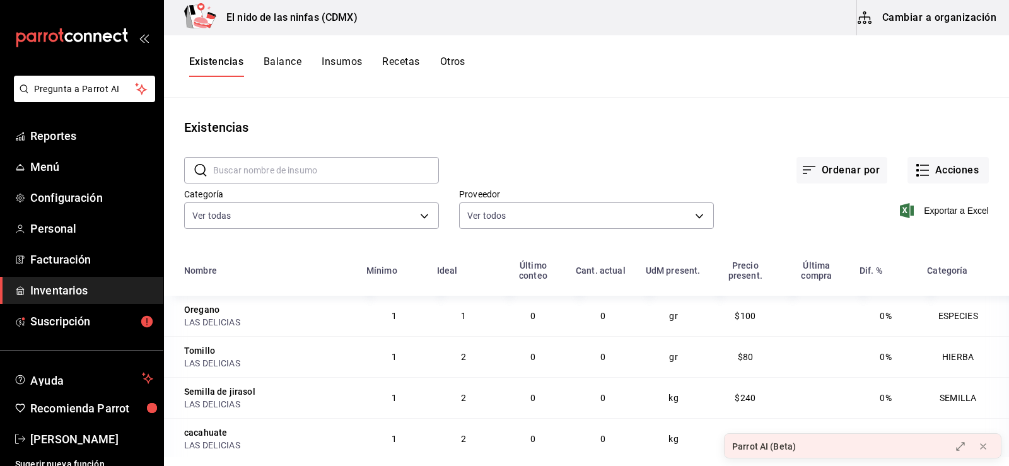
click at [92, 335] on div "Pregunta a Parrot AI Reportes Menú Configuración Personal Facturación Inventari…" at bounding box center [81, 276] width 163 height 400
click at [93, 331] on link "Suscripción" at bounding box center [81, 321] width 163 height 27
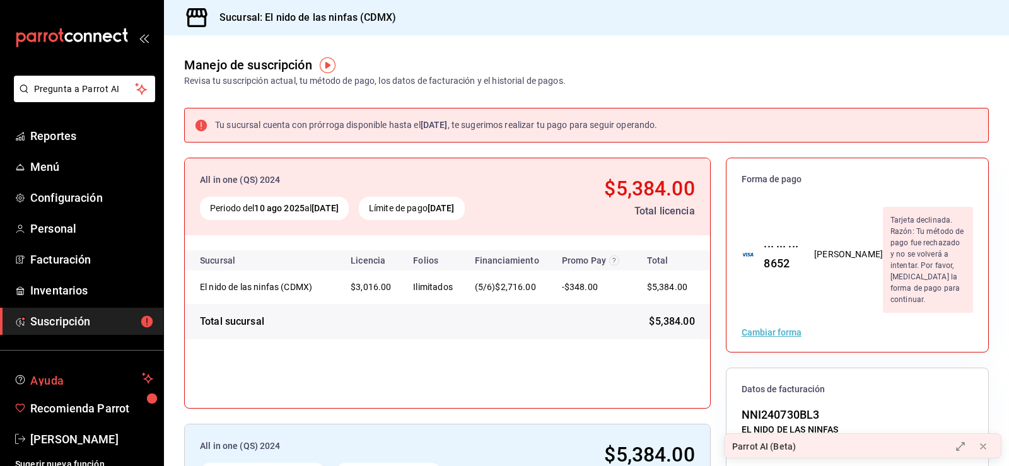
scroll to position [10, 0]
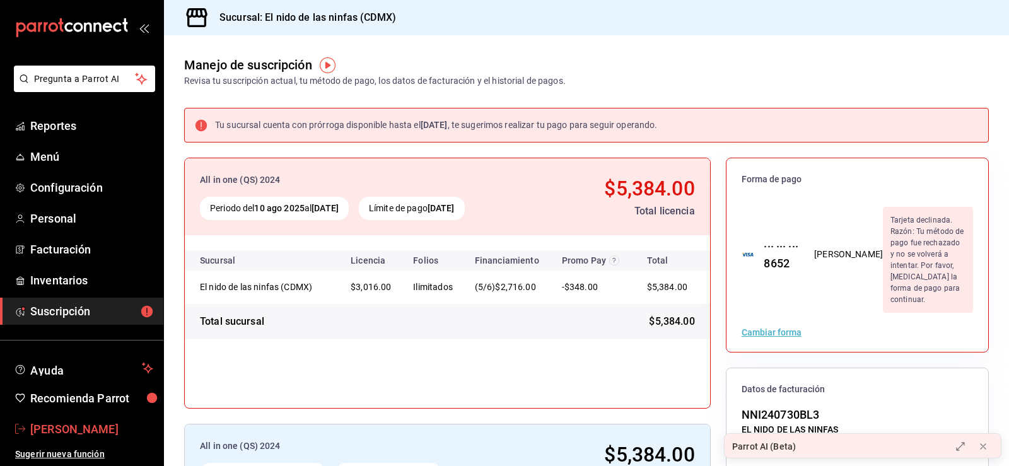
click at [74, 428] on span "[PERSON_NAME]" at bounding box center [91, 429] width 123 height 17
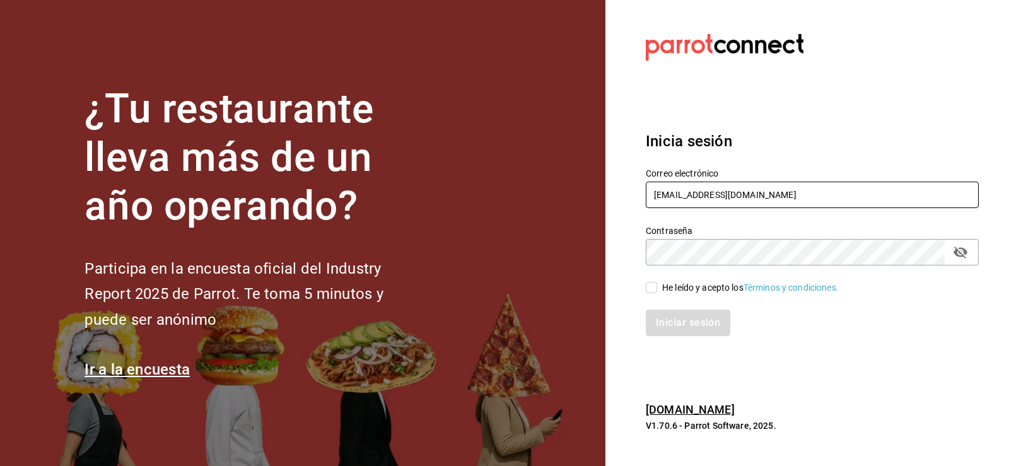
click at [770, 197] on input "[EMAIL_ADDRESS][DOMAIN_NAME]" at bounding box center [812, 195] width 333 height 26
type input "[EMAIL_ADDRESS][DOMAIN_NAME]"
click at [659, 279] on div "He leído y acepto los Términos y condiciones." at bounding box center [805, 279] width 348 height 29
click at [651, 292] on input "He leído y acepto los Términos y condiciones." at bounding box center [651, 287] width 11 height 11
checkbox input "true"
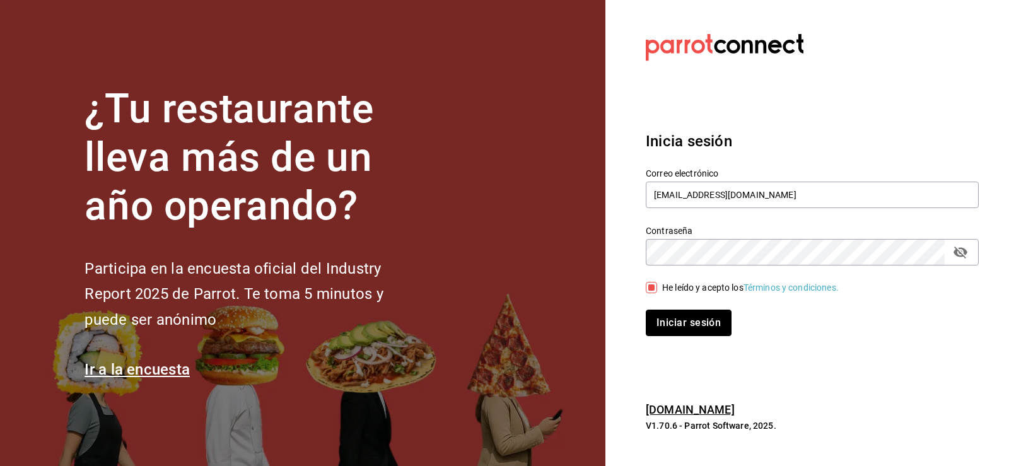
click at [666, 329] on button "Iniciar sesión" at bounding box center [689, 323] width 86 height 26
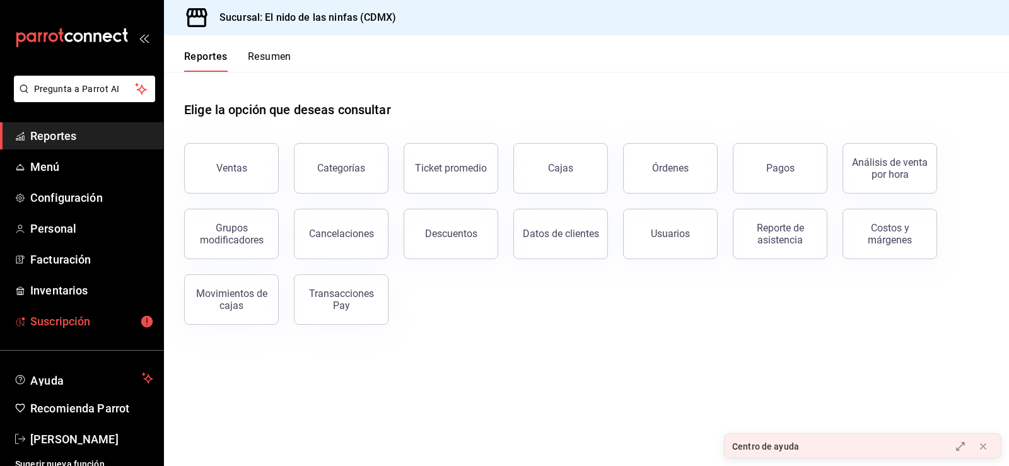
click at [76, 328] on span "Suscripción" at bounding box center [91, 321] width 123 height 17
